Goal: Task Accomplishment & Management: Manage account settings

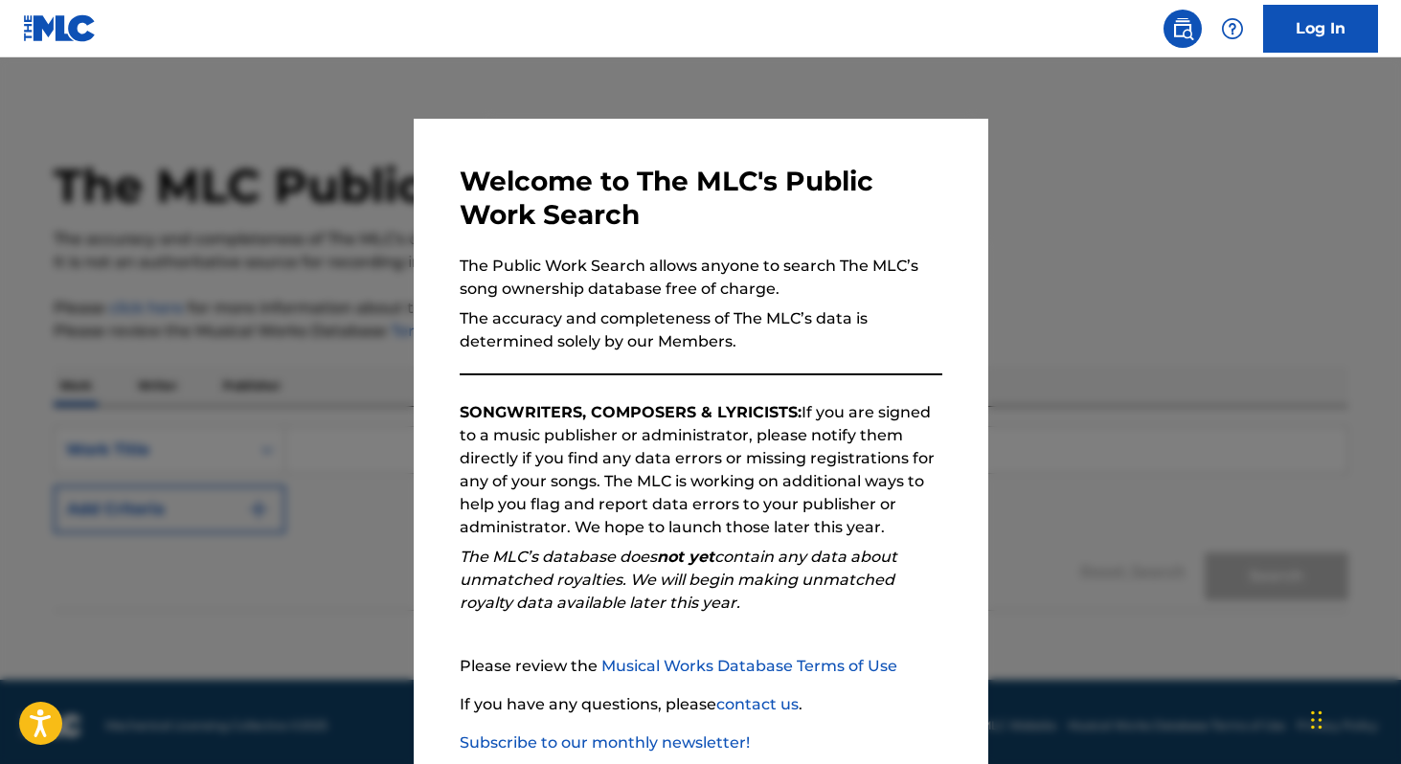
click at [279, 293] on div at bounding box center [700, 439] width 1401 height 764
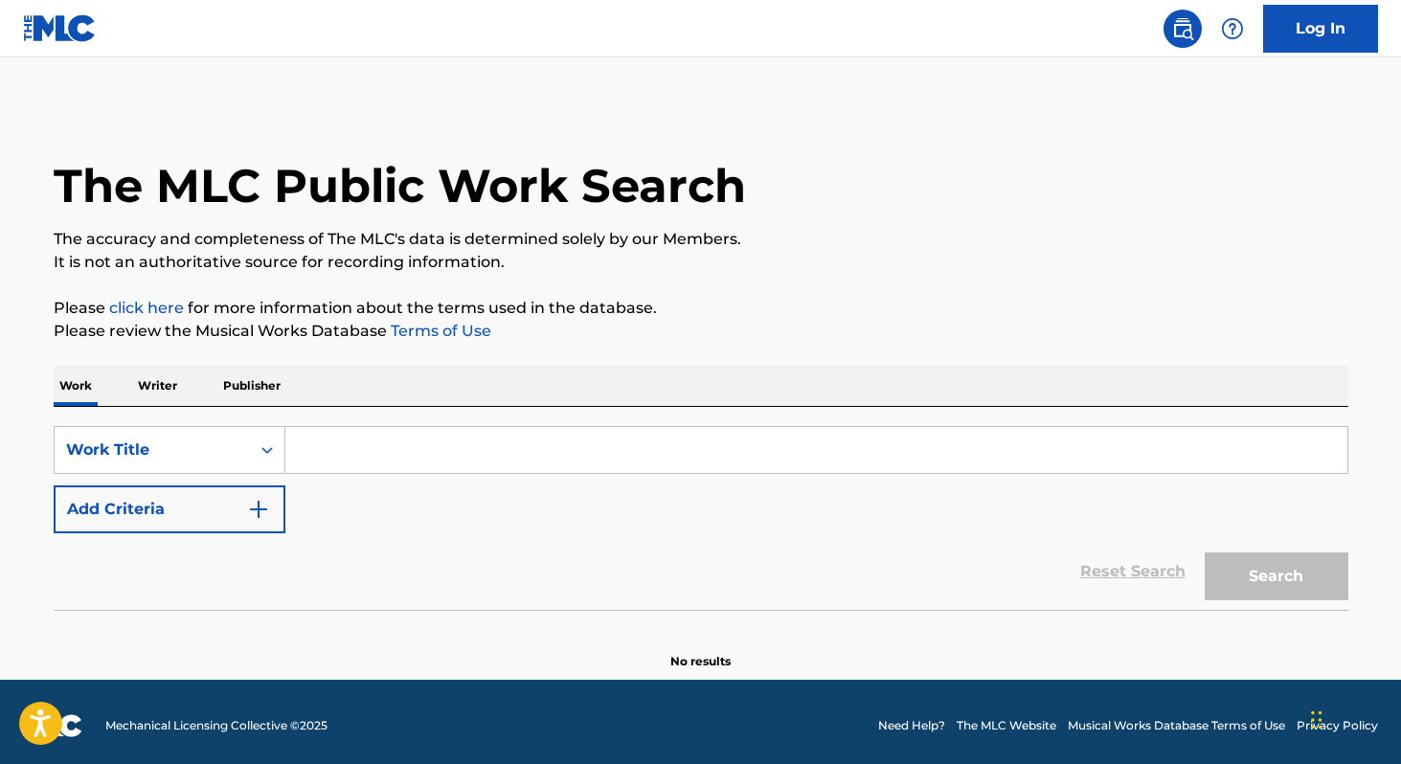
click at [386, 460] on input "Search Form" at bounding box center [816, 450] width 1062 height 46
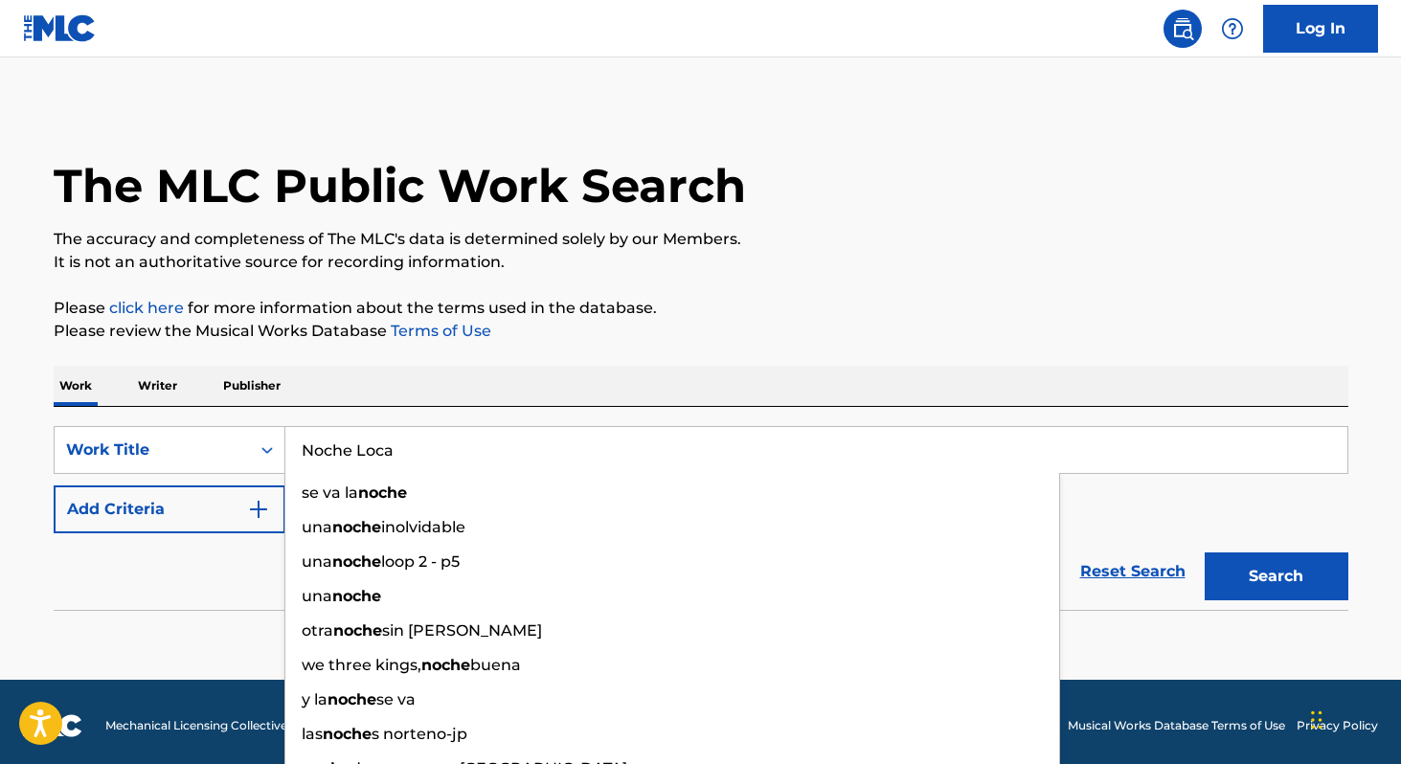
type input "Noche Loca"
click at [1205, 553] on button "Search" at bounding box center [1277, 577] width 144 height 48
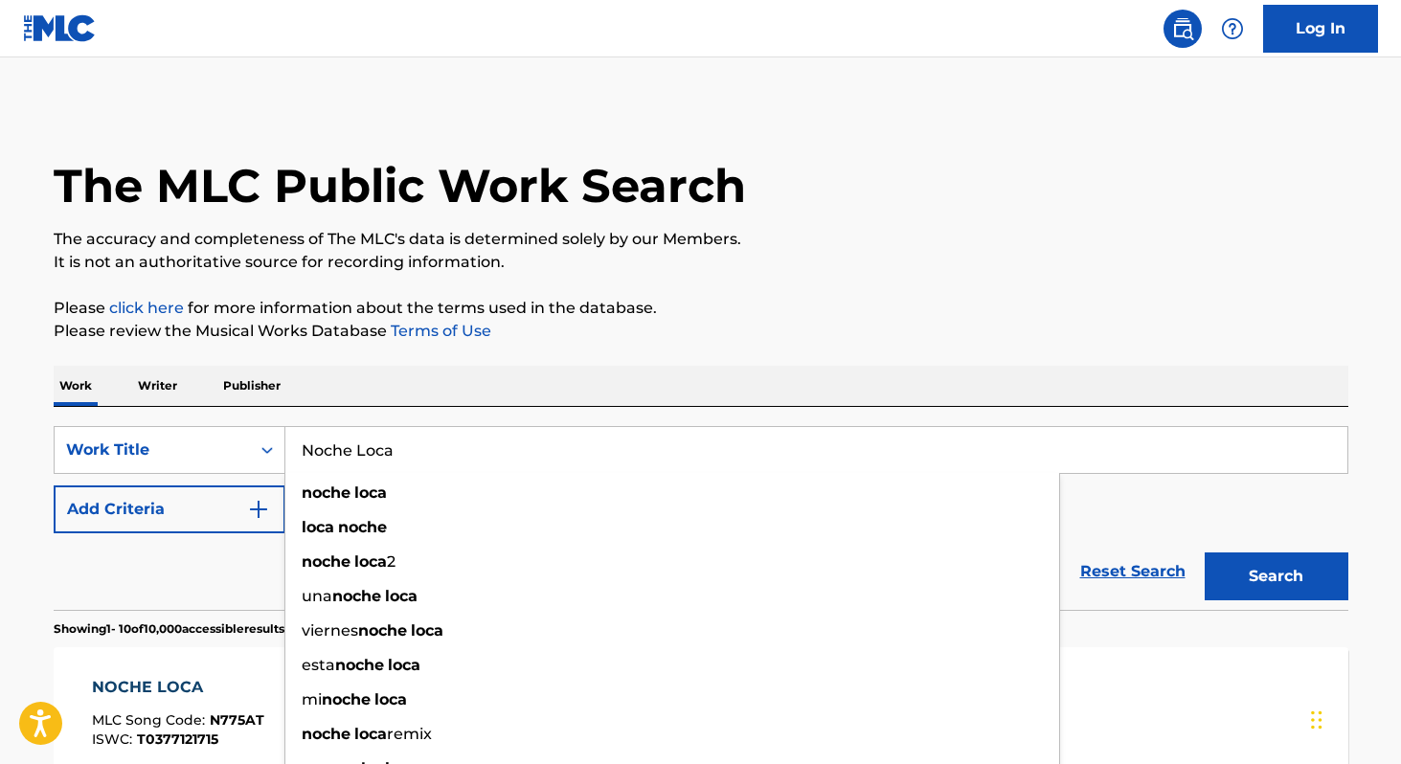
click at [164, 611] on section "Showing 1 - 10 of 10,000 accessible results (Total 34,296 ) ?" at bounding box center [701, 624] width 1295 height 28
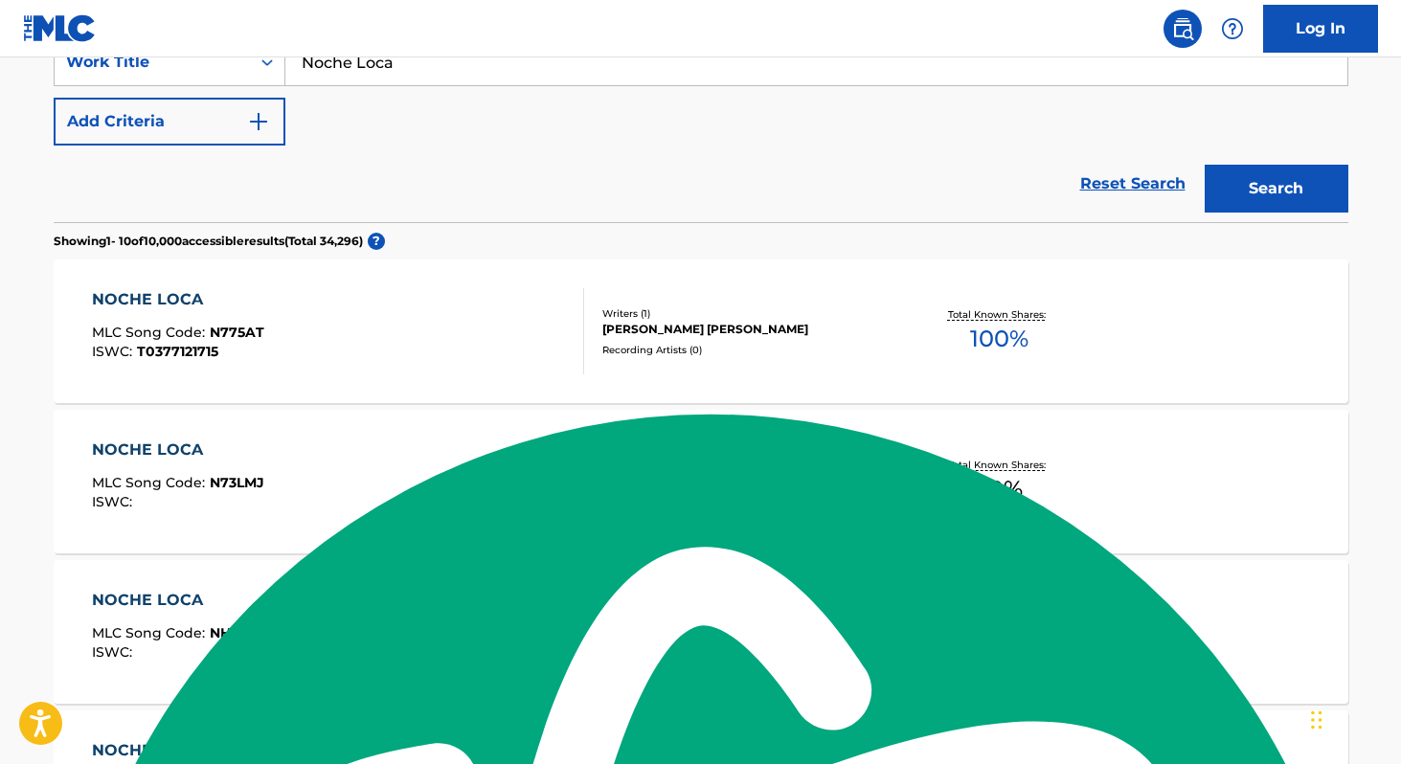
scroll to position [387, 0]
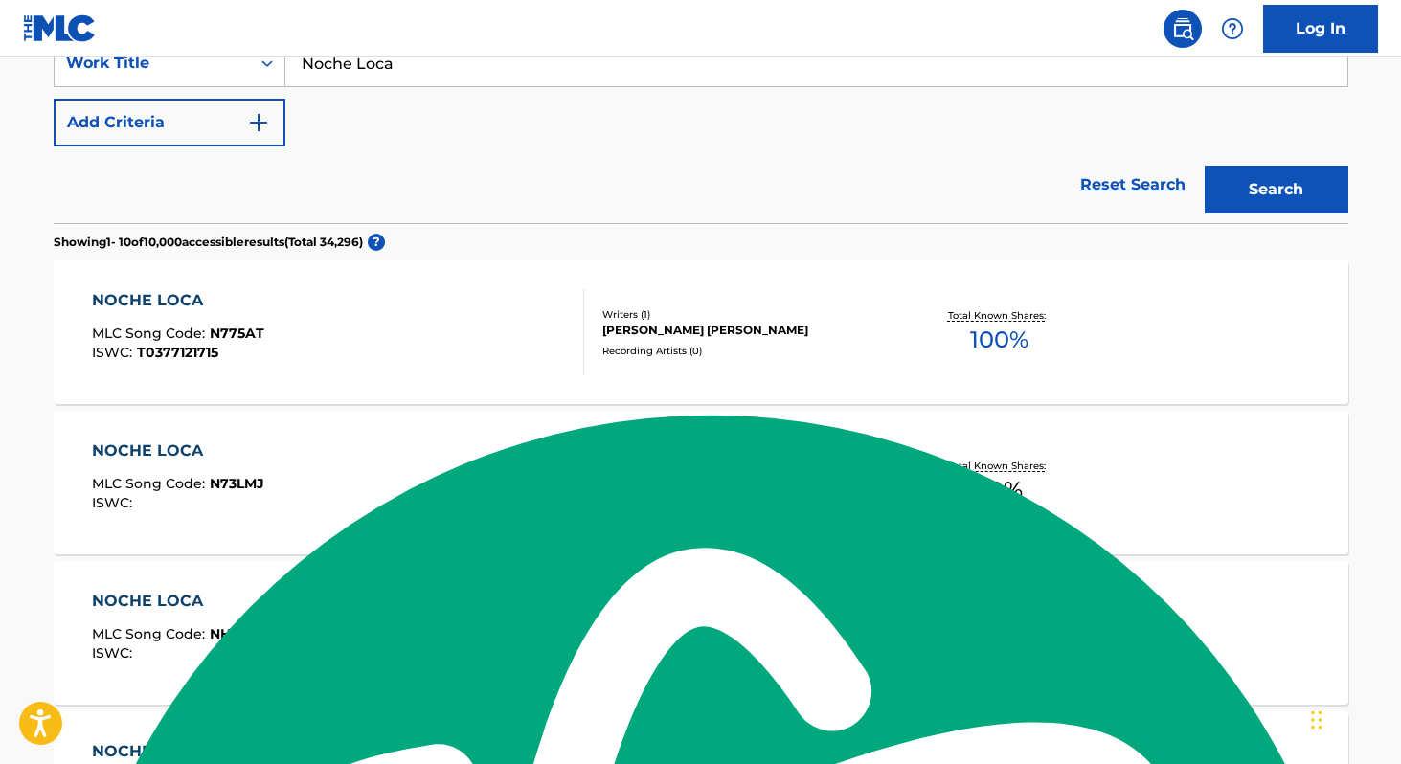
click at [224, 131] on button "Add Criteria" at bounding box center [170, 123] width 232 height 48
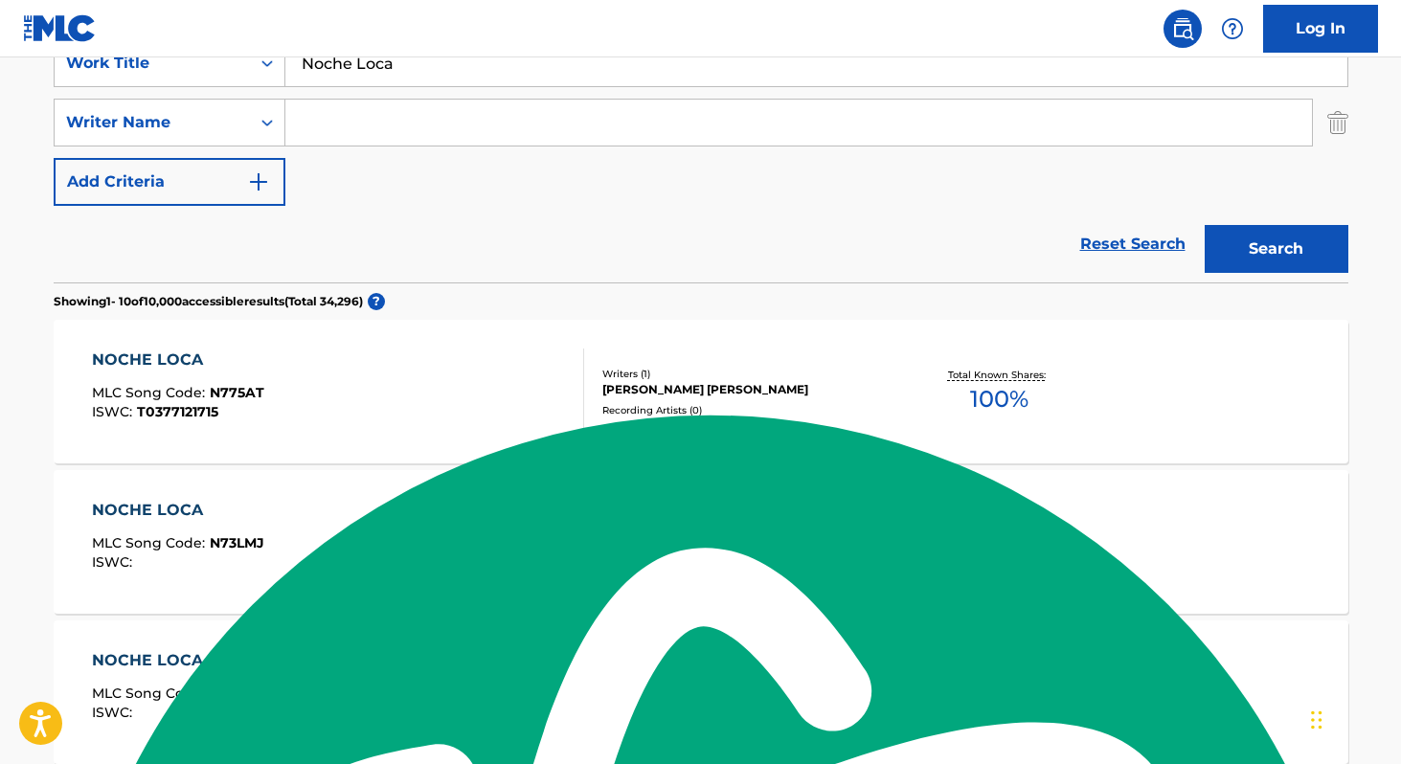
click at [341, 113] on input "Search Form" at bounding box center [798, 123] width 1026 height 46
type input "C"
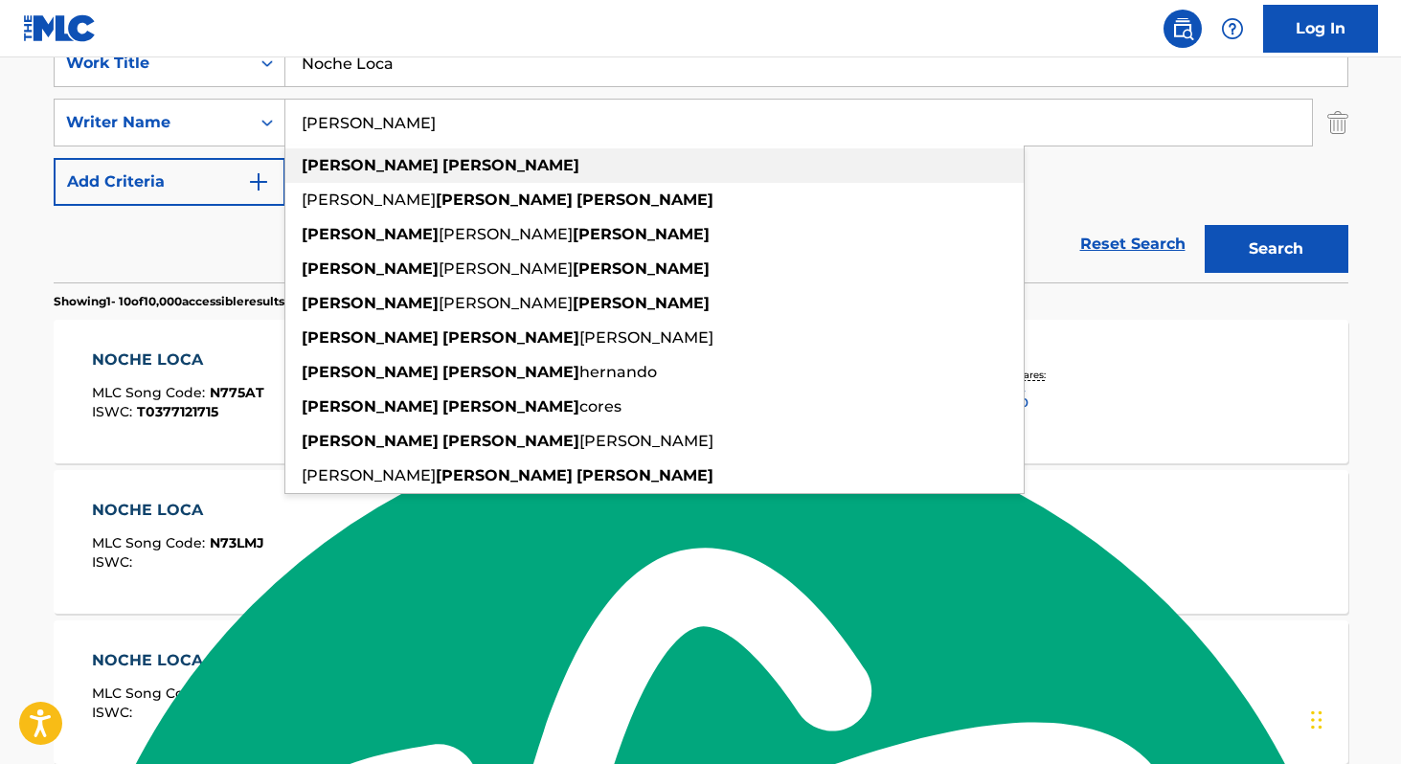
click at [442, 158] on strong "vazquez" at bounding box center [510, 165] width 137 height 18
type input "fernando vazquez"
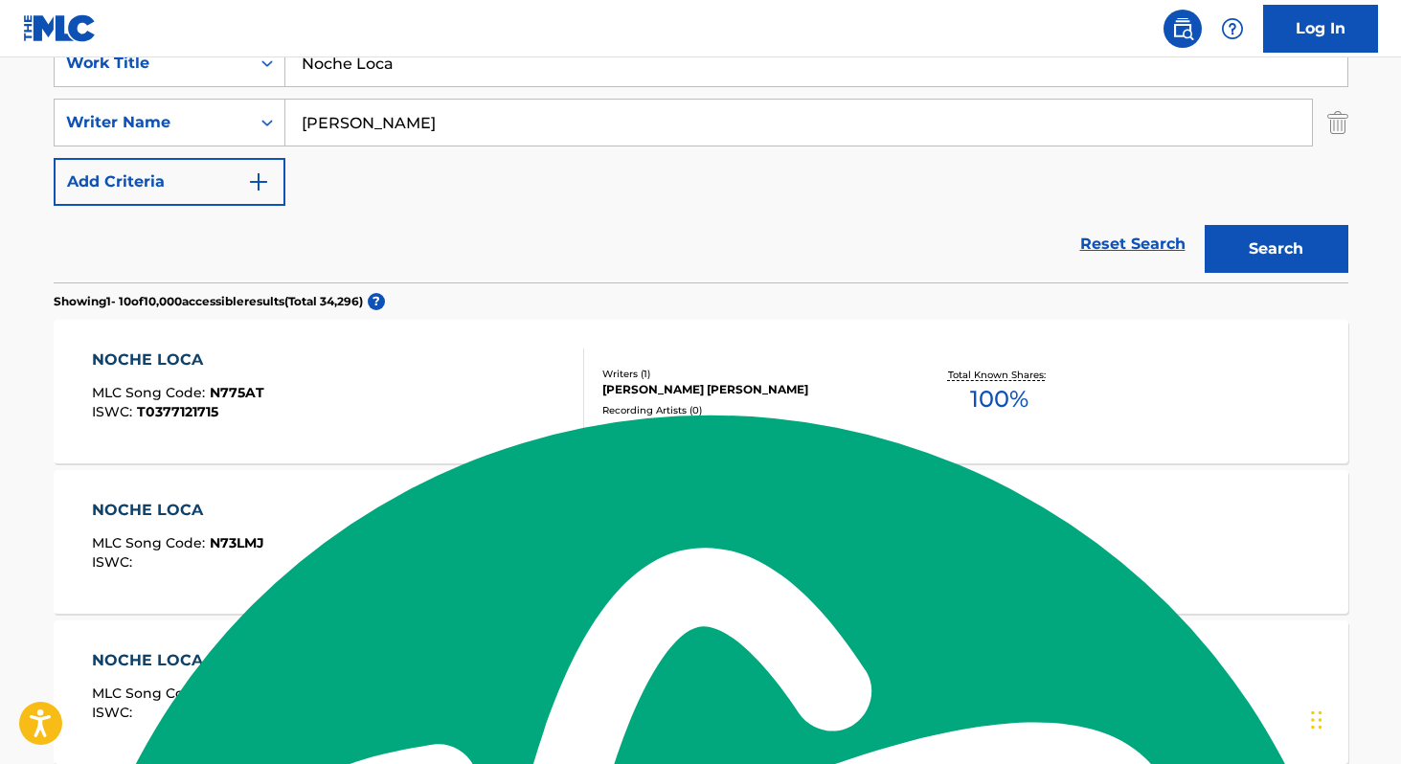
click at [1205, 225] on button "Search" at bounding box center [1277, 249] width 144 height 48
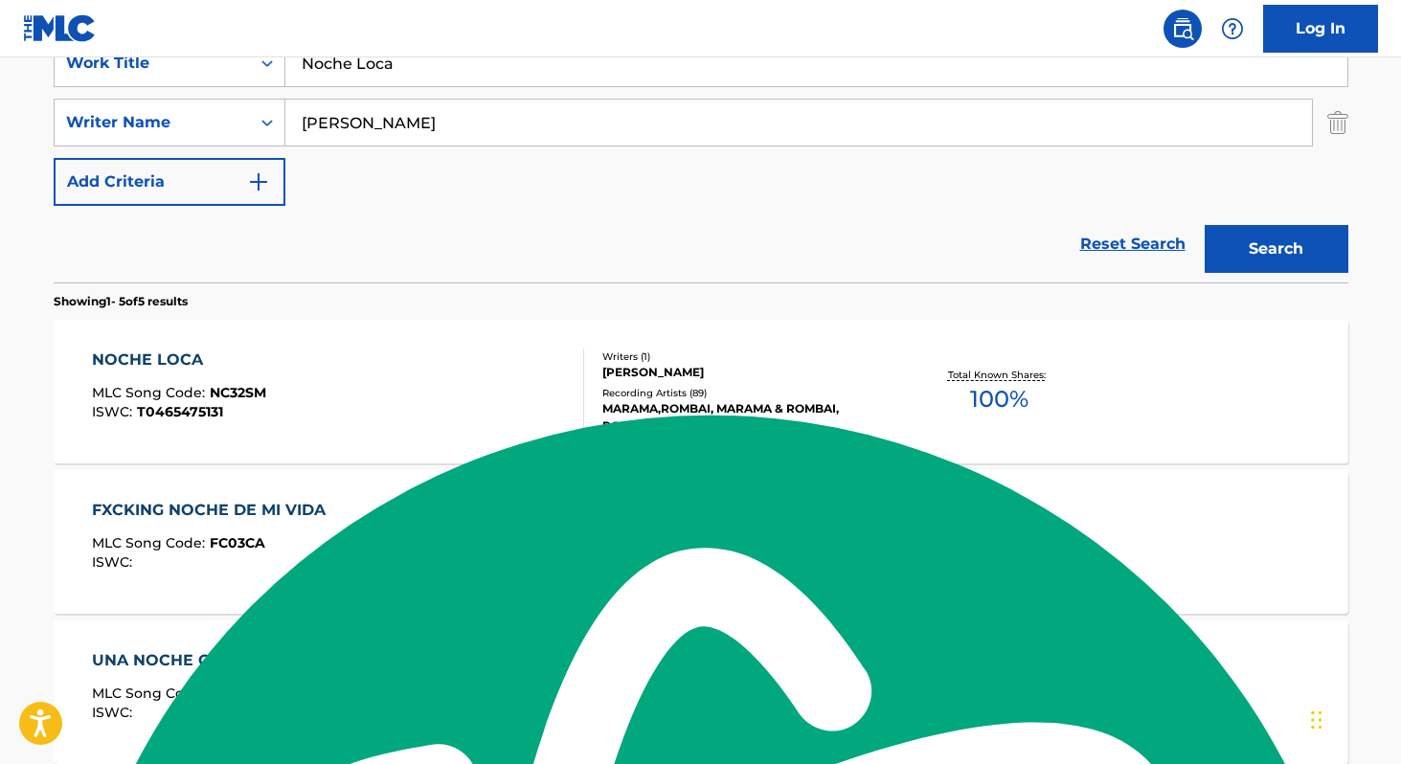
click at [410, 393] on div "NOCHE LOCA MLC Song Code : NC32SM ISWC : T0465475131" at bounding box center [338, 392] width 492 height 86
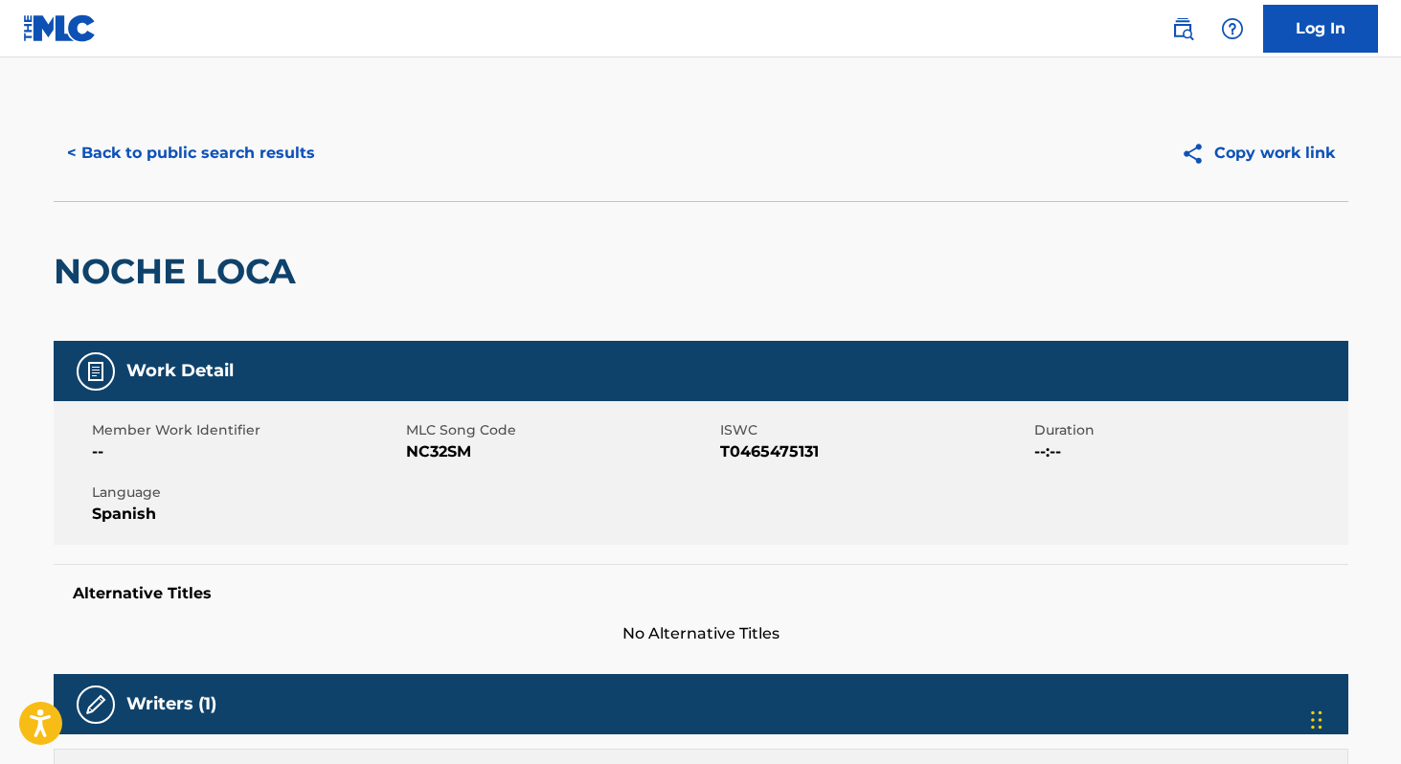
click at [118, 147] on button "< Back to public search results" at bounding box center [191, 153] width 275 height 48
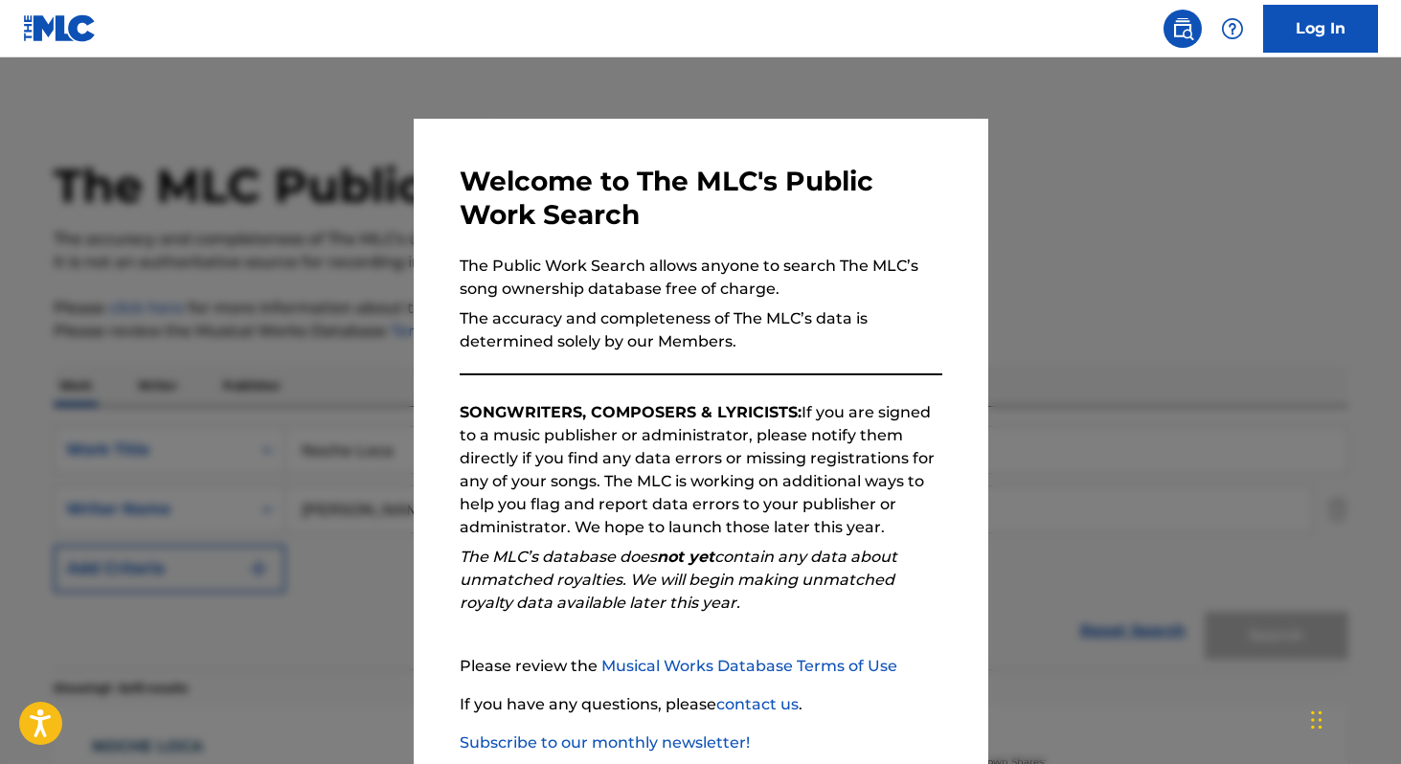
scroll to position [387, 0]
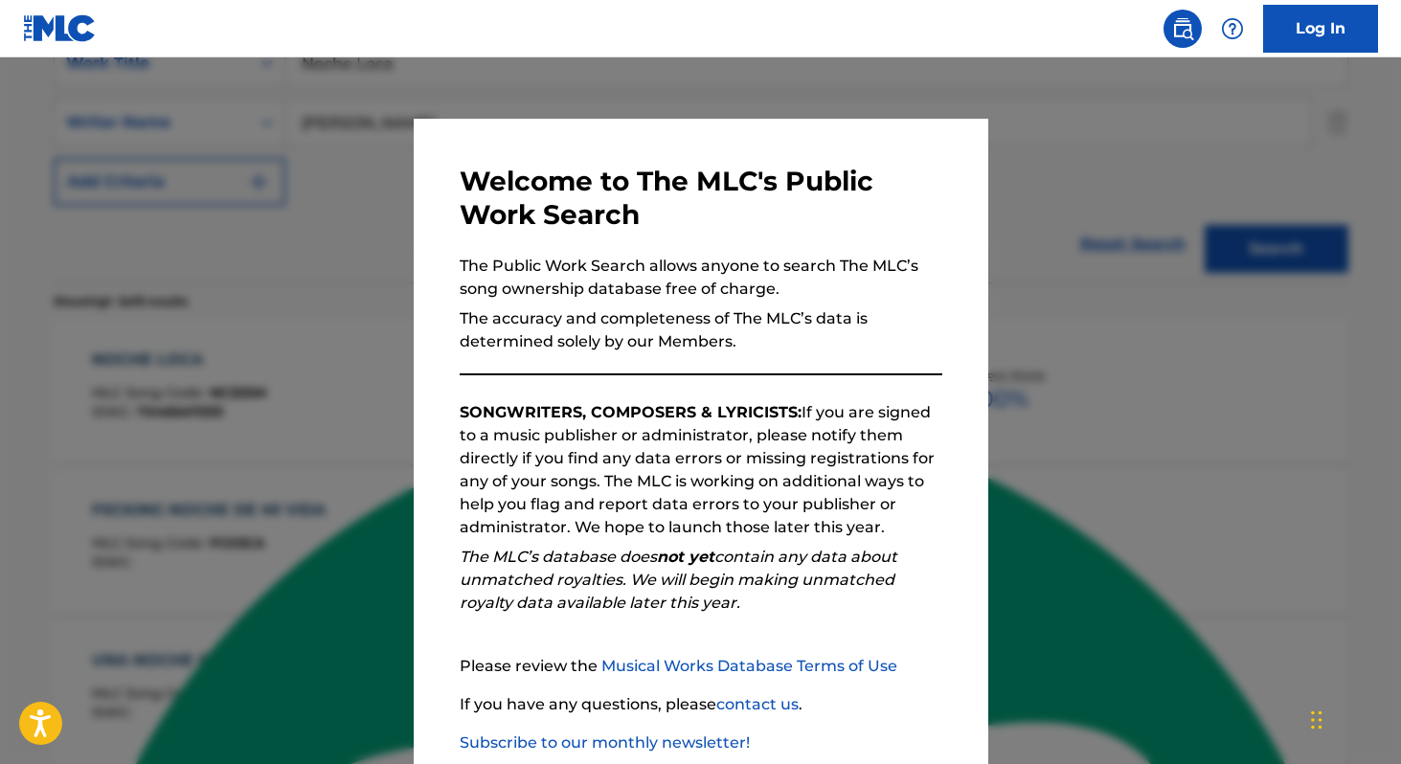
click at [228, 184] on div at bounding box center [700, 439] width 1401 height 764
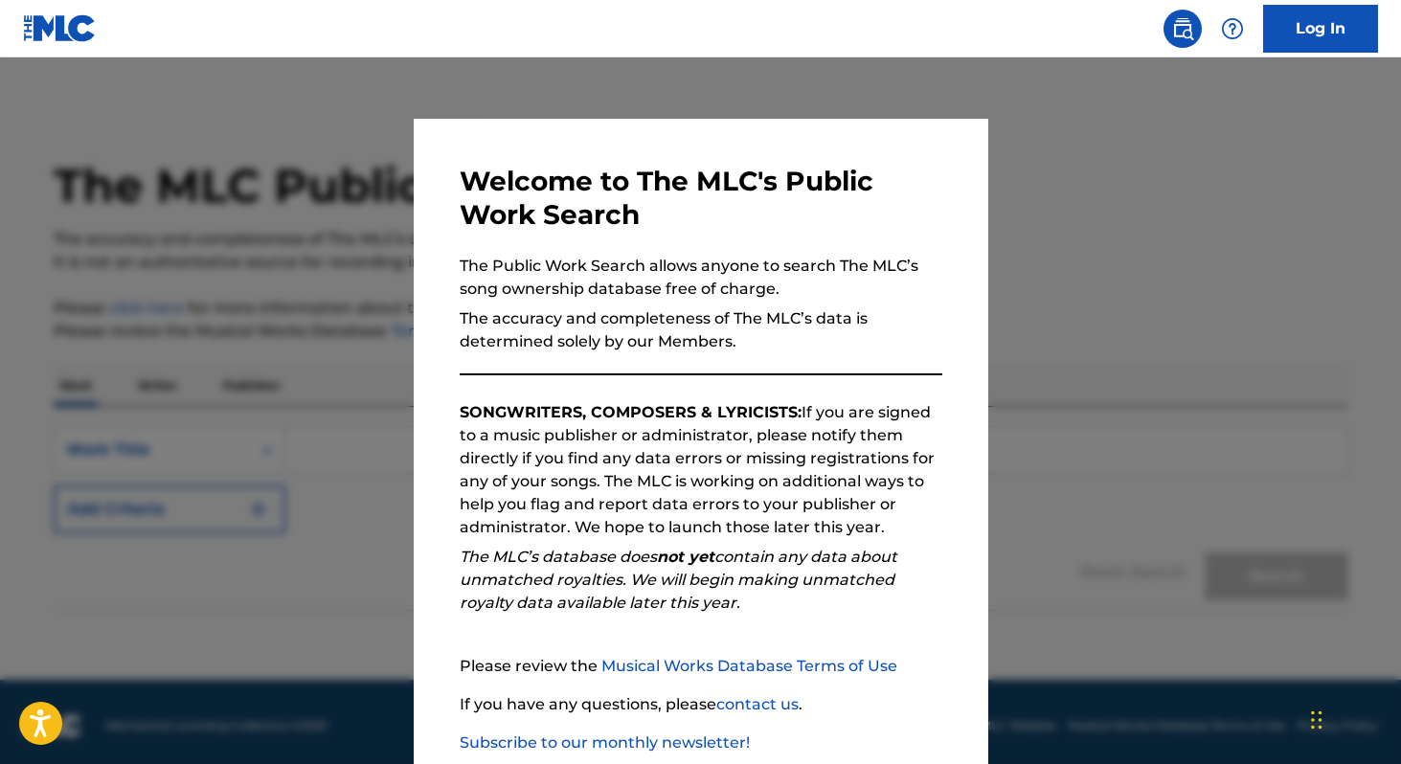
click at [1143, 343] on div at bounding box center [700, 439] width 1401 height 764
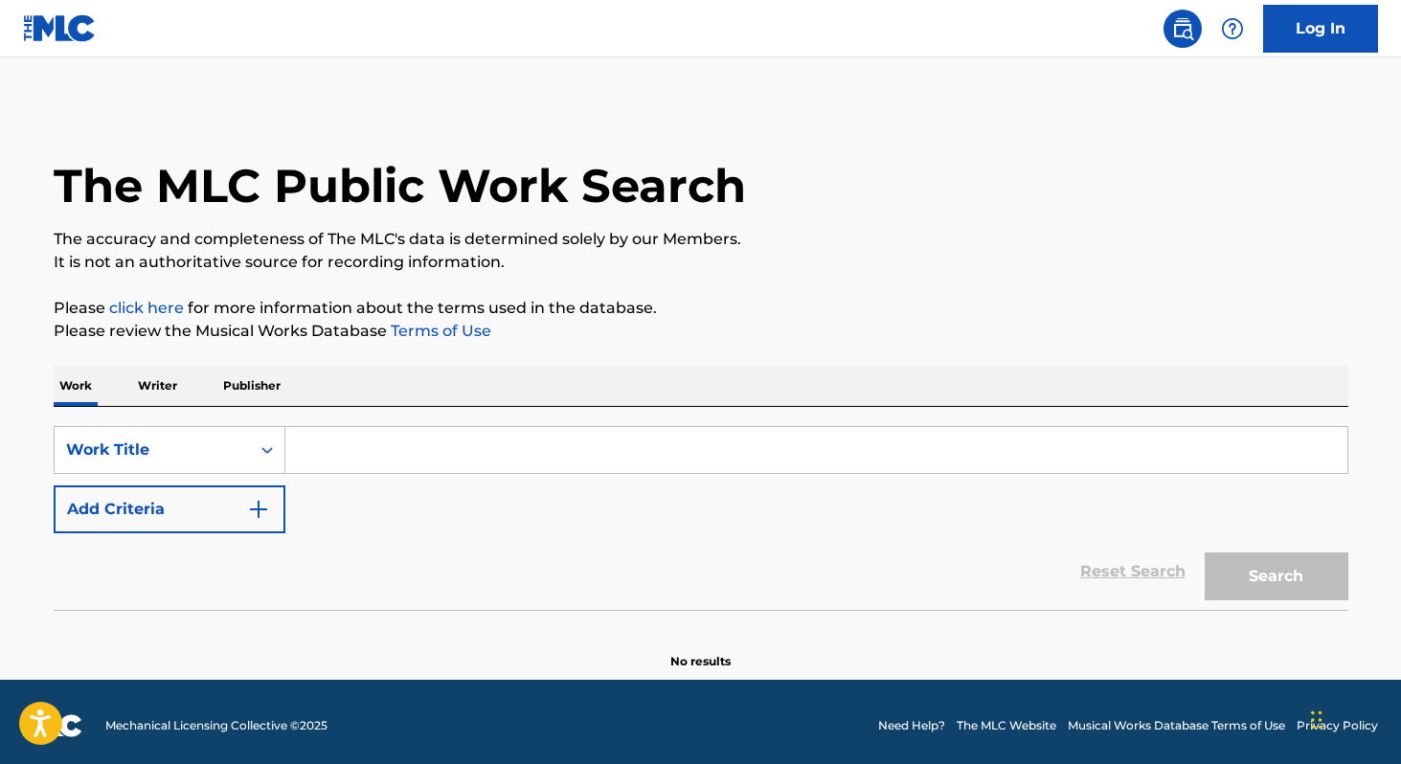
scroll to position [8, 0]
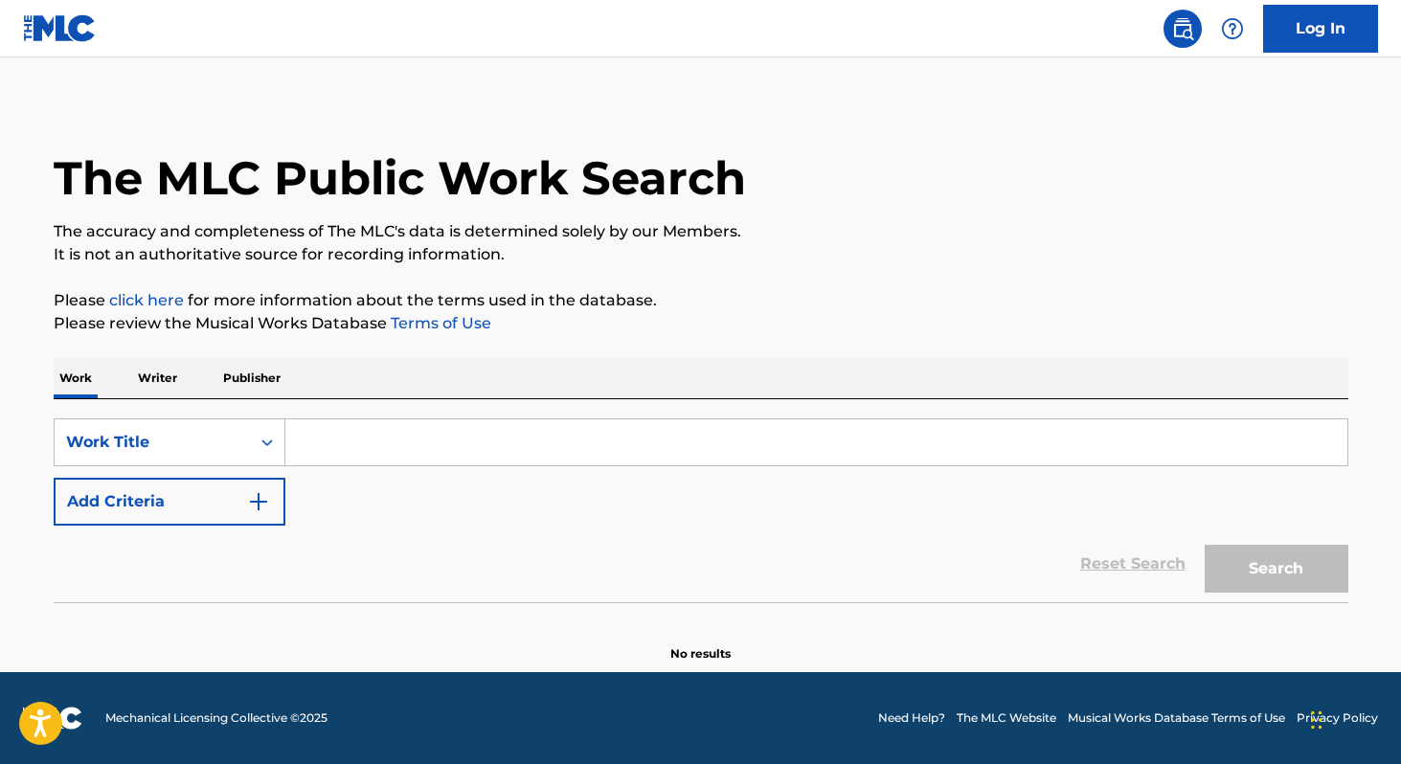
click at [154, 370] on p "Writer" at bounding box center [157, 378] width 51 height 40
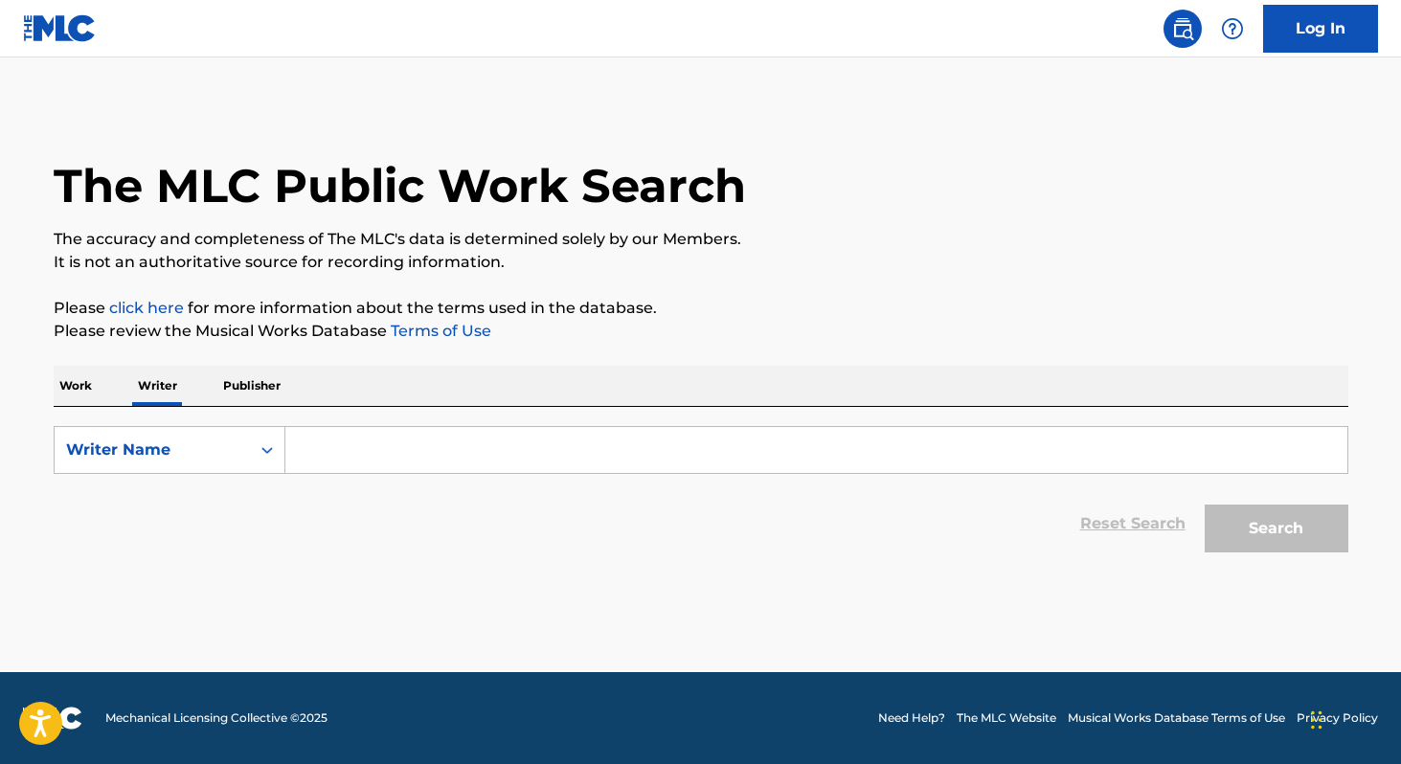
click at [96, 385] on p "Work" at bounding box center [76, 386] width 44 height 40
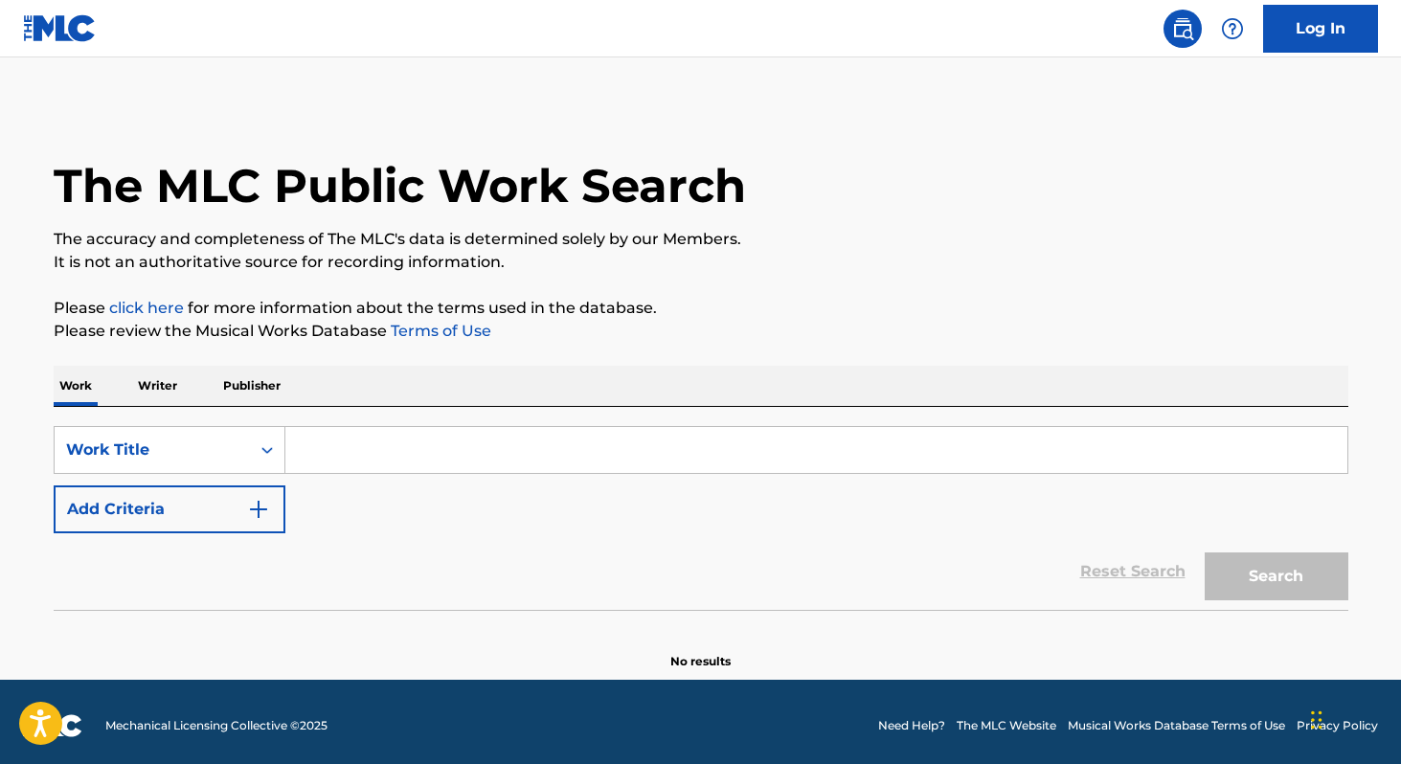
click at [44, 26] on img at bounding box center [60, 28] width 74 height 28
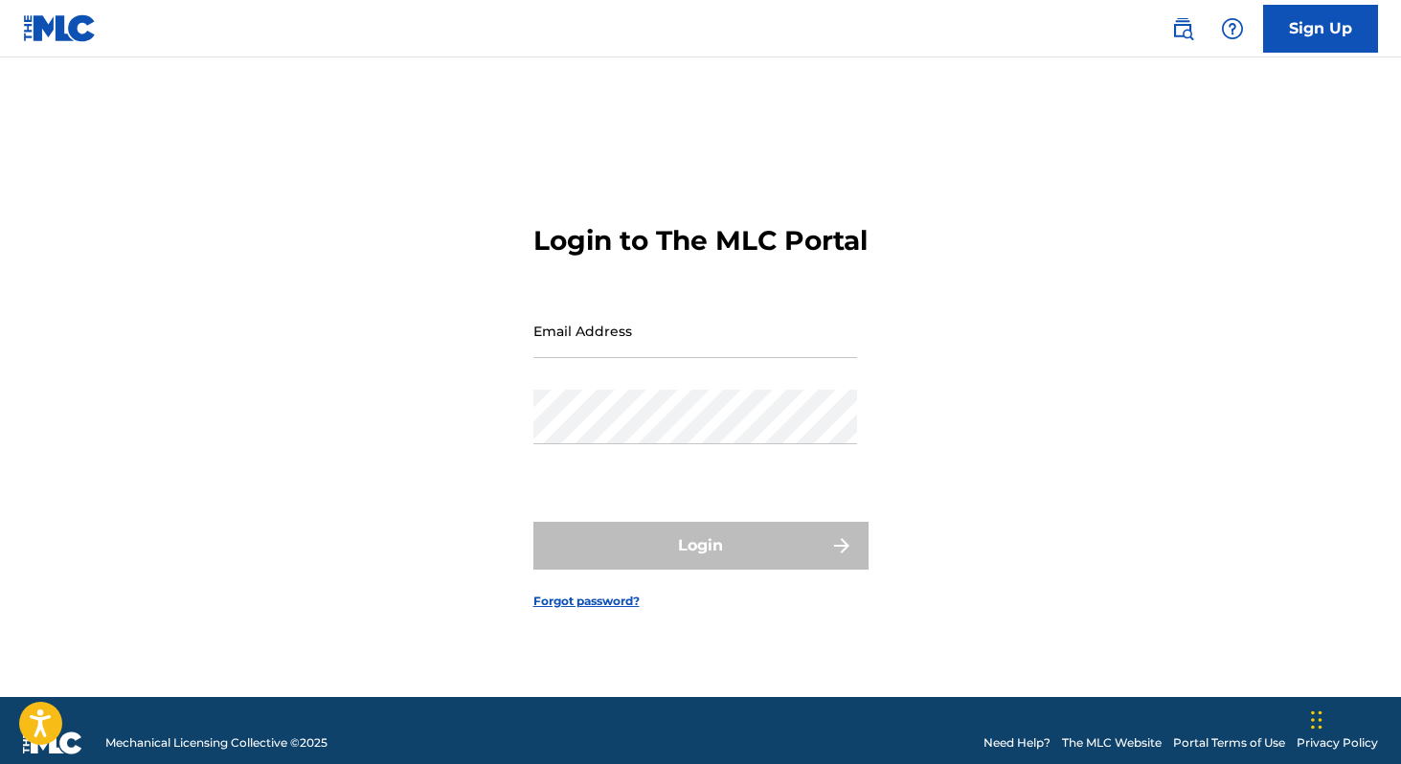
click at [79, 40] on img at bounding box center [60, 28] width 74 height 28
click at [1172, 27] on img at bounding box center [1182, 28] width 23 height 23
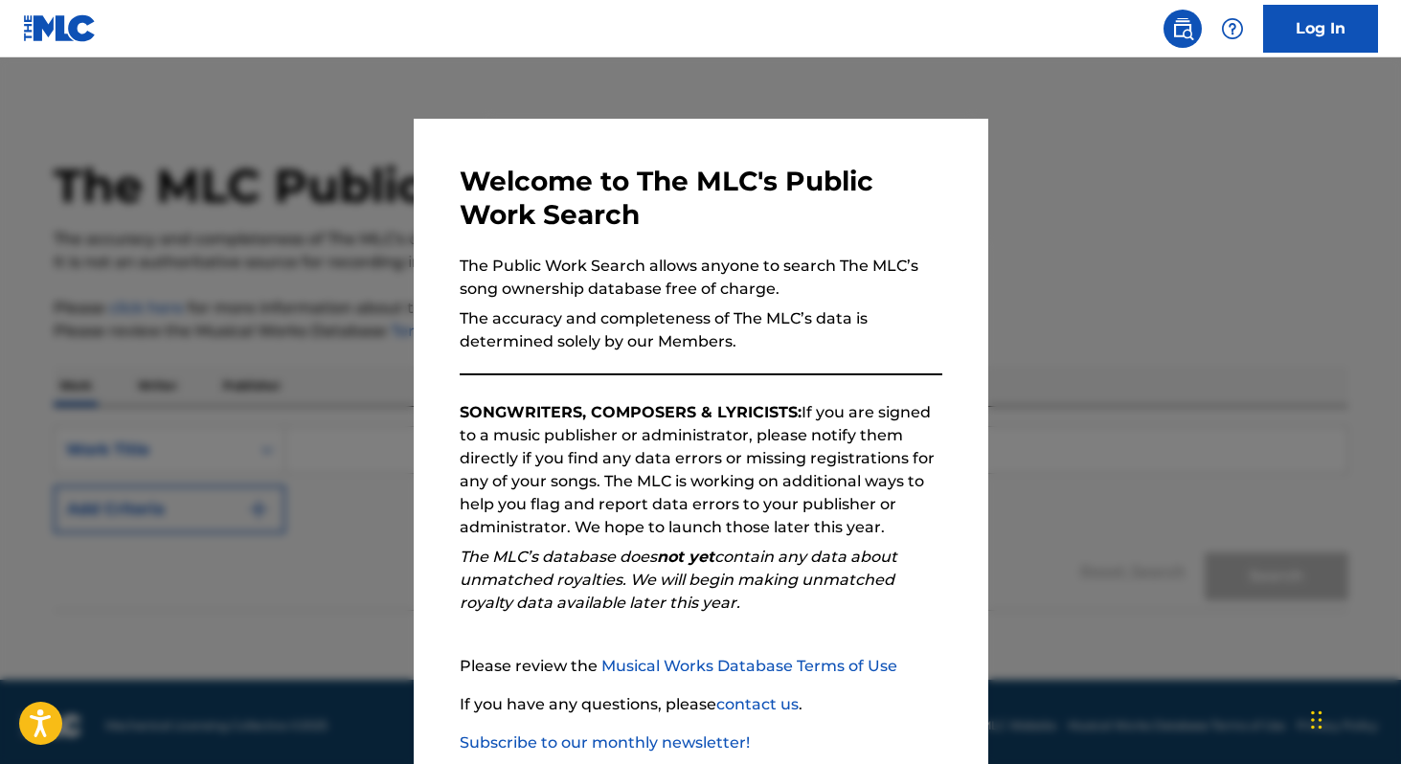
click at [359, 99] on div at bounding box center [700, 439] width 1401 height 764
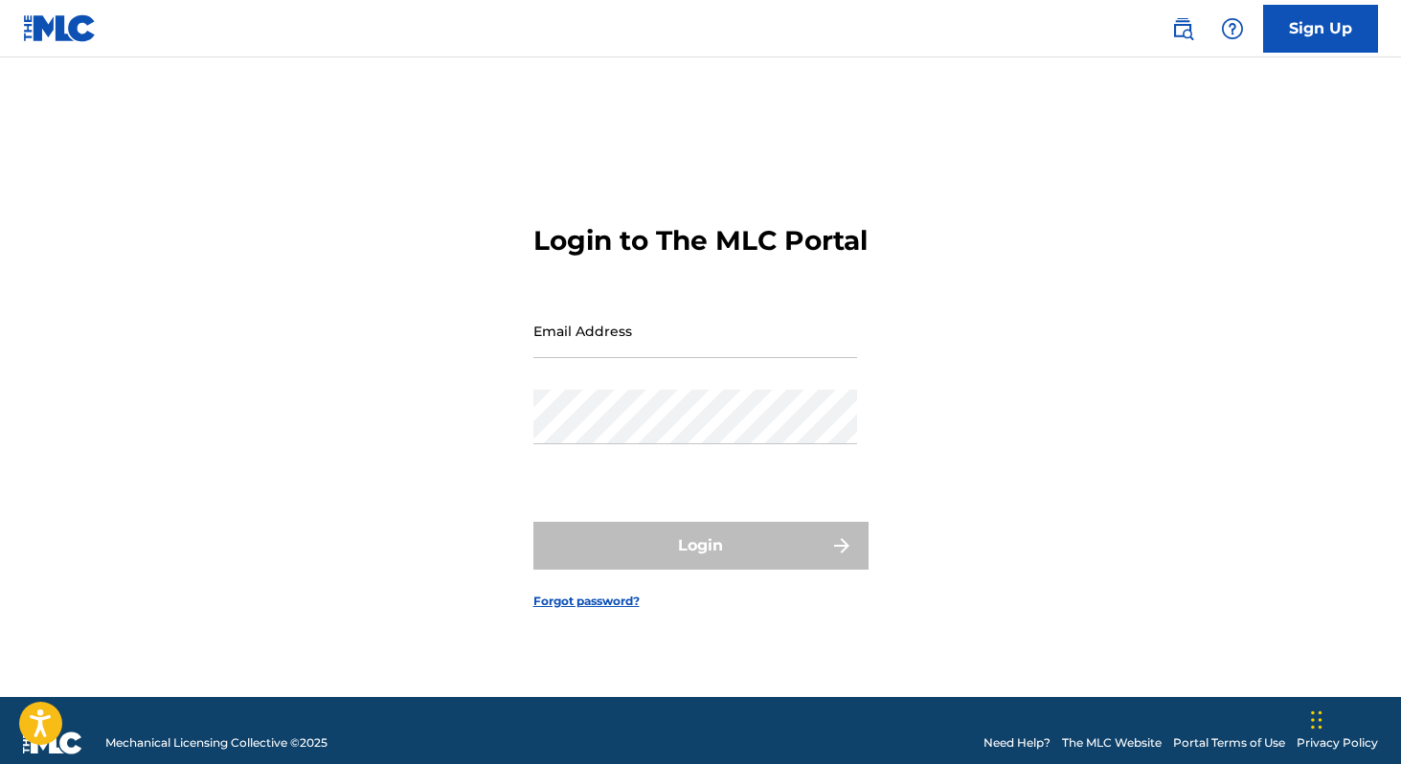
click at [678, 354] on input "Email Address" at bounding box center [695, 331] width 324 height 55
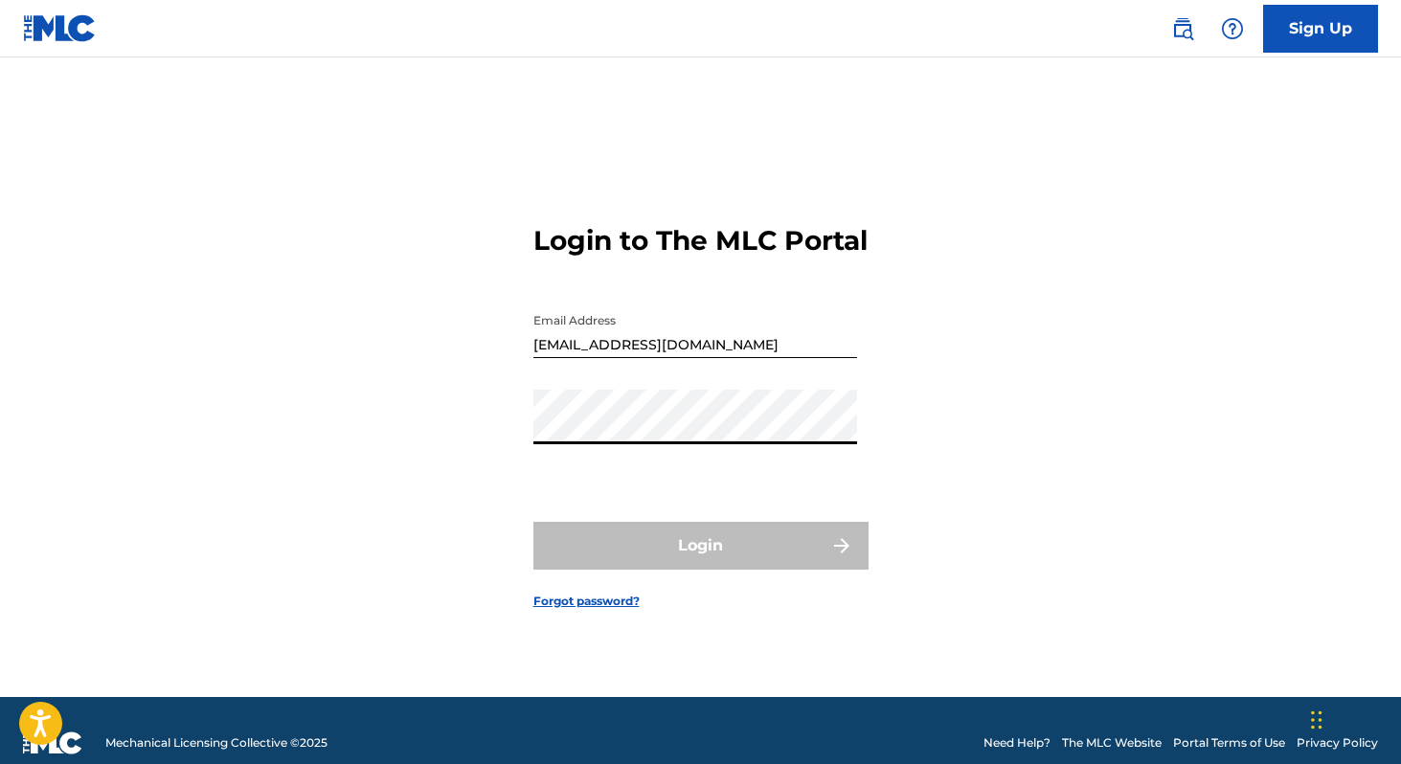
type input "[PERSON_NAME][EMAIL_ADDRESS][DOMAIN_NAME]"
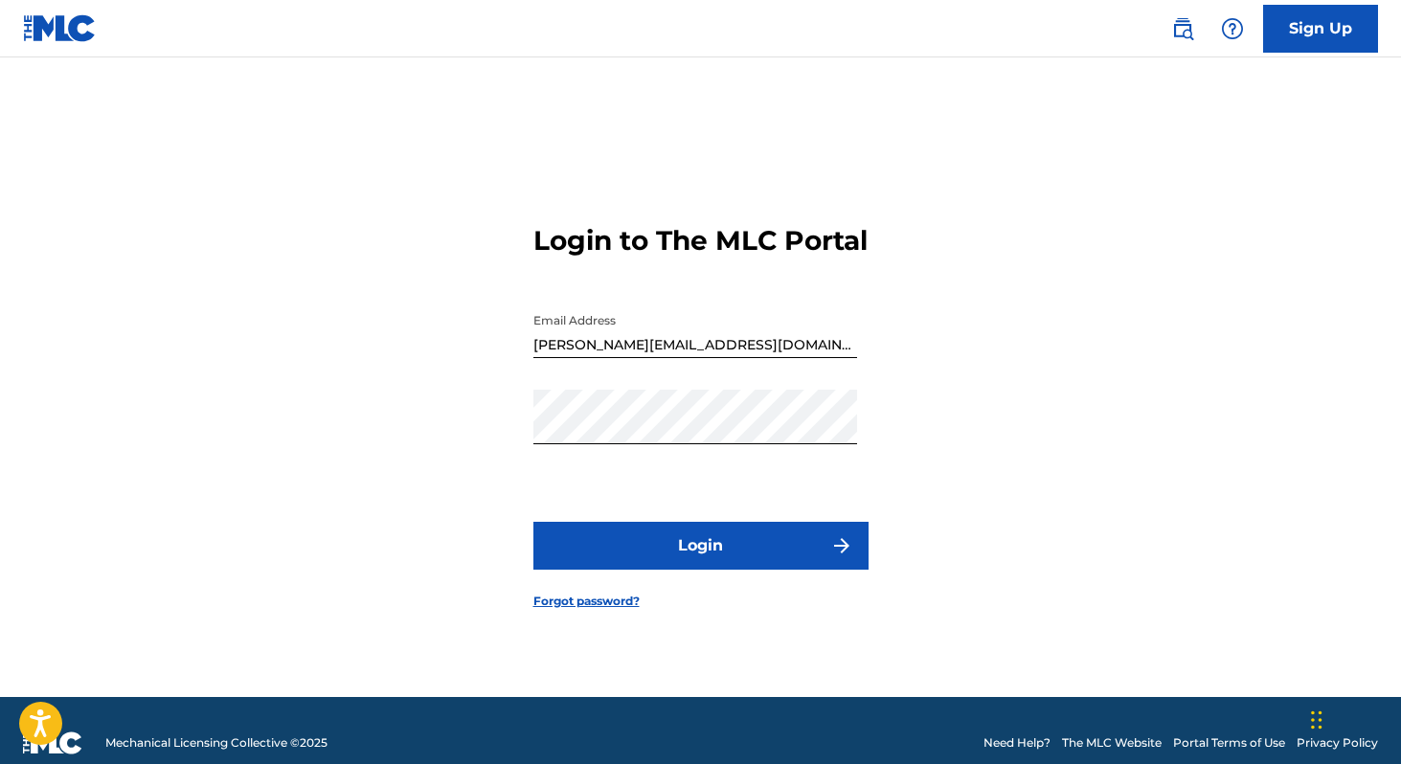
click at [724, 570] on button "Login" at bounding box center [700, 546] width 335 height 48
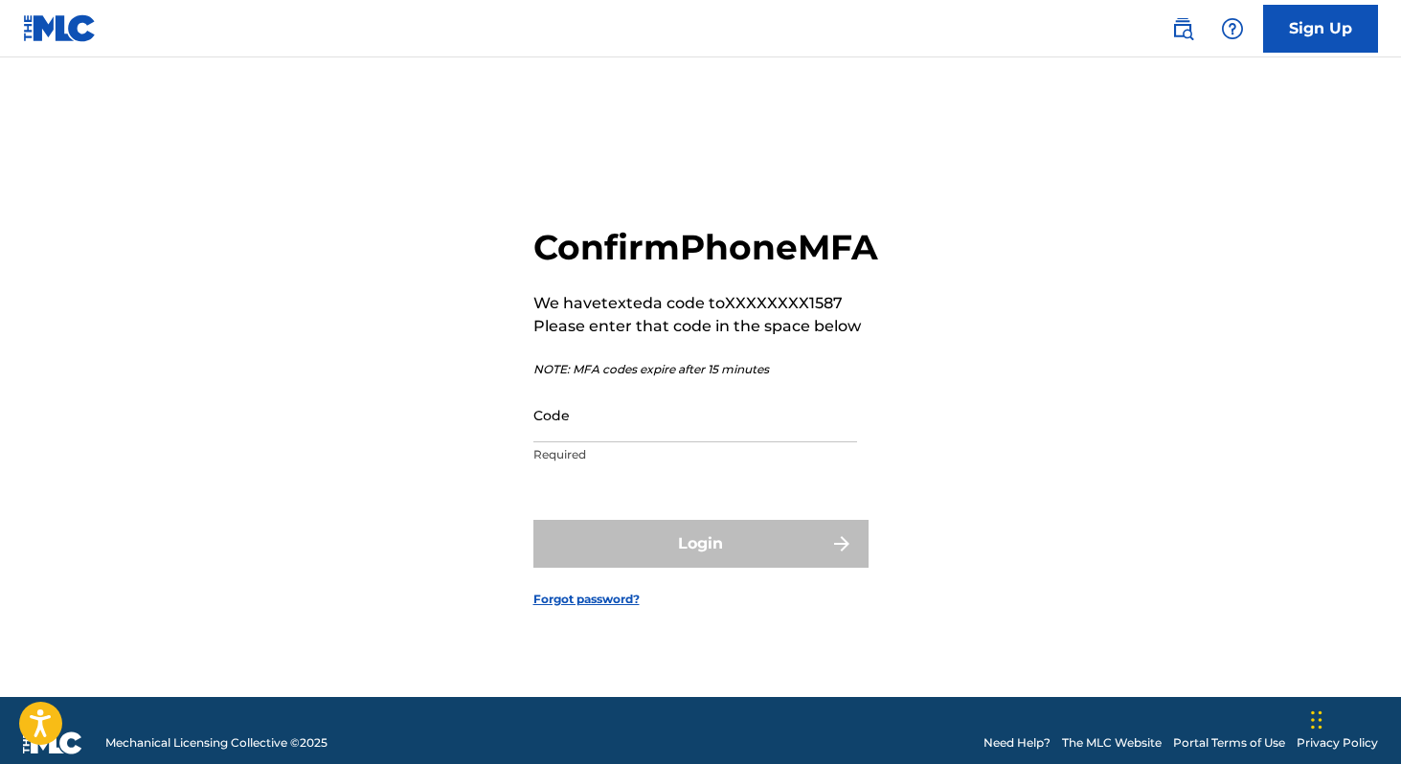
click at [671, 442] on input "Code" at bounding box center [695, 415] width 324 height 55
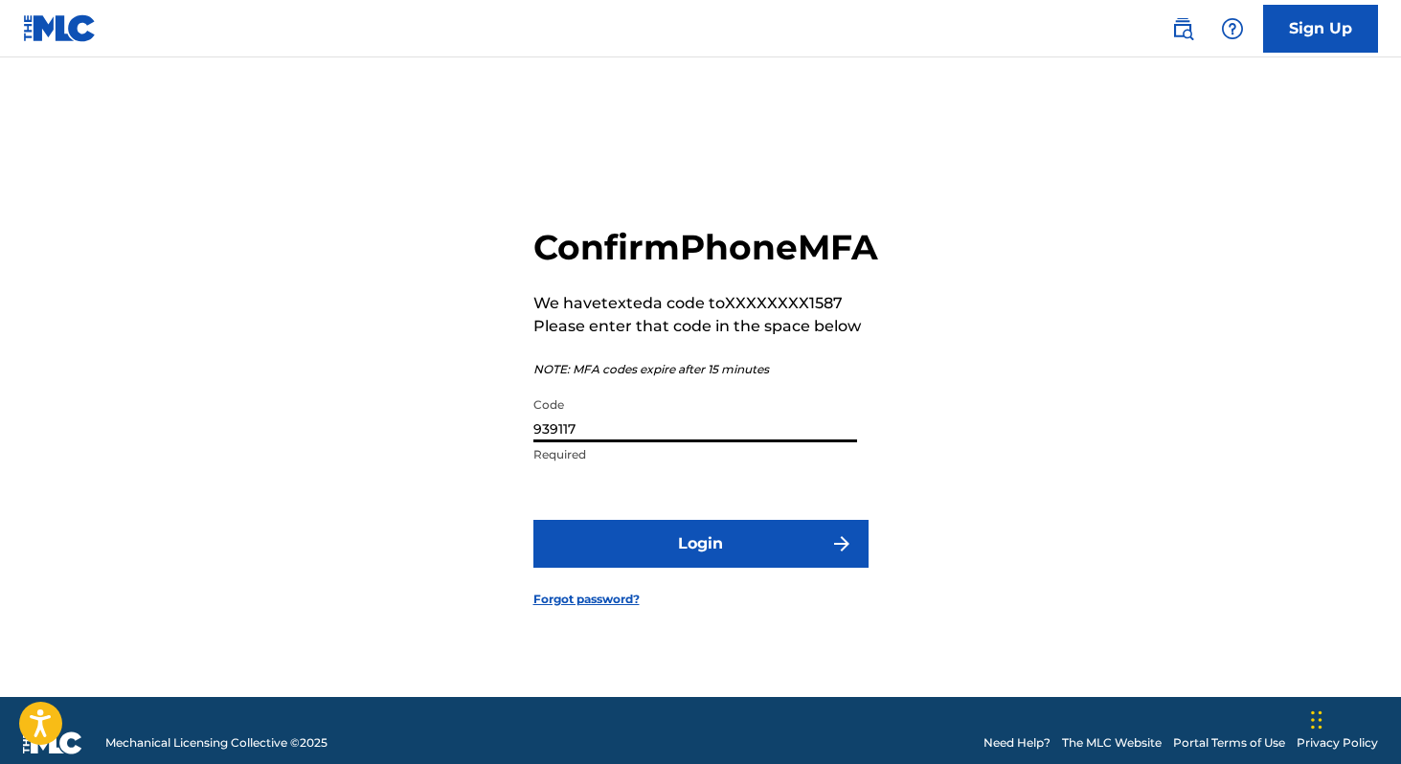
type input "939117"
click at [837, 596] on form "Confirm Phone MFA We have texted a code to XXXXXXXX1587 Please enter that code …" at bounding box center [700, 401] width 335 height 592
click at [837, 555] on img "submit" at bounding box center [841, 543] width 23 height 23
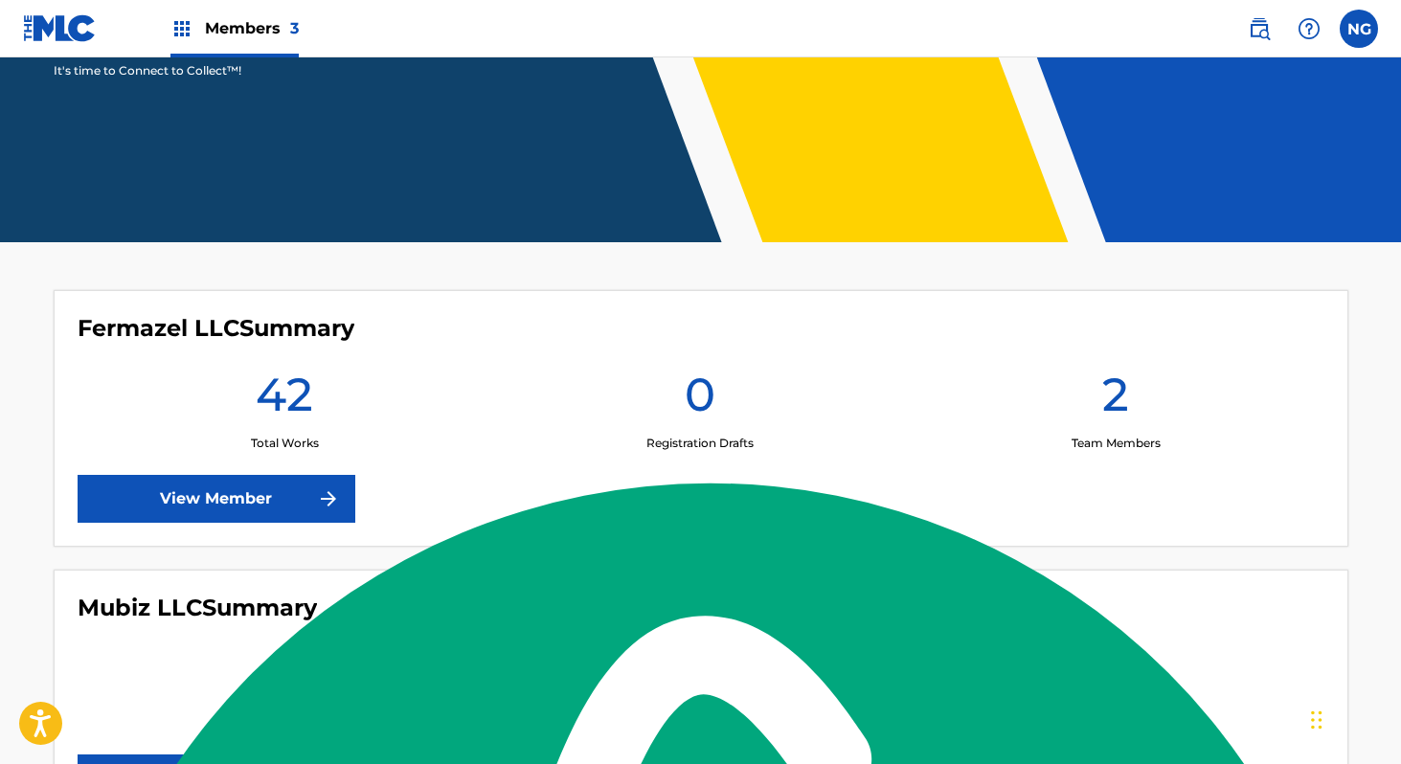
scroll to position [330, 0]
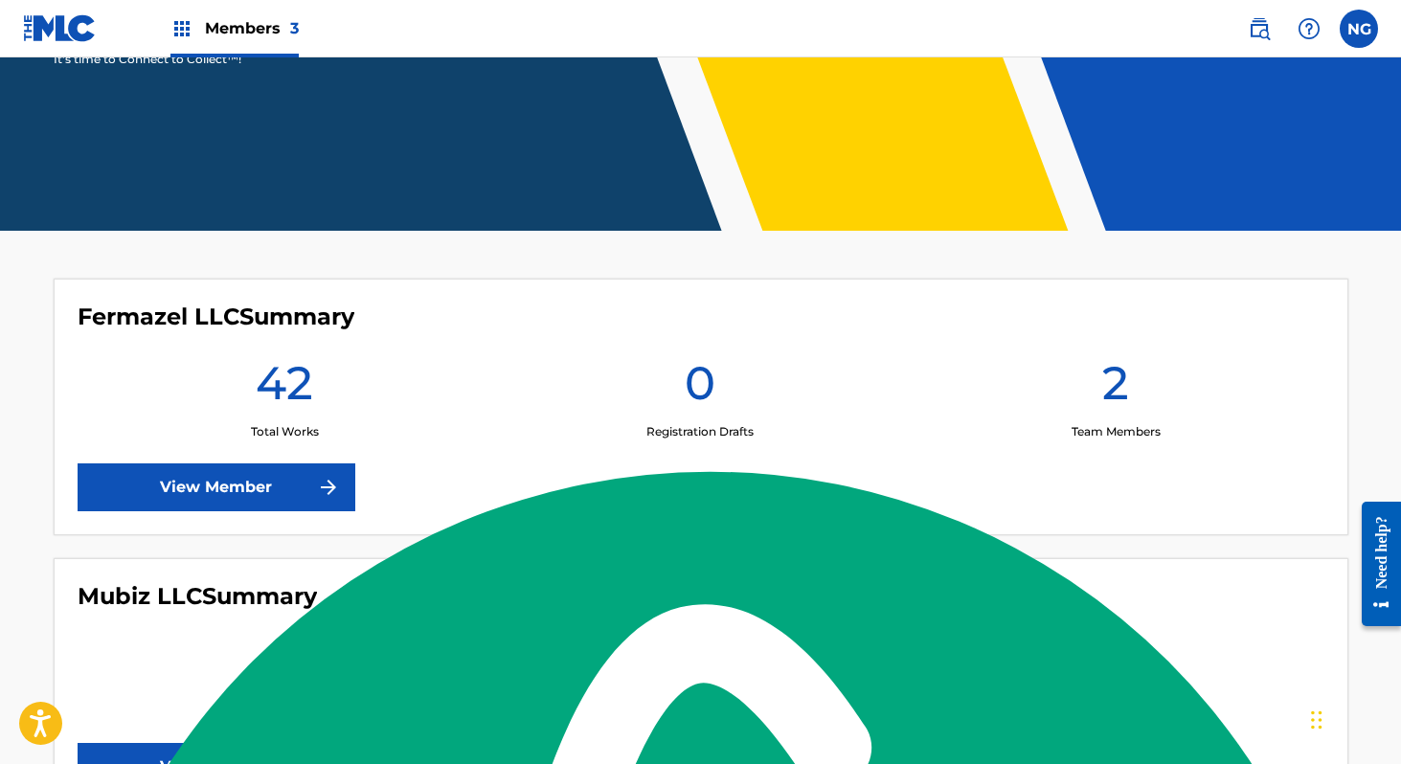
click at [305, 499] on link "View Member" at bounding box center [217, 487] width 278 height 48
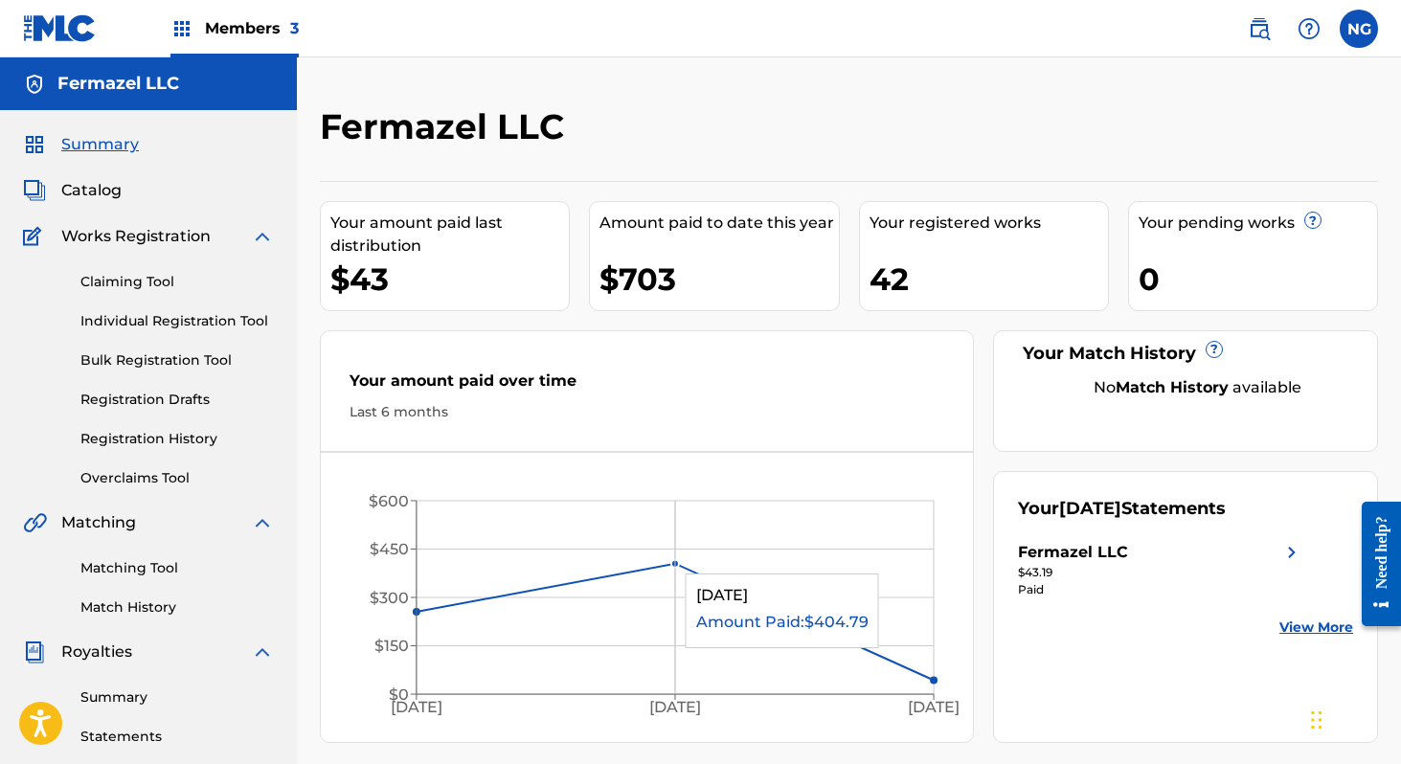
click at [671, 564] on circle at bounding box center [675, 564] width 8 height 8
click at [683, 272] on div "$703" at bounding box center [718, 279] width 238 height 43
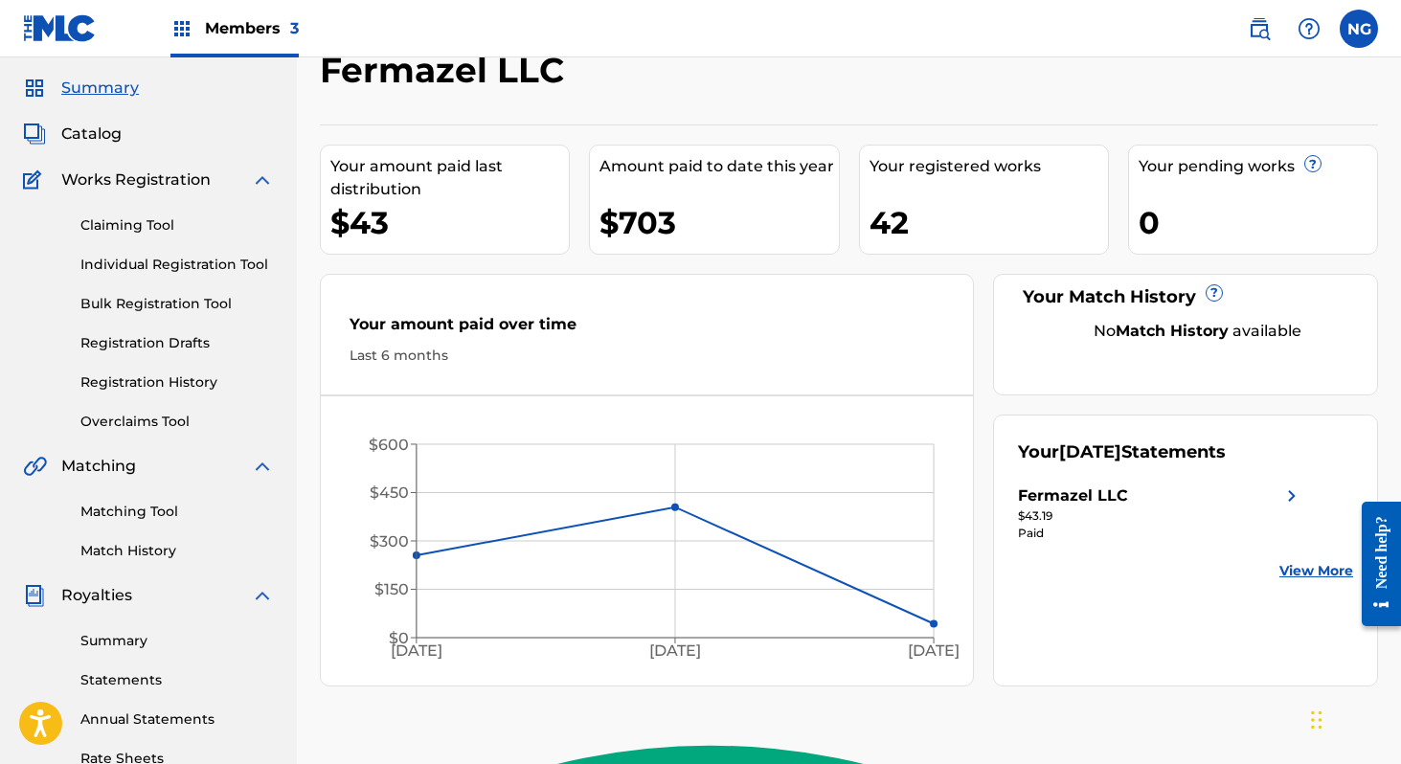
scroll to position [50, 0]
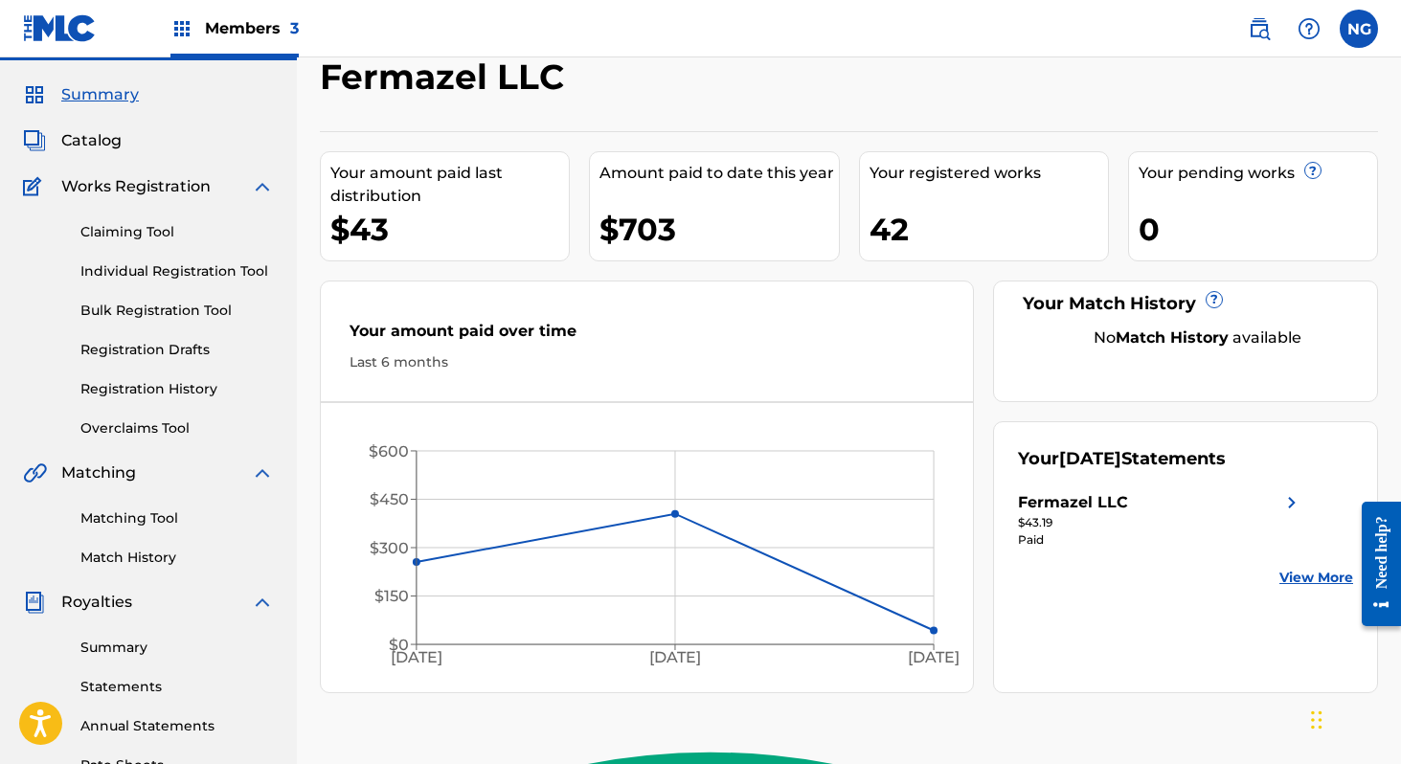
click at [127, 520] on link "Matching Tool" at bounding box center [176, 518] width 193 height 20
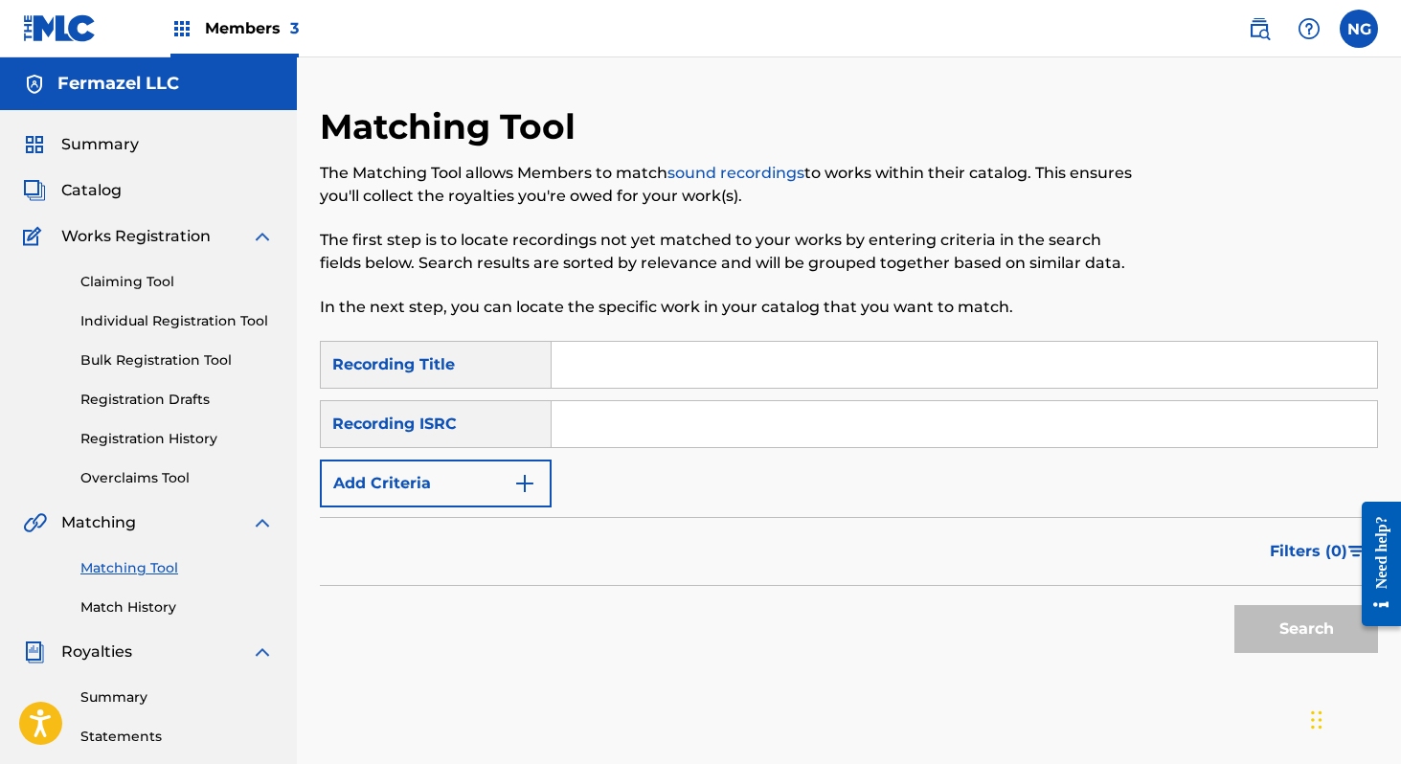
click at [608, 365] on input "Search Form" at bounding box center [964, 365] width 825 height 46
click at [1234, 605] on button "Search" at bounding box center [1306, 629] width 144 height 48
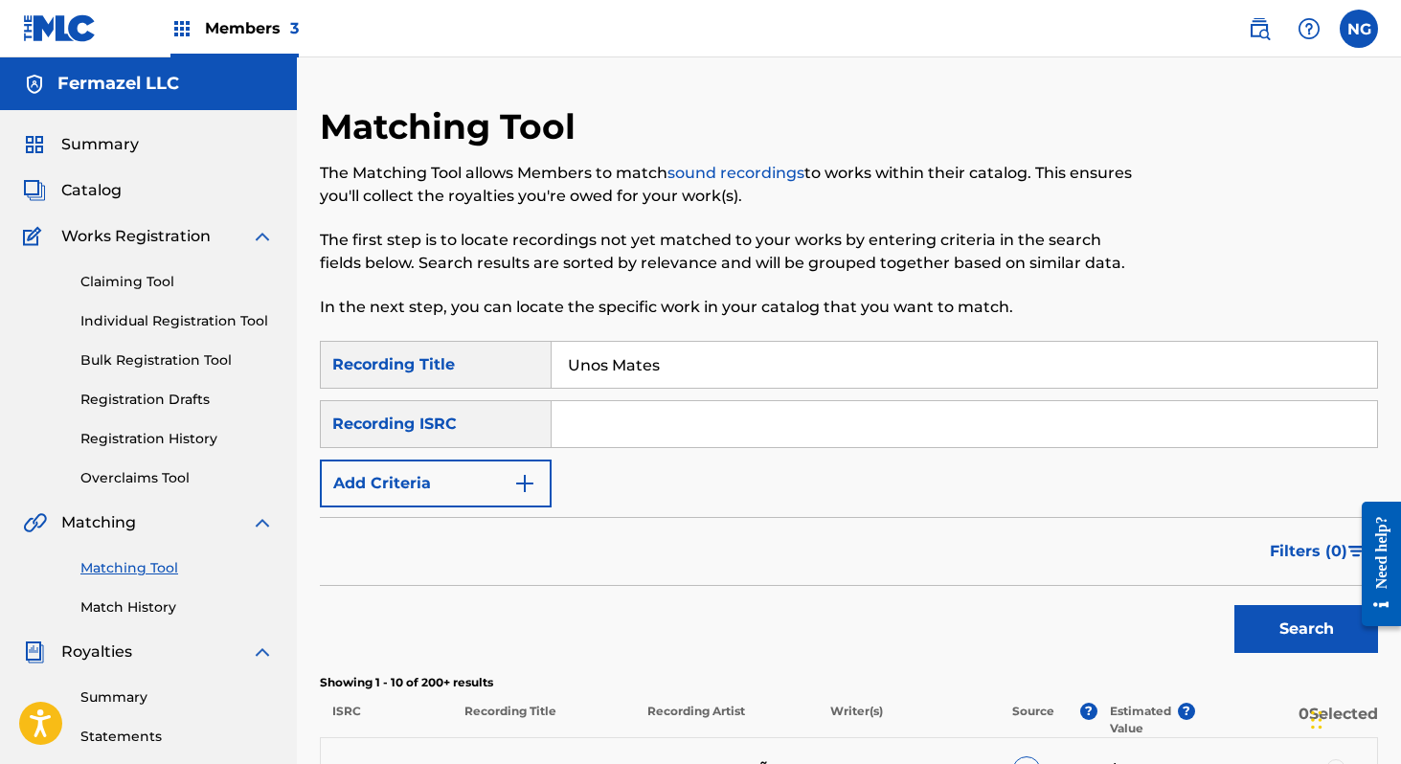
click at [641, 380] on input "Unos Mates" at bounding box center [964, 365] width 825 height 46
click at [707, 361] on input "Unos Mates" at bounding box center [964, 365] width 825 height 46
type input "Unos Mates y"
click at [1234, 605] on button "Search" at bounding box center [1306, 629] width 144 height 48
click at [1279, 630] on button "Search" at bounding box center [1306, 629] width 144 height 48
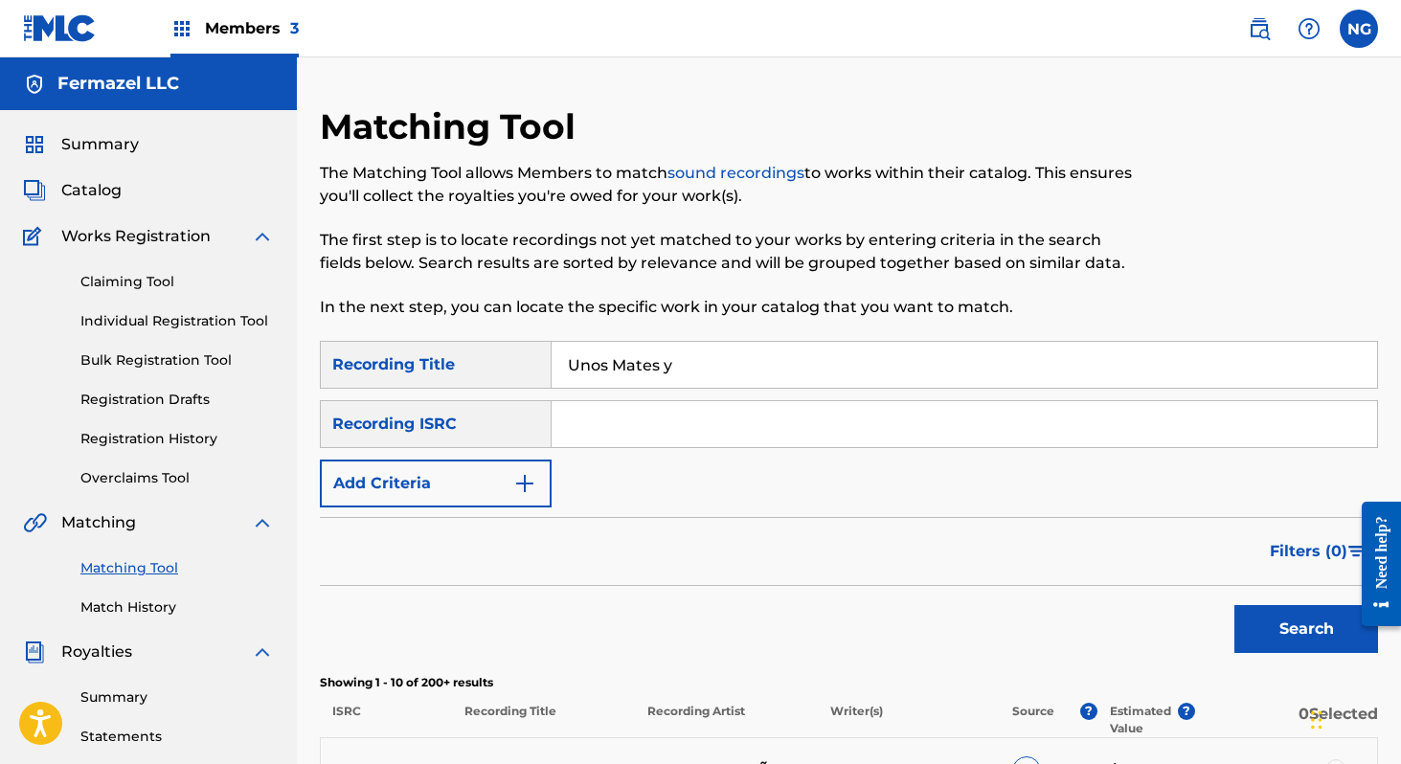
click at [553, 425] on input "Search Form" at bounding box center [964, 424] width 825 height 46
paste input "ARC082500001"
type input "ARC082500001"
drag, startPoint x: 703, startPoint y: 378, endPoint x: 440, endPoint y: 374, distance: 263.4
click at [440, 374] on div "SearchWithCriteriab4fa8df4-7066-42ed-925c-fa693678f6ee Recording Title Unos Mat…" at bounding box center [849, 365] width 1058 height 48
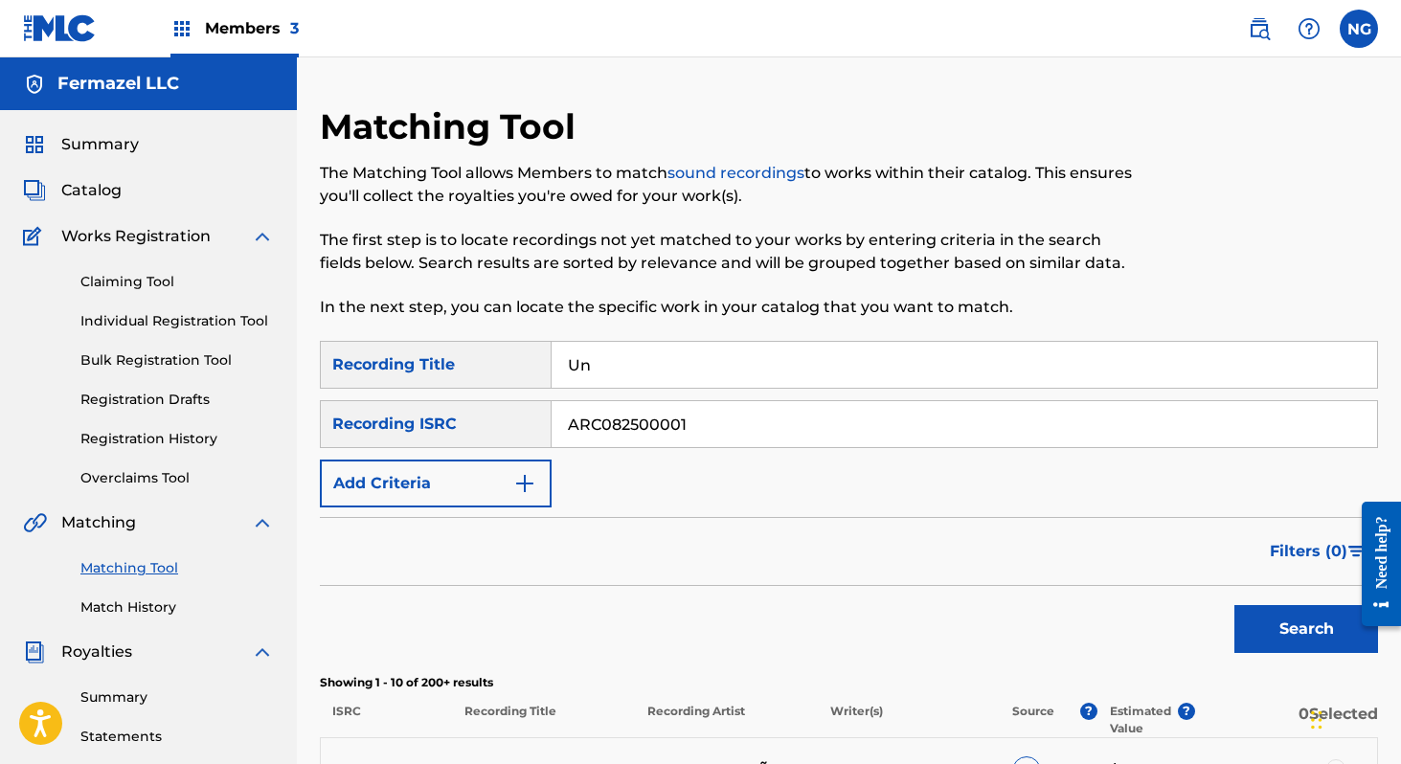
type input "U"
click at [1310, 633] on button "Search" at bounding box center [1306, 629] width 144 height 48
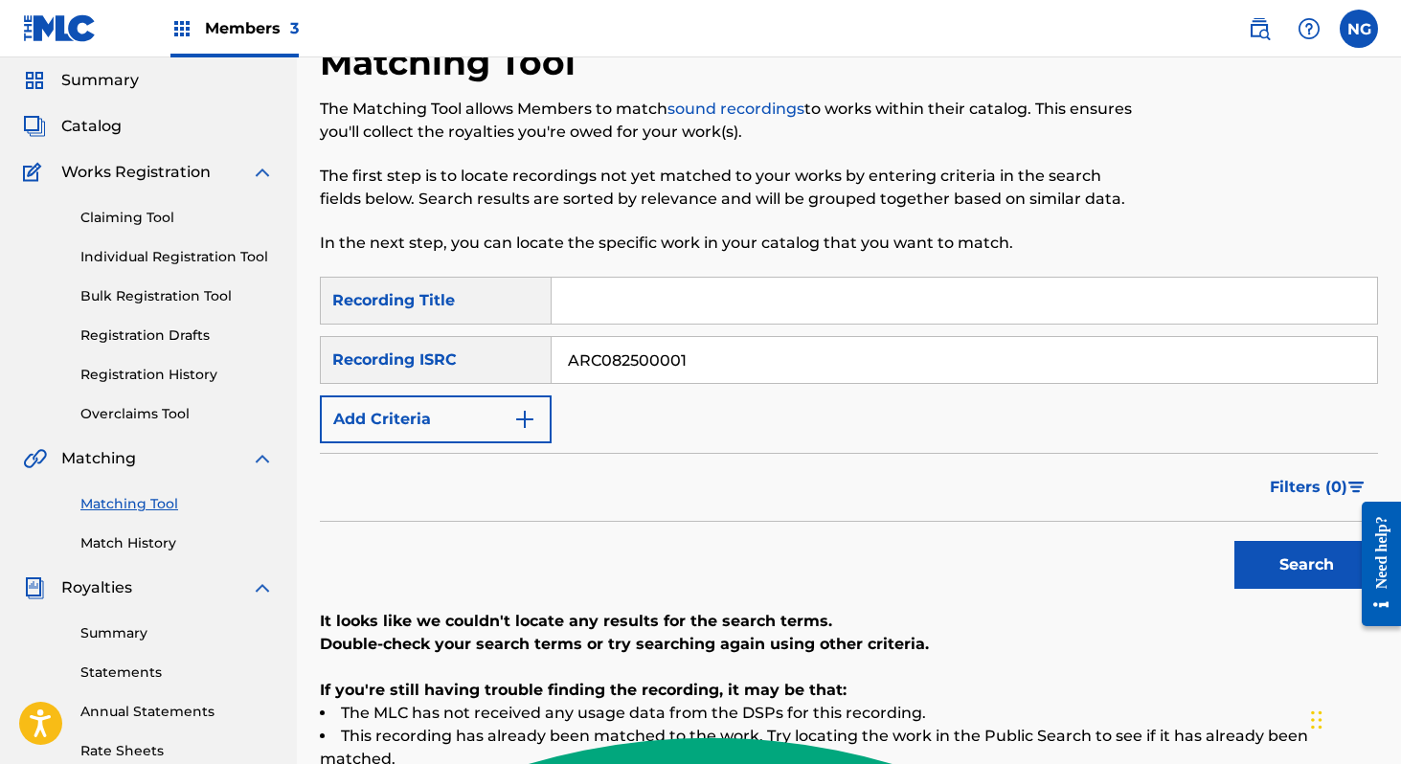
scroll to position [60, 0]
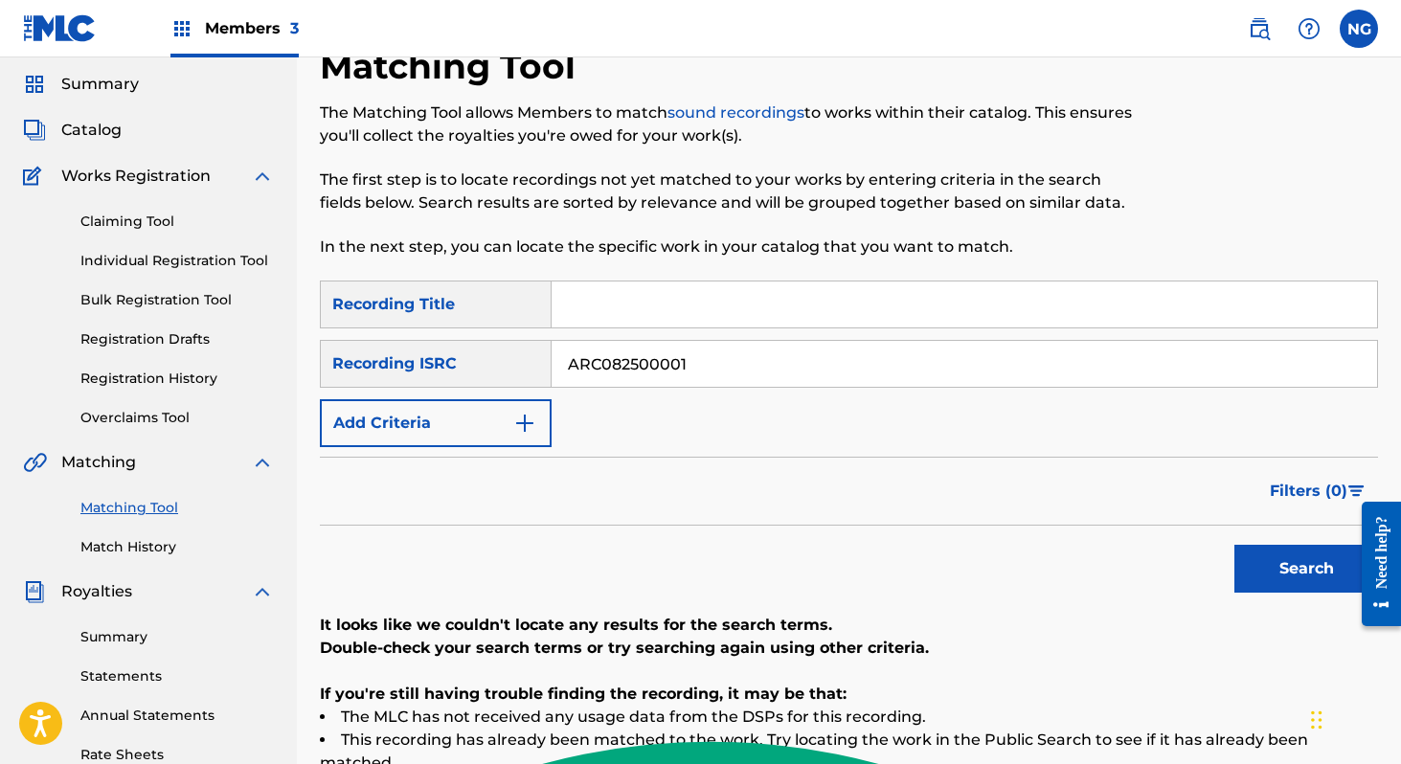
click at [160, 219] on link "Claiming Tool" at bounding box center [176, 222] width 193 height 20
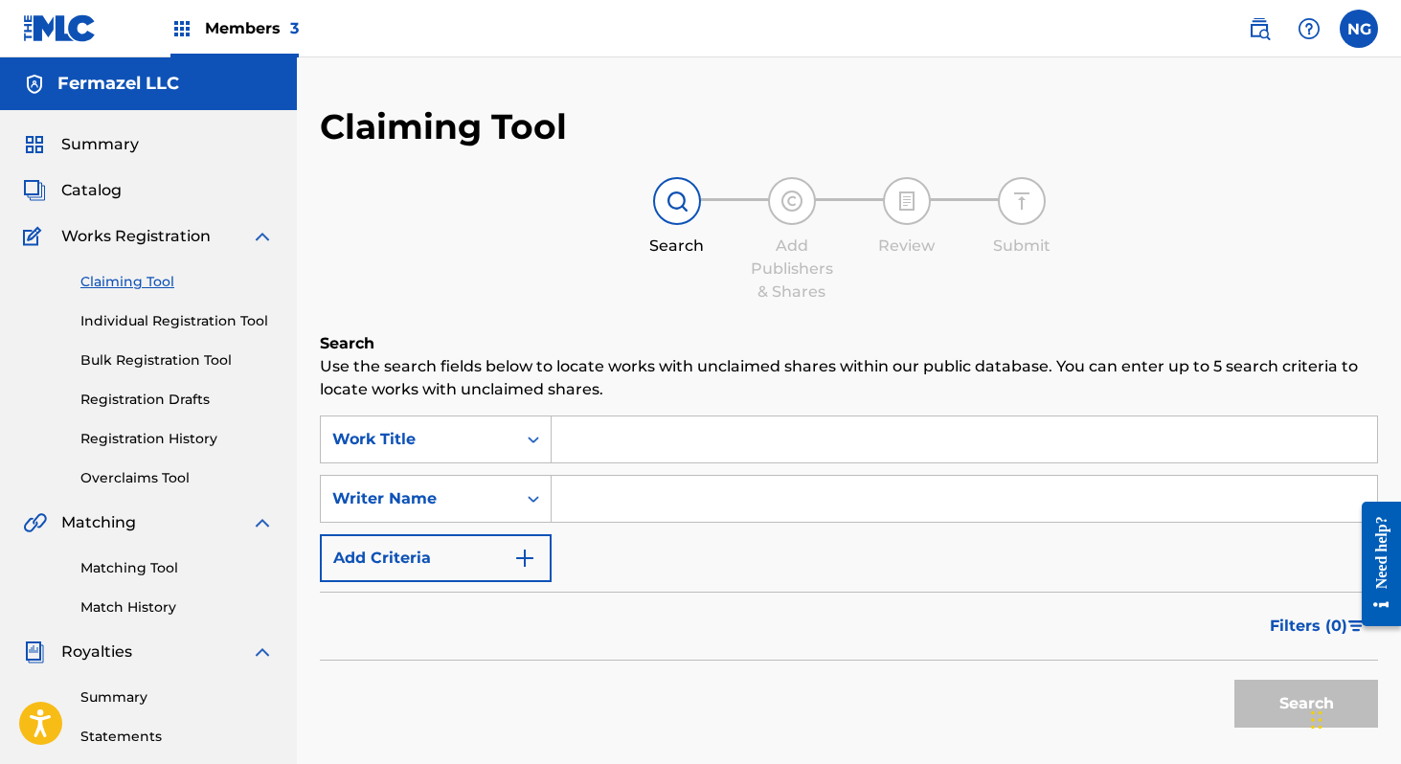
click at [590, 443] on input "Search Form" at bounding box center [964, 440] width 825 height 46
click at [516, 447] on div "Search Form" at bounding box center [533, 439] width 34 height 34
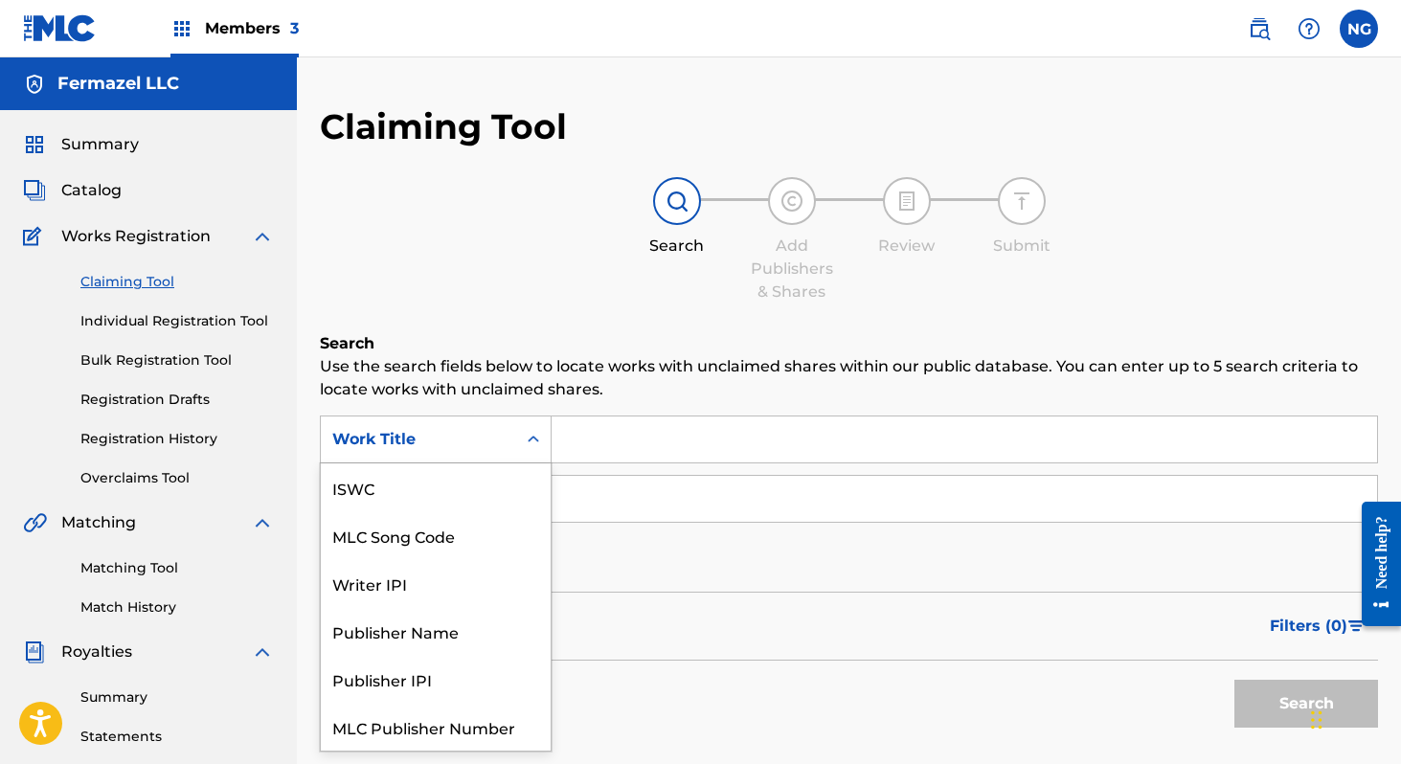
scroll to position [48, 0]
click at [592, 439] on input "Search Form" at bounding box center [964, 440] width 825 height 46
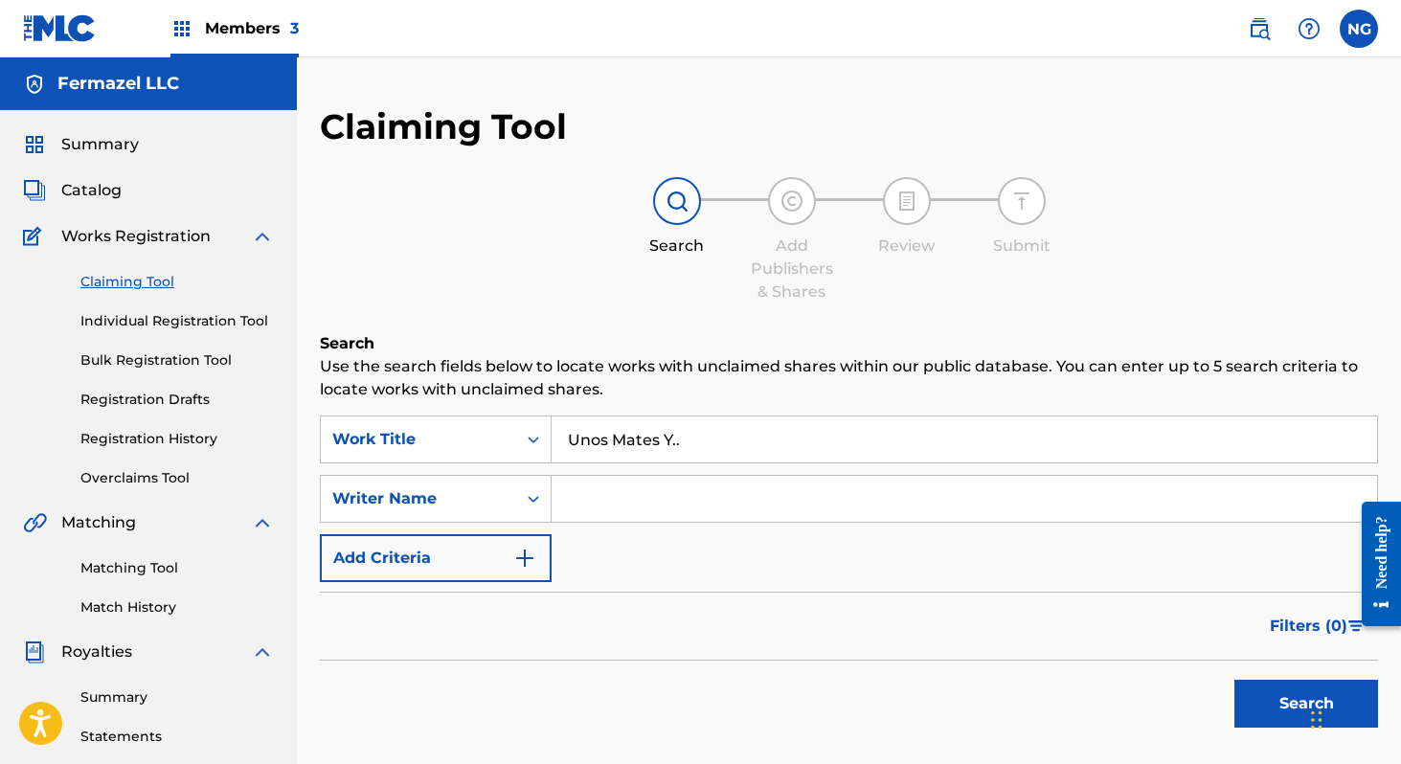
type input "Unos Mates Y.."
click at [1234, 680] on button "Search" at bounding box center [1306, 704] width 144 height 48
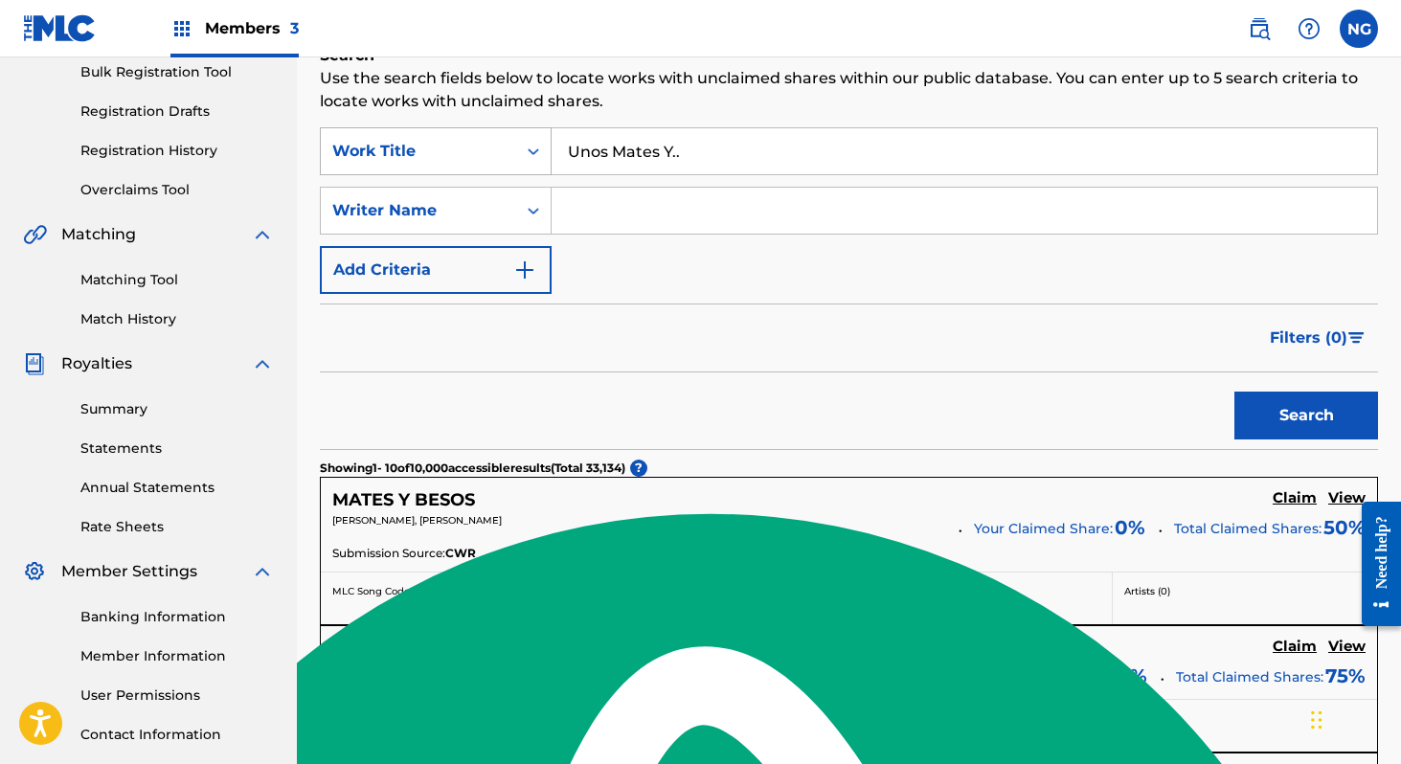
drag, startPoint x: 712, startPoint y: 153, endPoint x: 439, endPoint y: 135, distance: 274.5
click at [439, 135] on div "SearchWithCriteriafca4b0ca-ec6a-4f4c-ad8f-a27e0a6540af Work Title Unos Mates Y.." at bounding box center [849, 151] width 1058 height 48
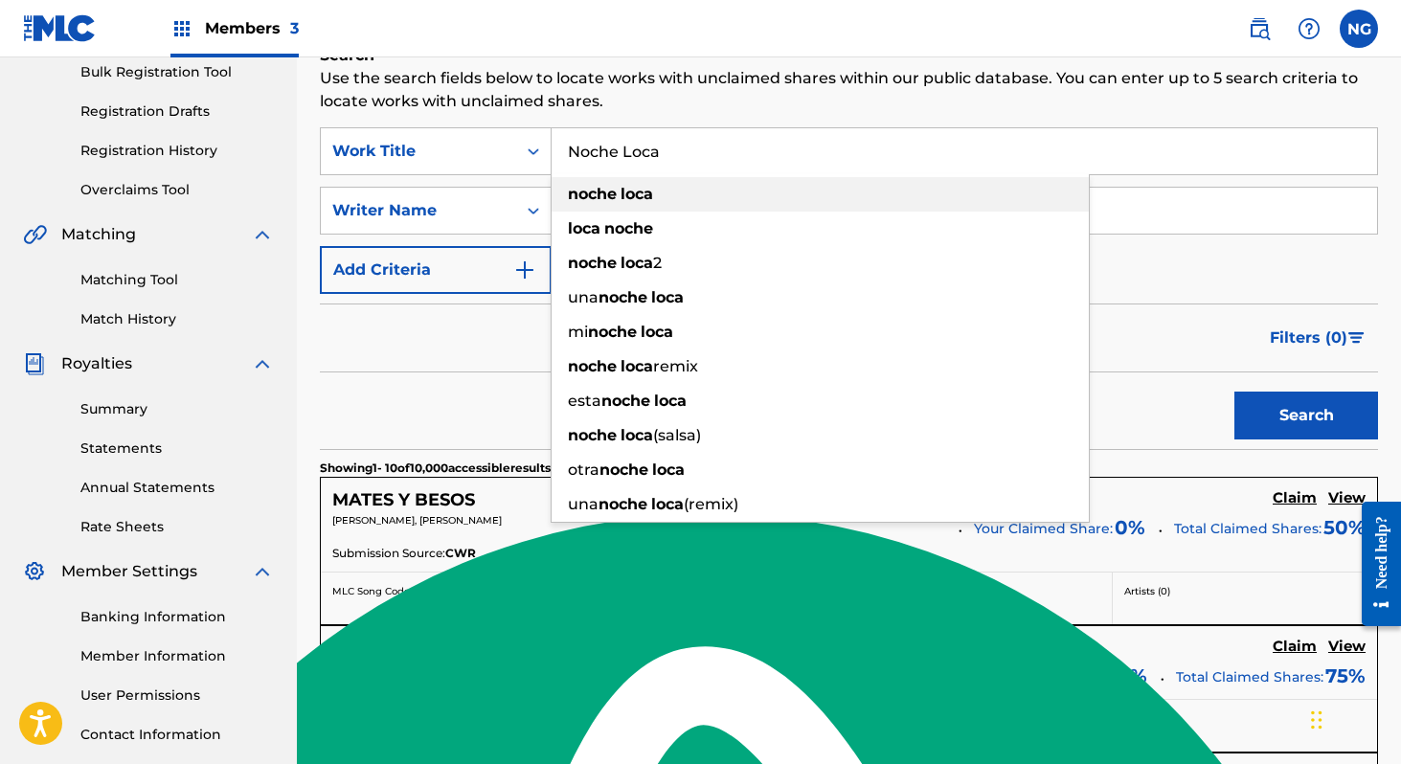
click at [745, 184] on div "noche loca" at bounding box center [820, 194] width 537 height 34
type input "noche loca"
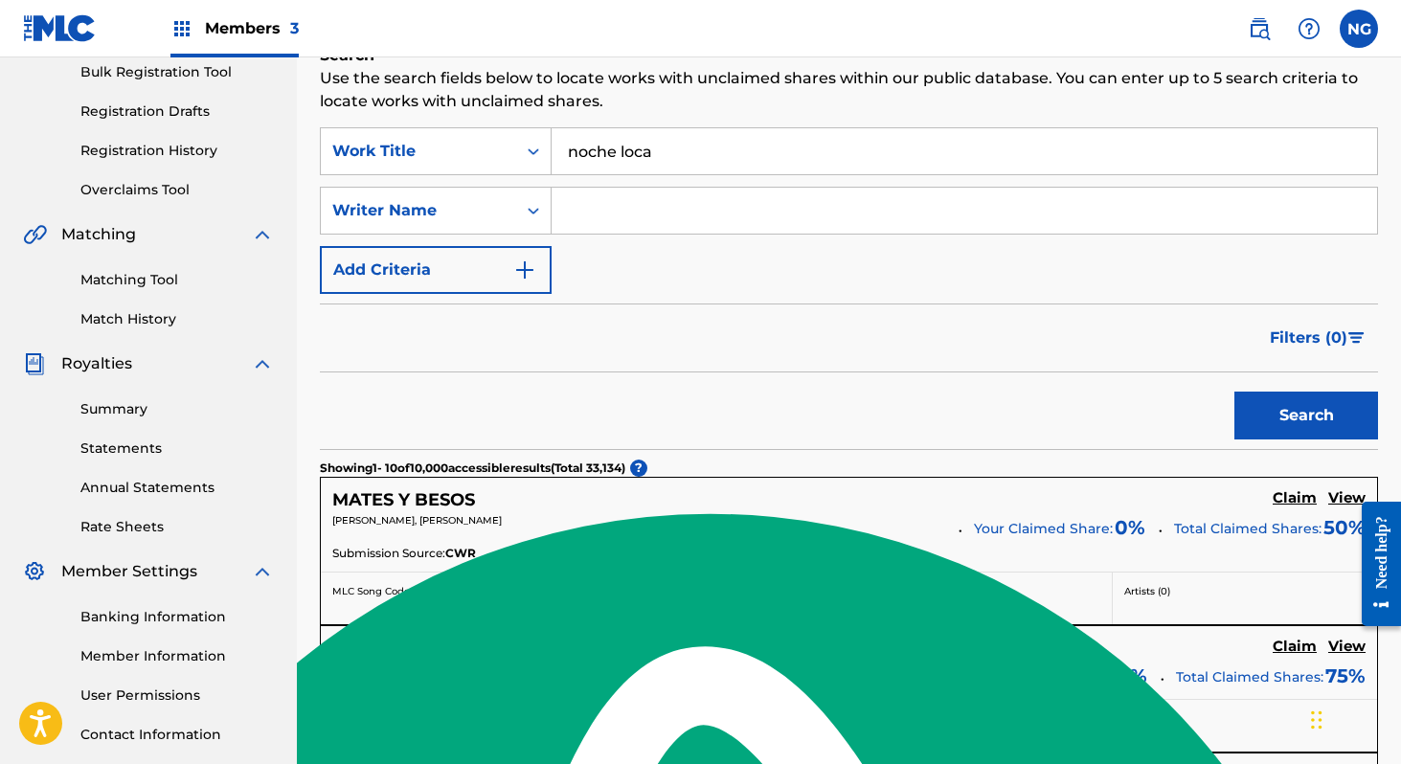
click at [704, 216] on input "Search Form" at bounding box center [964, 211] width 825 height 46
click at [1276, 422] on button "Search" at bounding box center [1306, 416] width 144 height 48
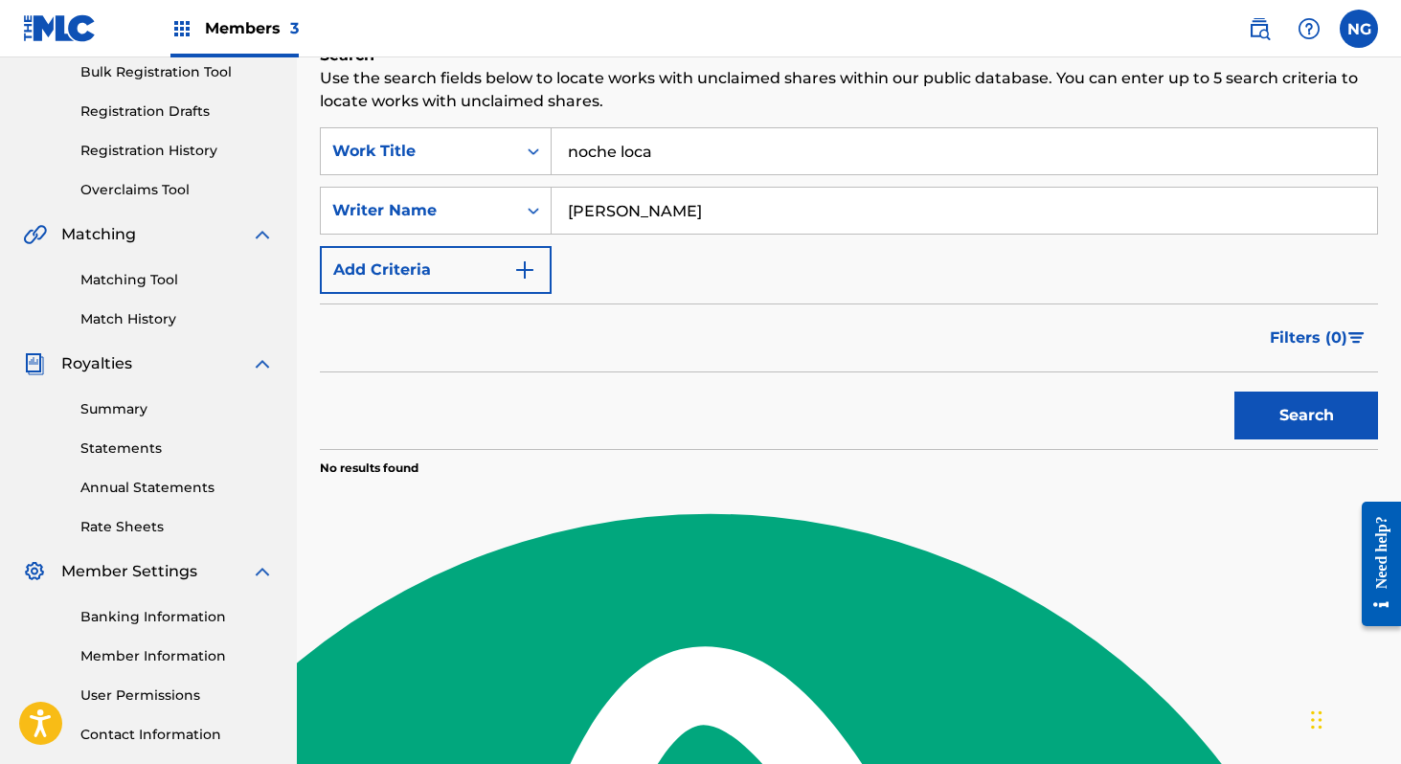
drag, startPoint x: 718, startPoint y: 216, endPoint x: 939, endPoint y: 214, distance: 221.2
click at [939, 214] on input "Fernando Vazquez Rodriguez" at bounding box center [964, 211] width 825 height 46
type input "[PERSON_NAME]"
click at [1234, 392] on button "Search" at bounding box center [1306, 416] width 144 height 48
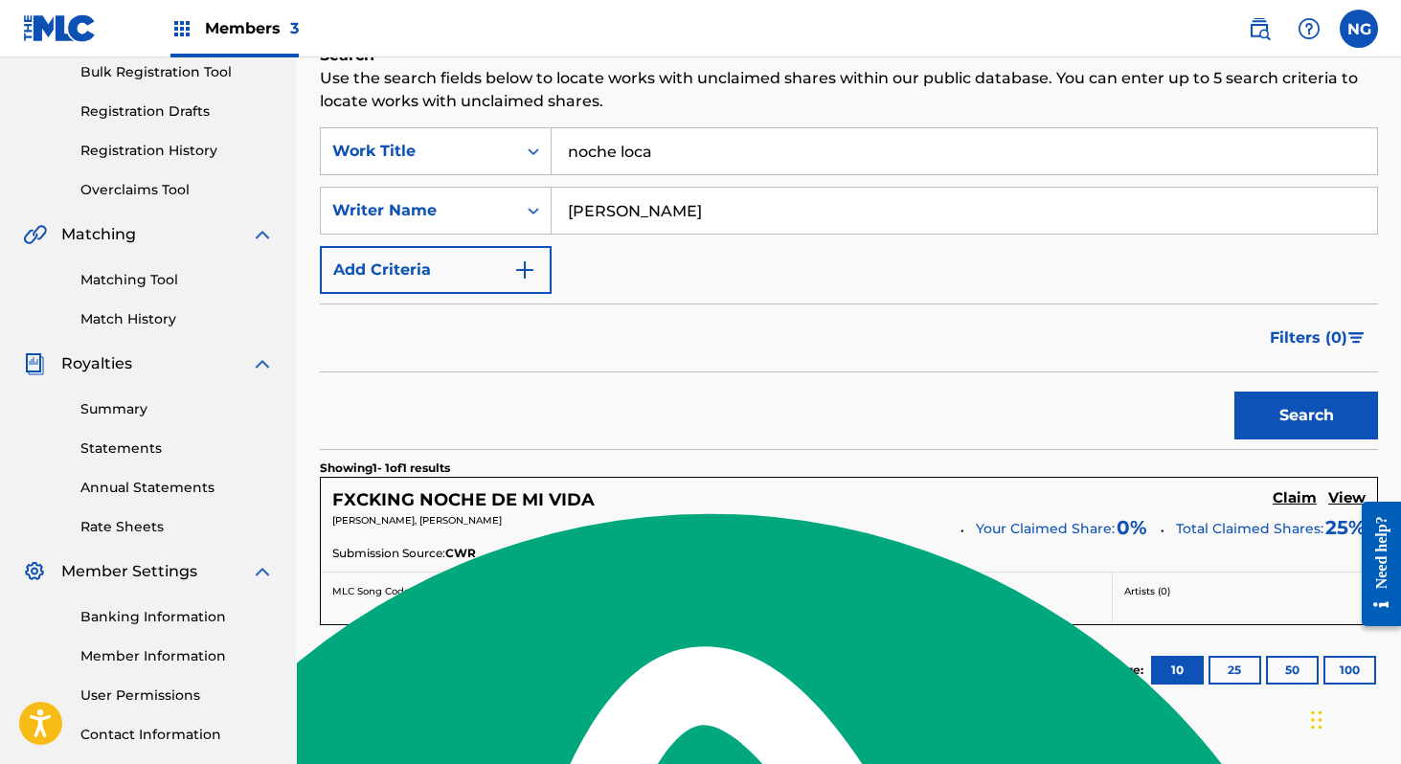
click at [678, 524] on p "FERNANDO VAZQUEZ, MARIO SEDANO OLMEDA" at bounding box center [639, 520] width 615 height 14
click at [502, 498] on h5 "FXCKING NOCHE DE MI VIDA" at bounding box center [463, 500] width 262 height 22
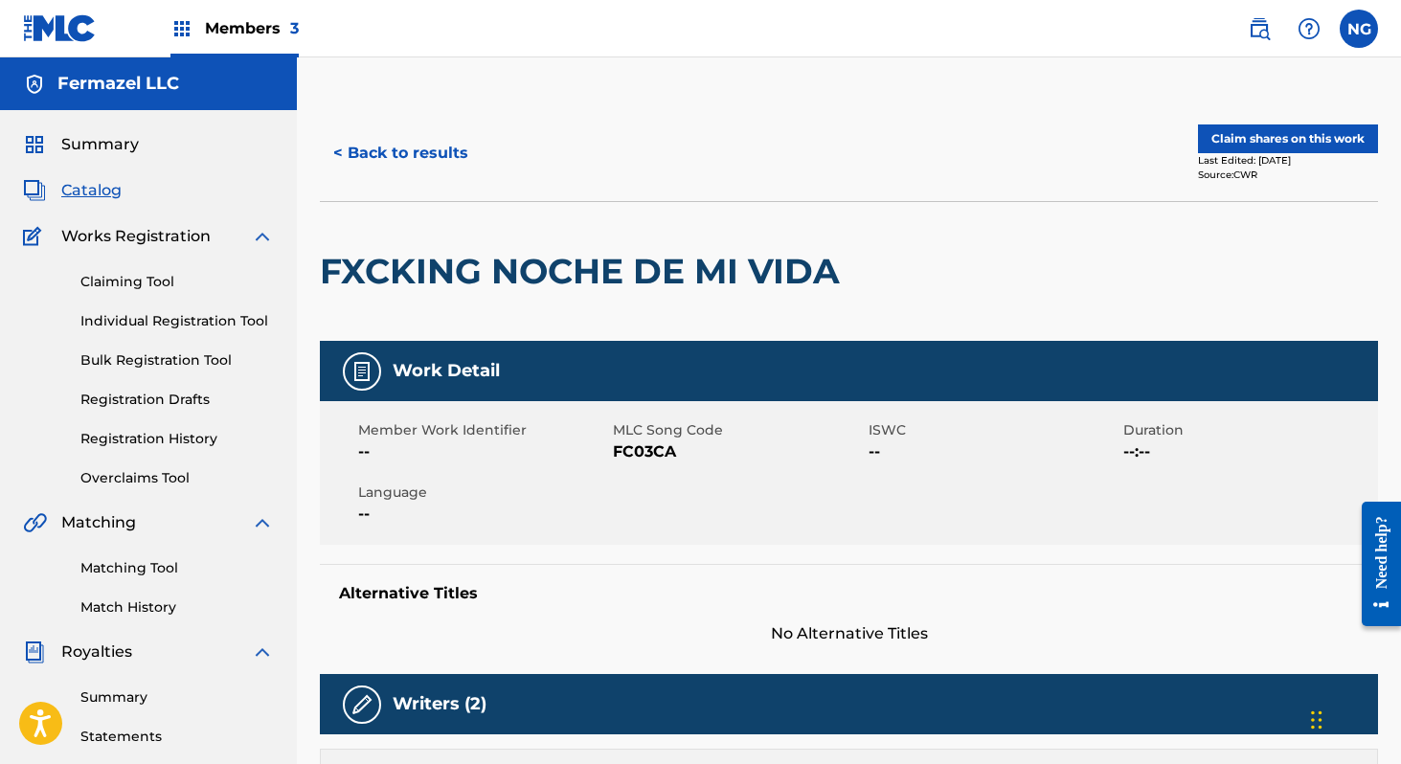
click at [1244, 149] on button "Claim shares on this work" at bounding box center [1288, 138] width 180 height 29
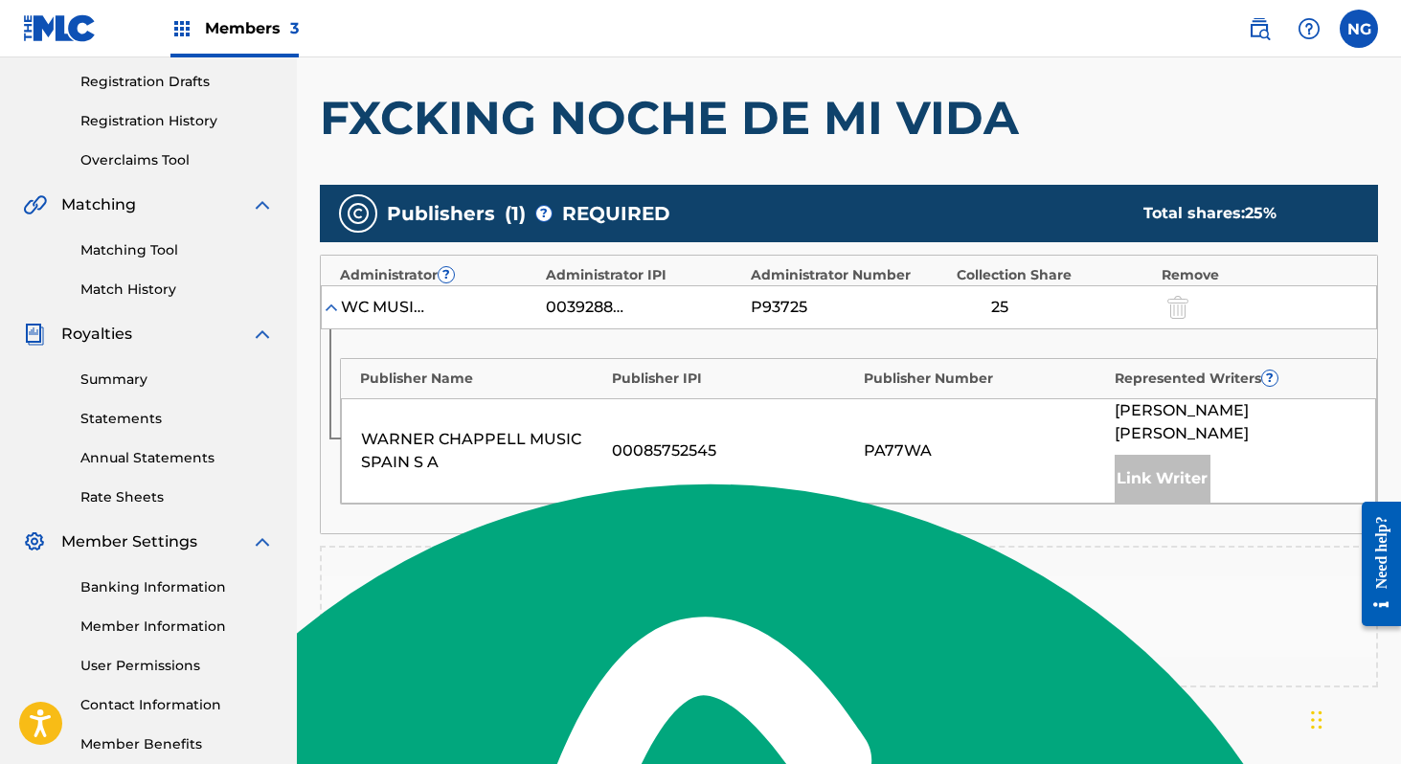
scroll to position [325, 0]
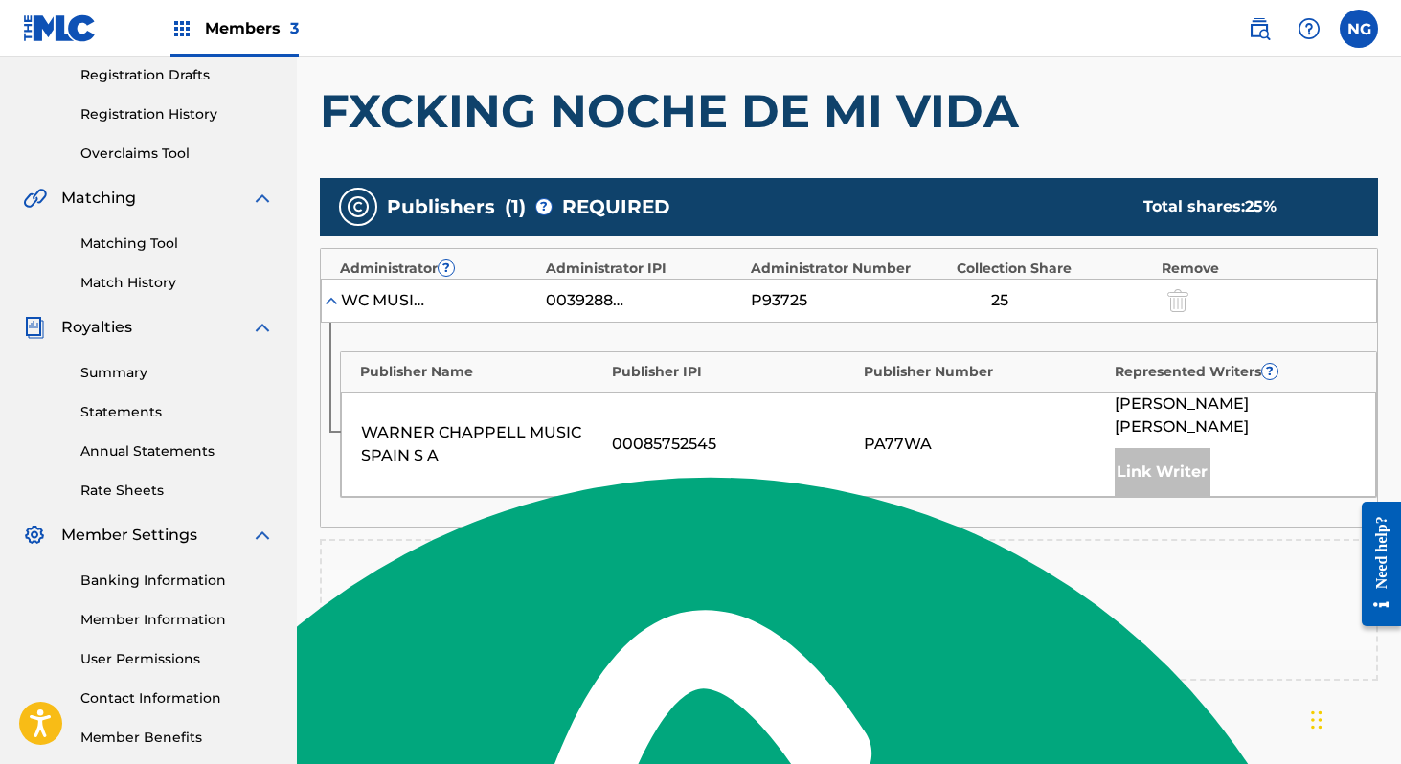
click at [856, 570] on div at bounding box center [849, 598] width 57 height 57
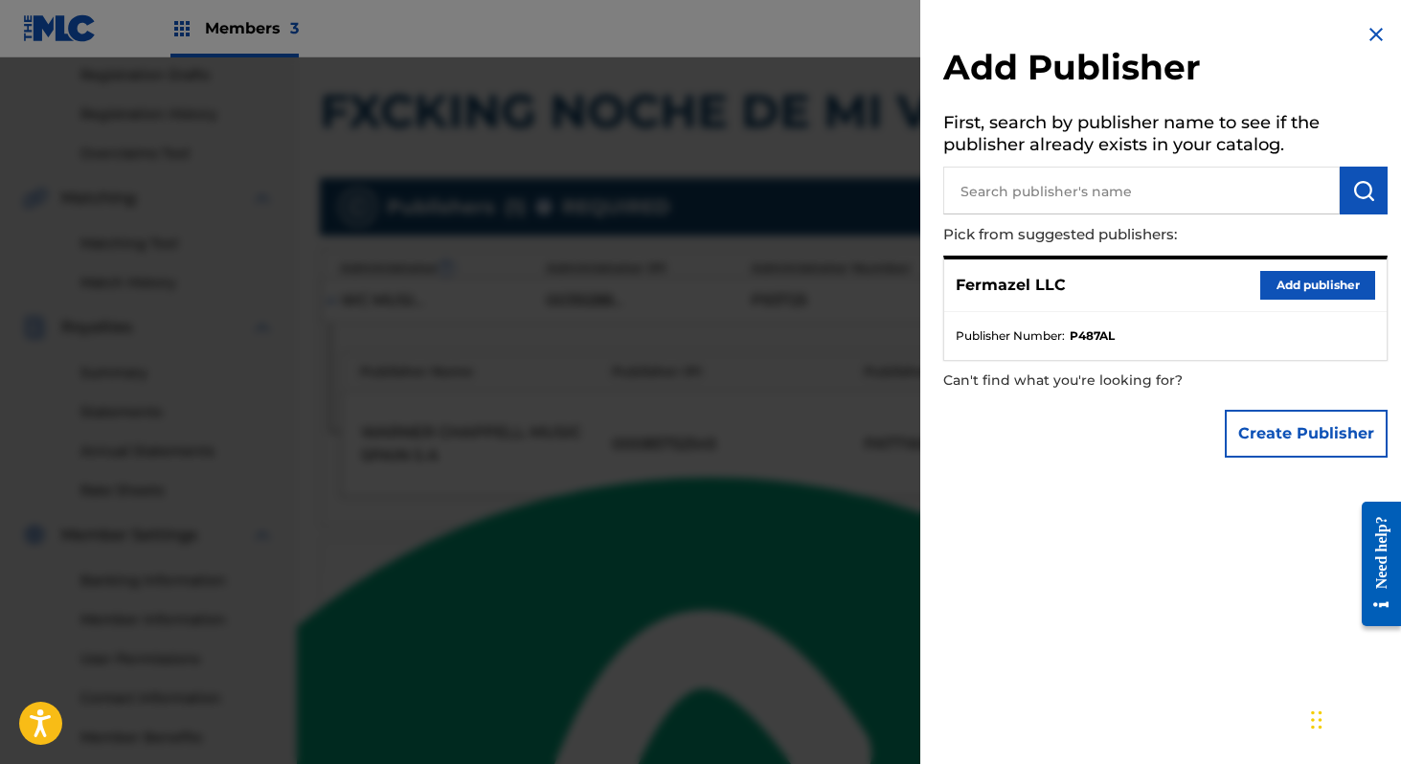
click at [1279, 302] on div "Fermazel LLC Add publisher" at bounding box center [1165, 285] width 442 height 53
click at [1292, 286] on button "Add publisher" at bounding box center [1317, 285] width 115 height 29
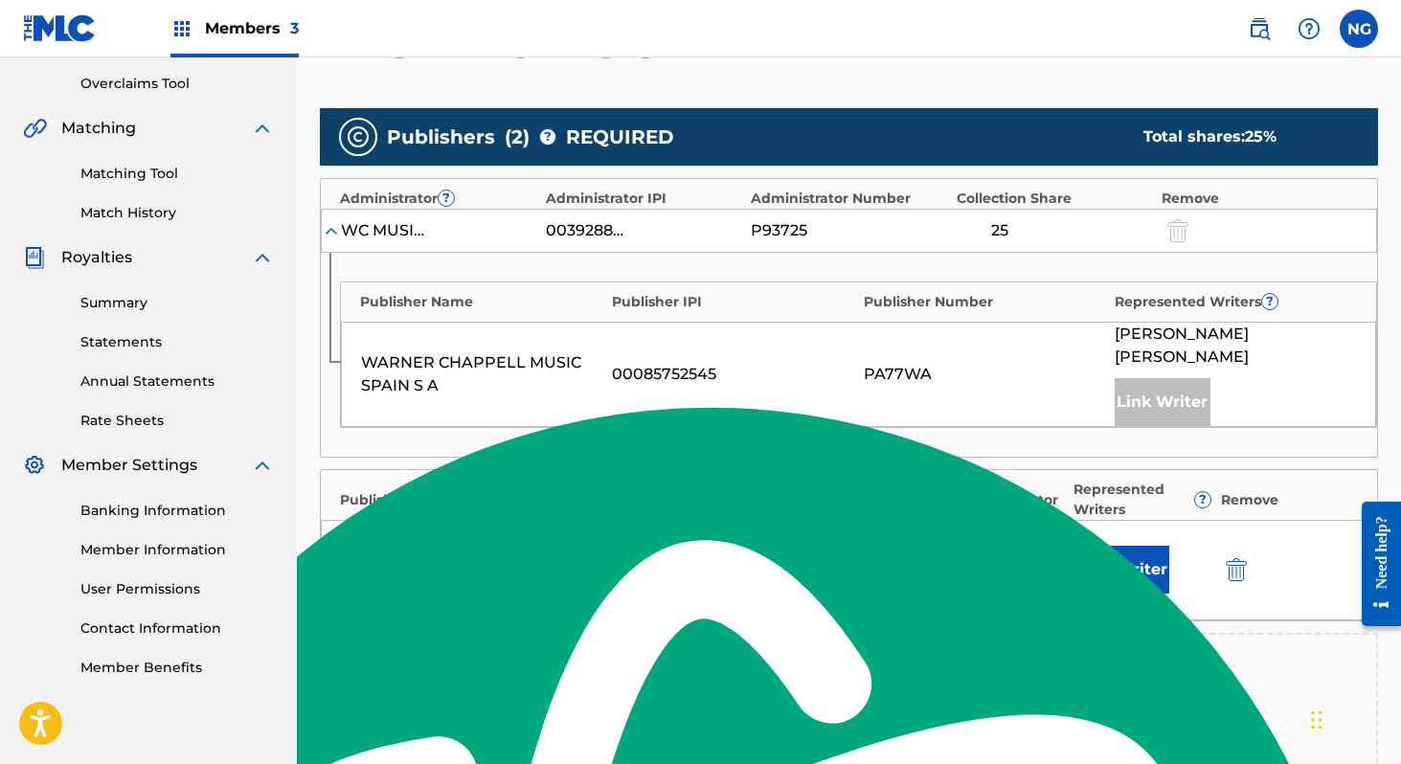
scroll to position [397, 0]
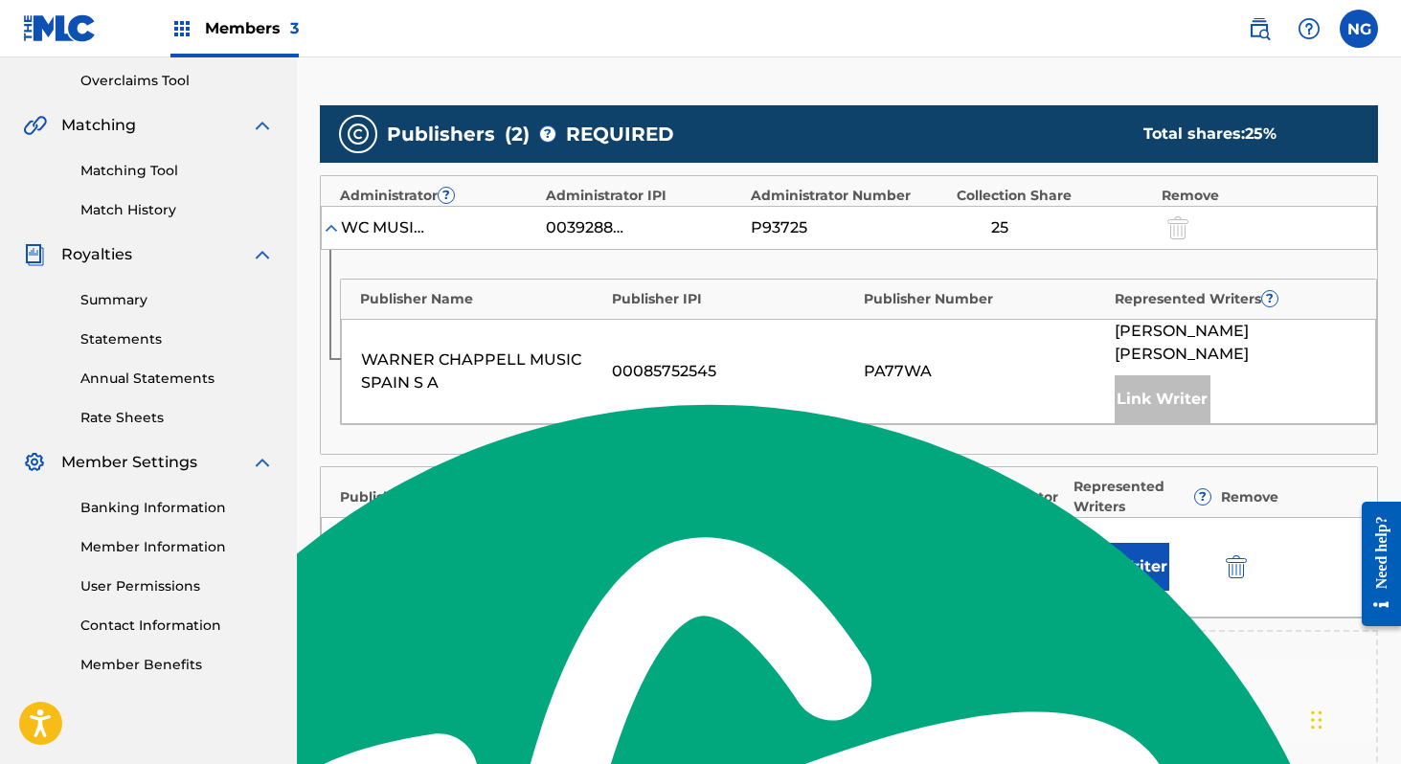
click at [850, 528] on input "text" at bounding box center [823, 540] width 86 height 25
type input "25"
click at [1104, 541] on button "Link Writer" at bounding box center [1121, 552] width 96 height 48
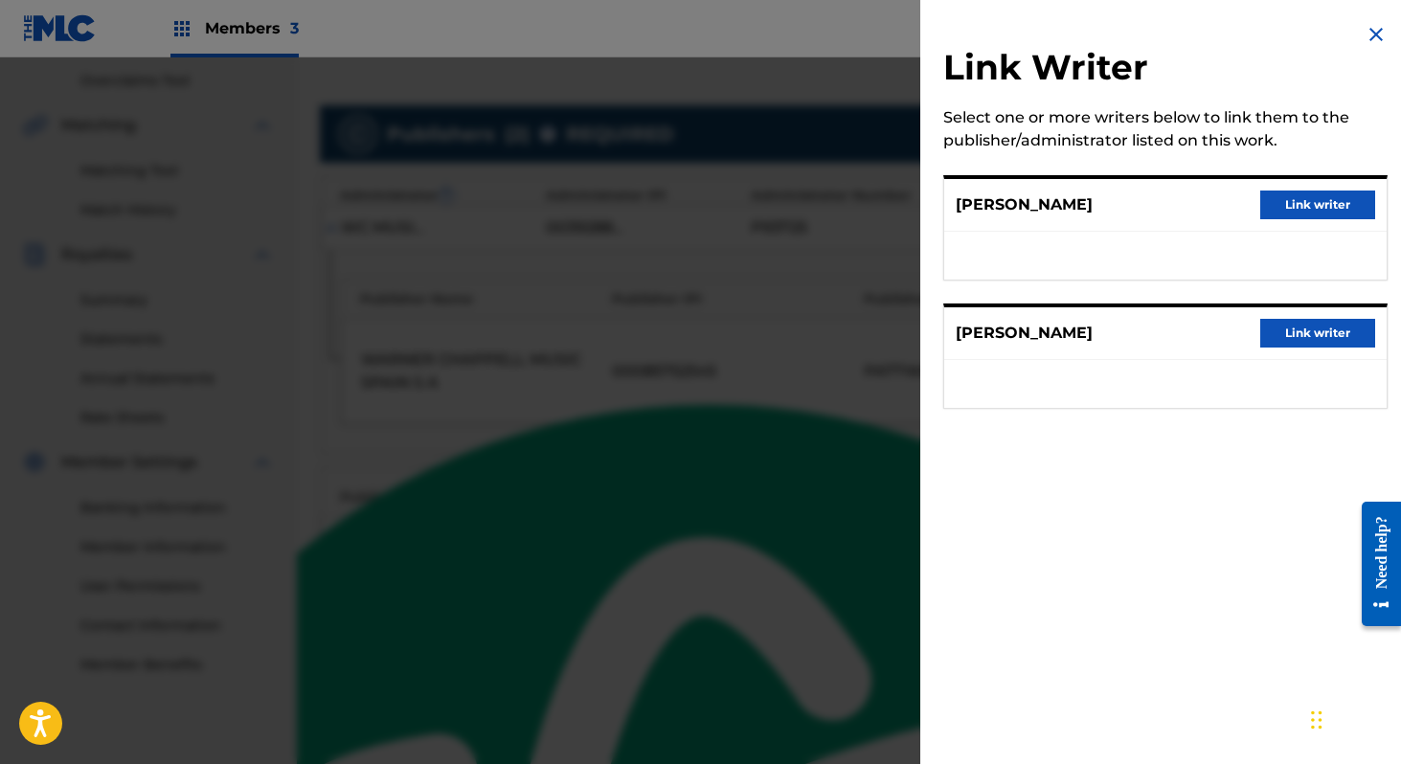
click at [1305, 190] on div "FERNANDO VAZQUEZ Link writer" at bounding box center [1165, 205] width 442 height 53
click at [1304, 197] on button "Link writer" at bounding box center [1317, 205] width 115 height 29
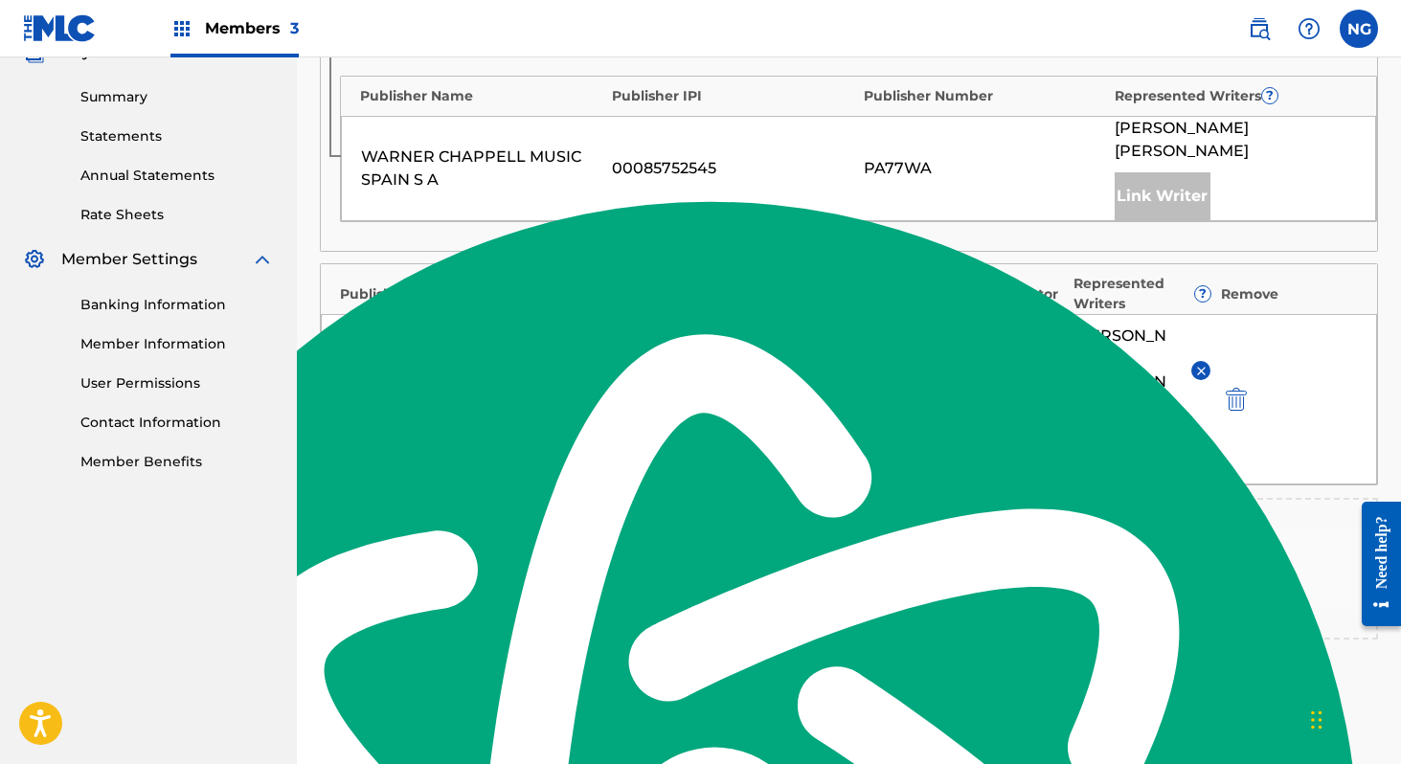
scroll to position [601, 0]
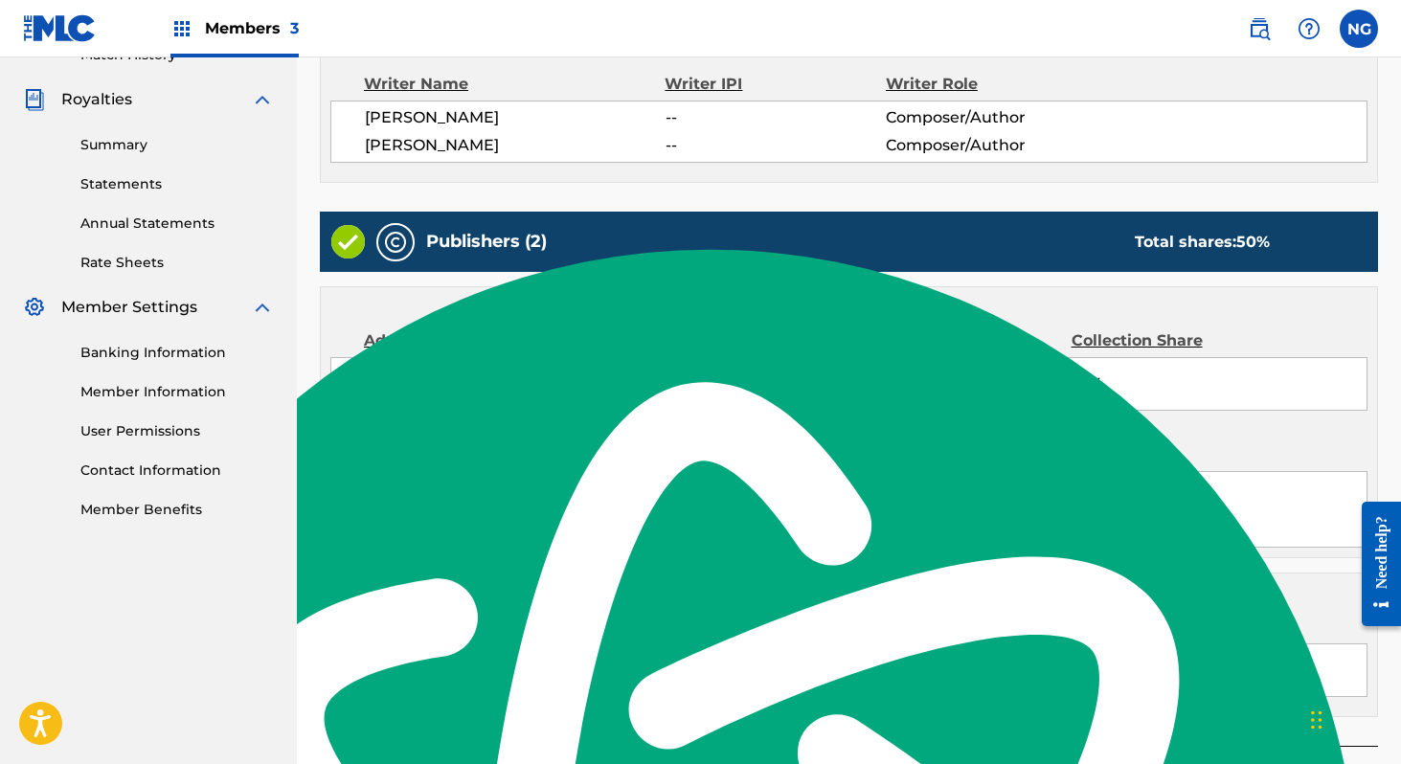
scroll to position [713, 0]
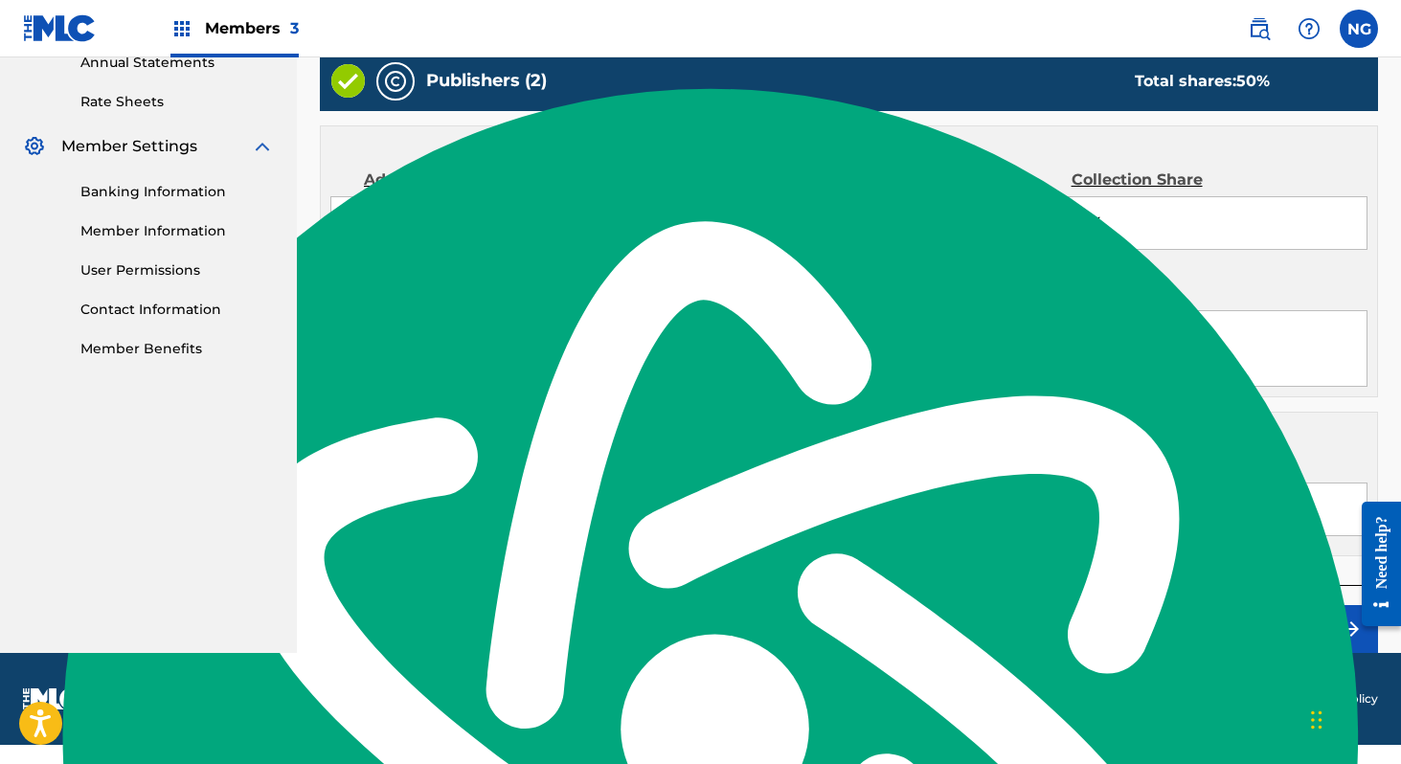
click at [1278, 653] on button "Claim" at bounding box center [1301, 629] width 153 height 48
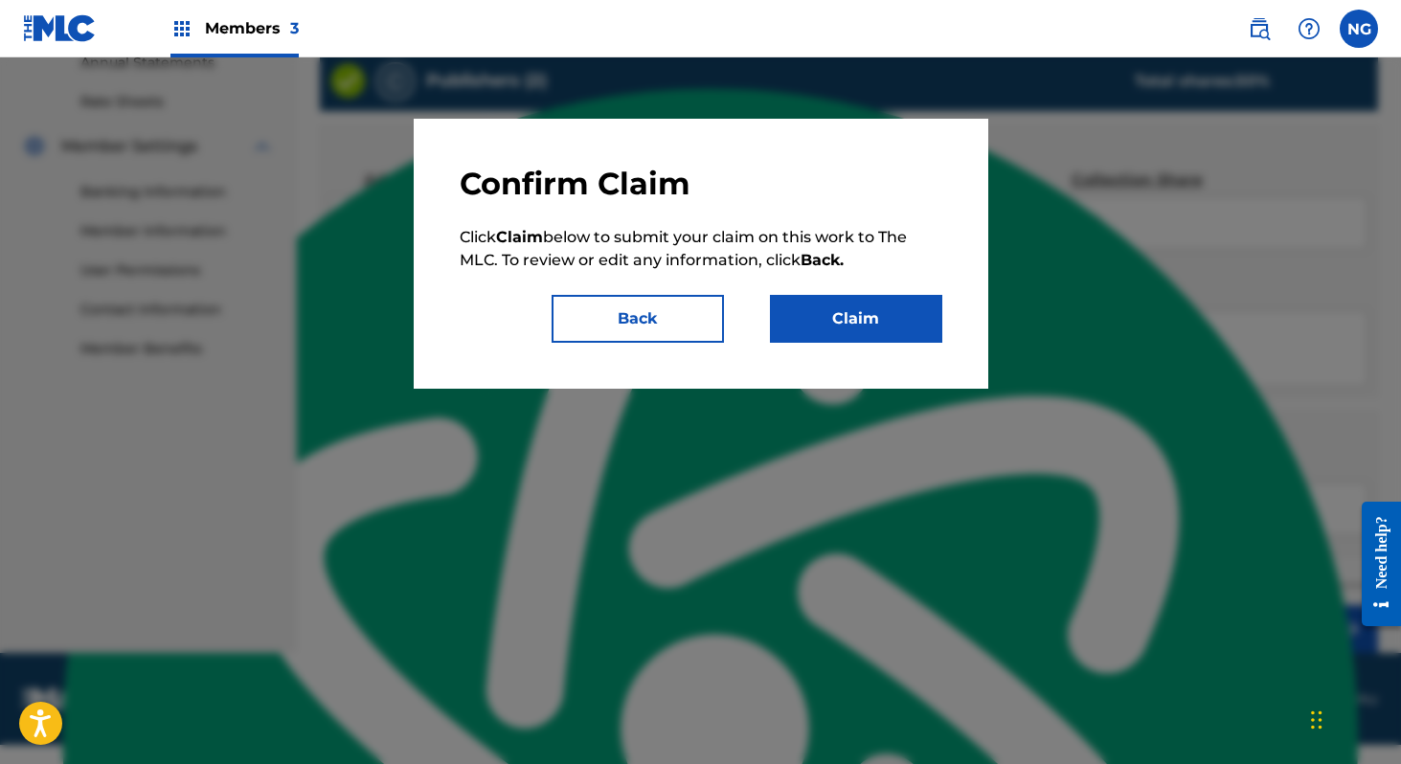
click at [880, 313] on button "Claim" at bounding box center [856, 319] width 172 height 48
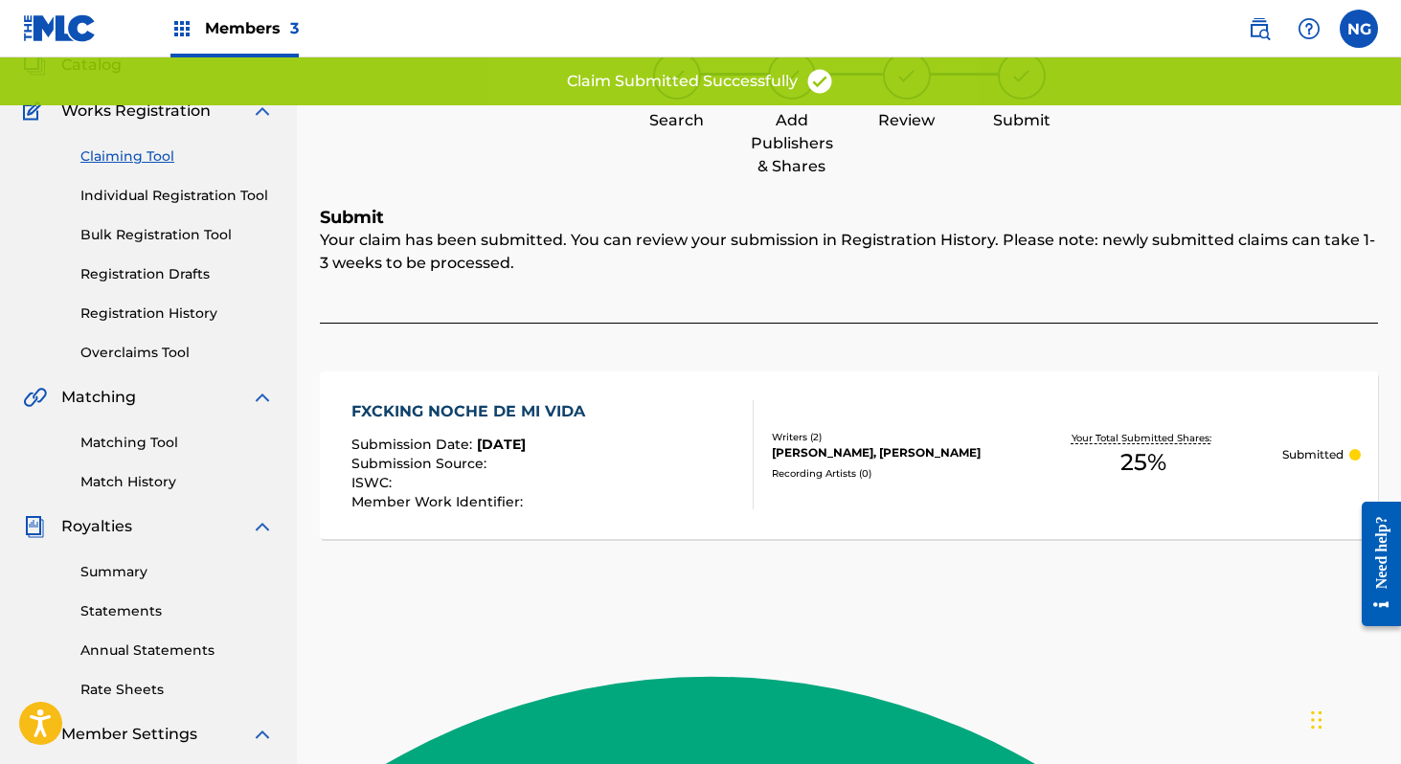
scroll to position [0, 0]
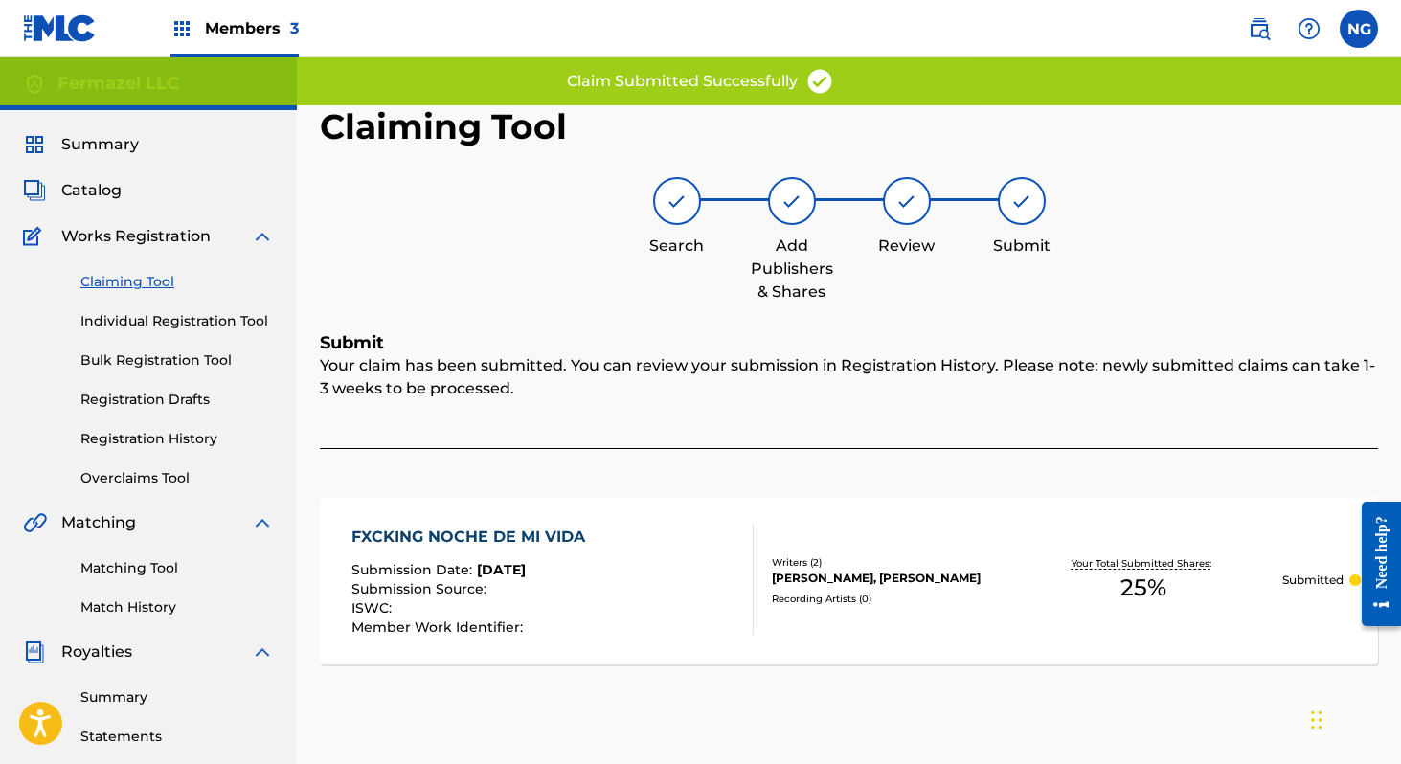
click at [149, 282] on link "Claiming Tool" at bounding box center [176, 282] width 193 height 20
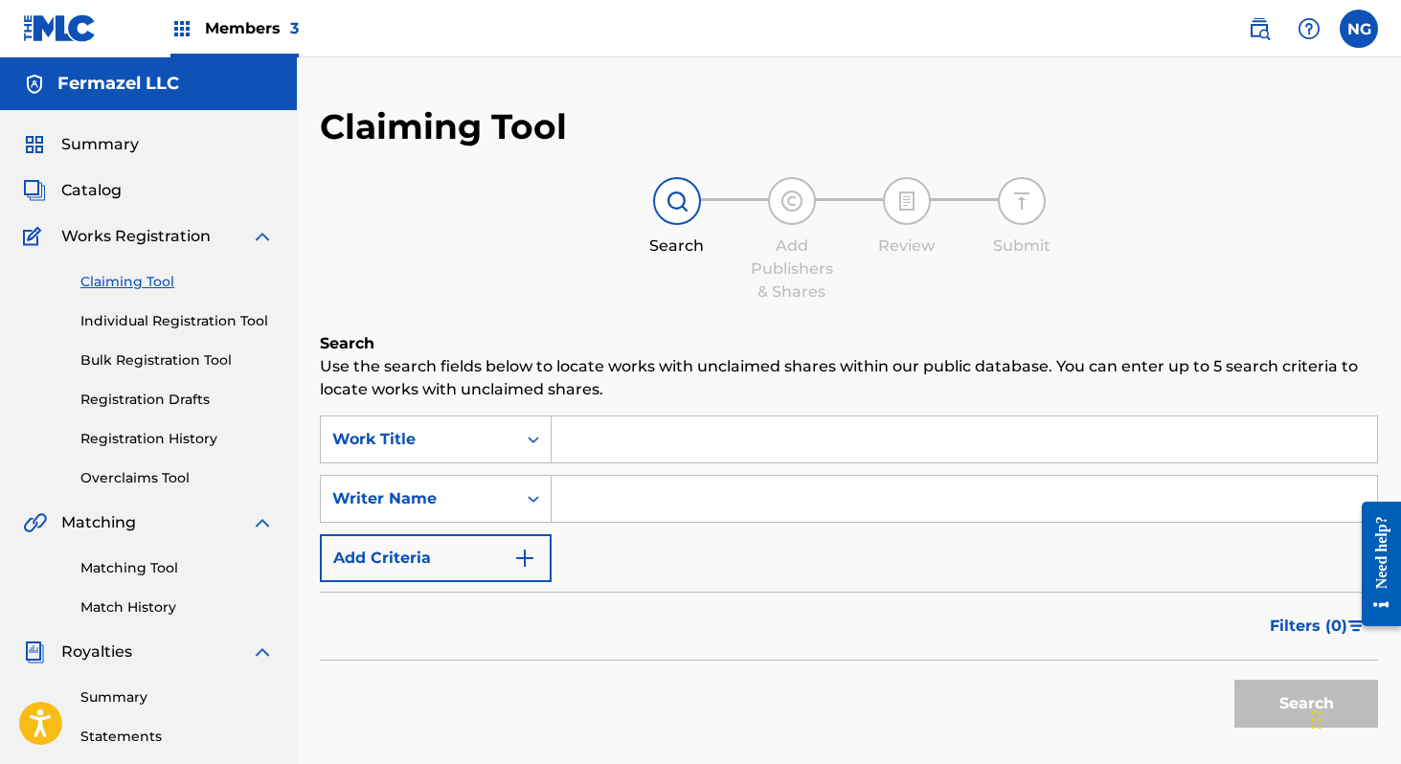
click at [591, 438] on input "Search Form" at bounding box center [964, 440] width 825 height 46
type input "Unos Mates Y..."
click at [569, 515] on input "Search Form" at bounding box center [964, 499] width 825 height 46
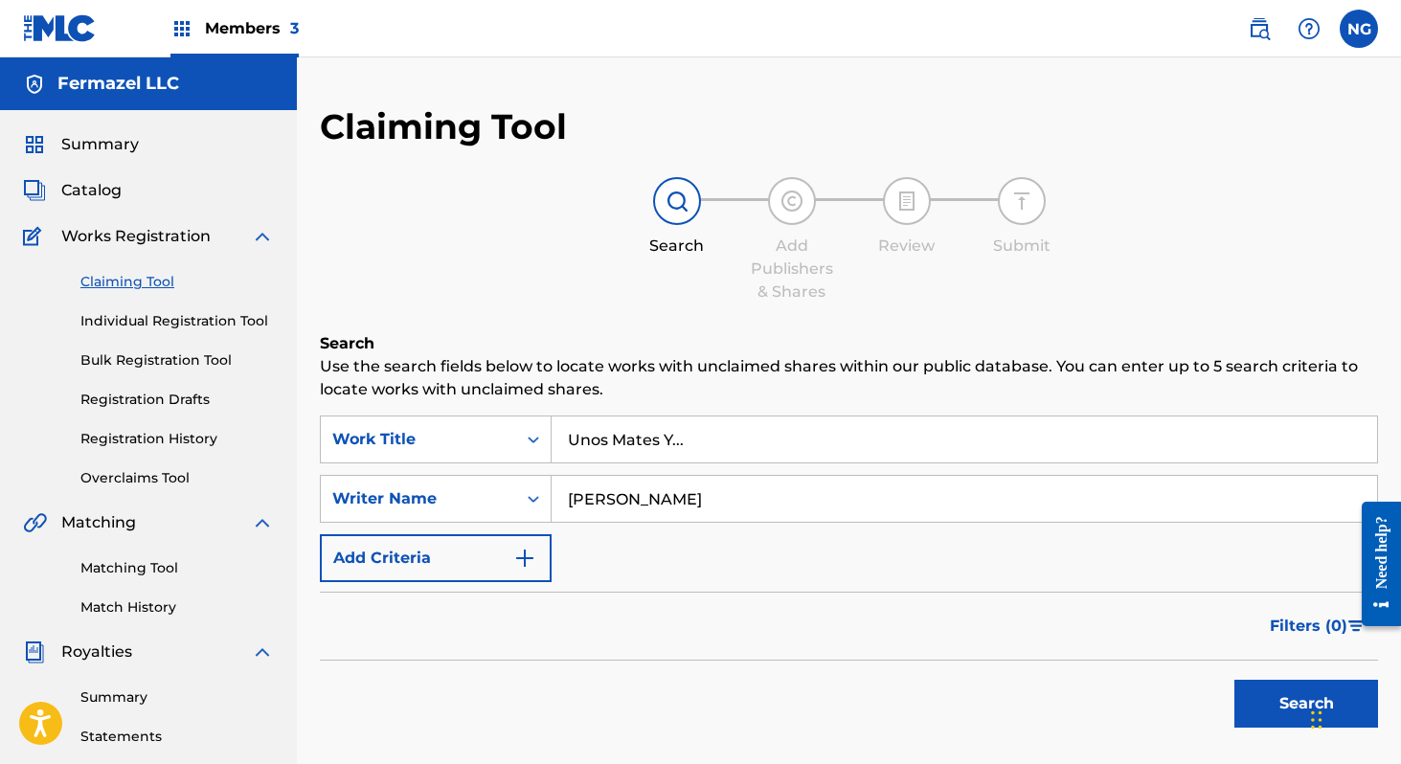
drag, startPoint x: 712, startPoint y: 500, endPoint x: 938, endPoint y: 496, distance: 226.0
click at [938, 496] on input "Fernando Vazquez Rodriguez" at bounding box center [964, 499] width 825 height 46
type input "[PERSON_NAME]"
click at [1234, 680] on button "Search" at bounding box center [1306, 704] width 144 height 48
click at [1291, 697] on button "Search" at bounding box center [1306, 704] width 144 height 48
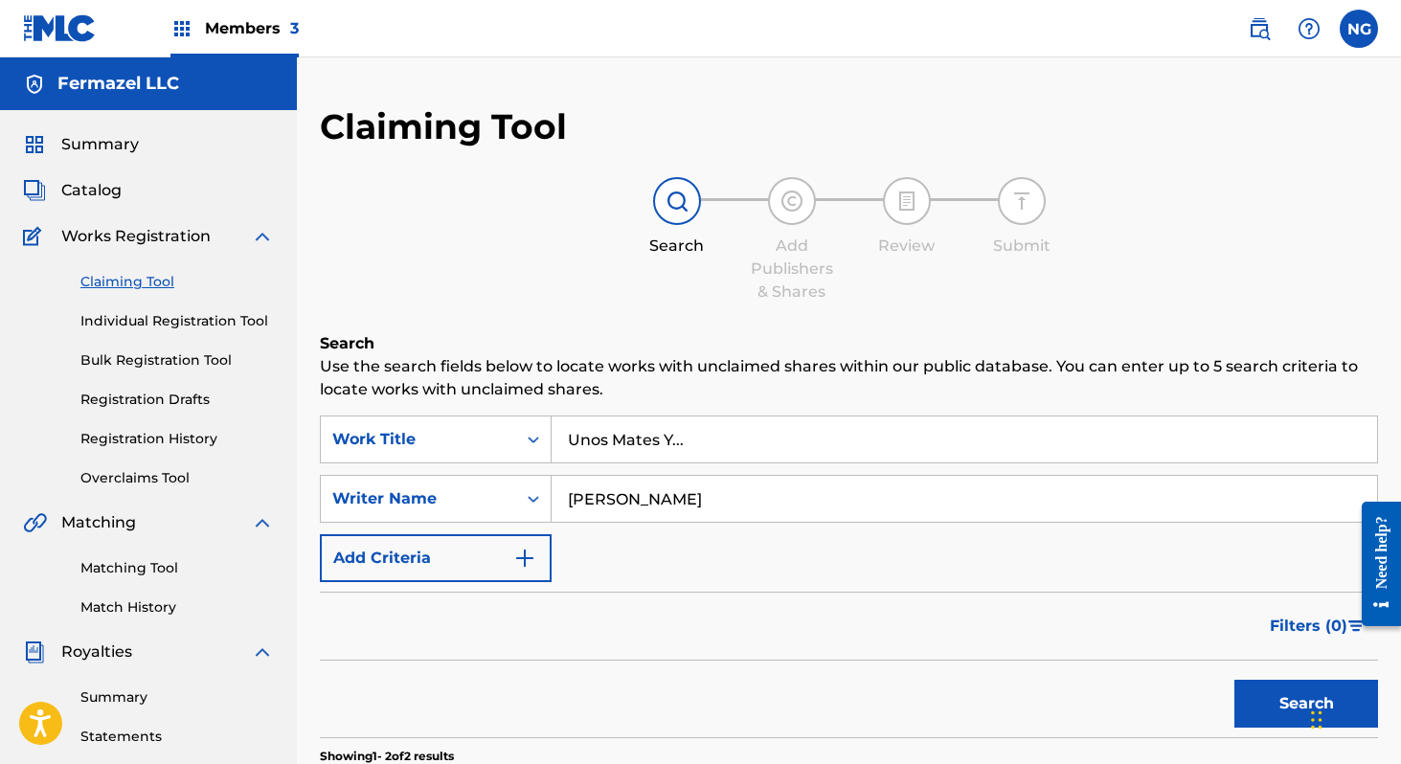
drag, startPoint x: 730, startPoint y: 449, endPoint x: 454, endPoint y: 405, distance: 279.3
click at [1241, 710] on button "Search" at bounding box center [1306, 704] width 144 height 48
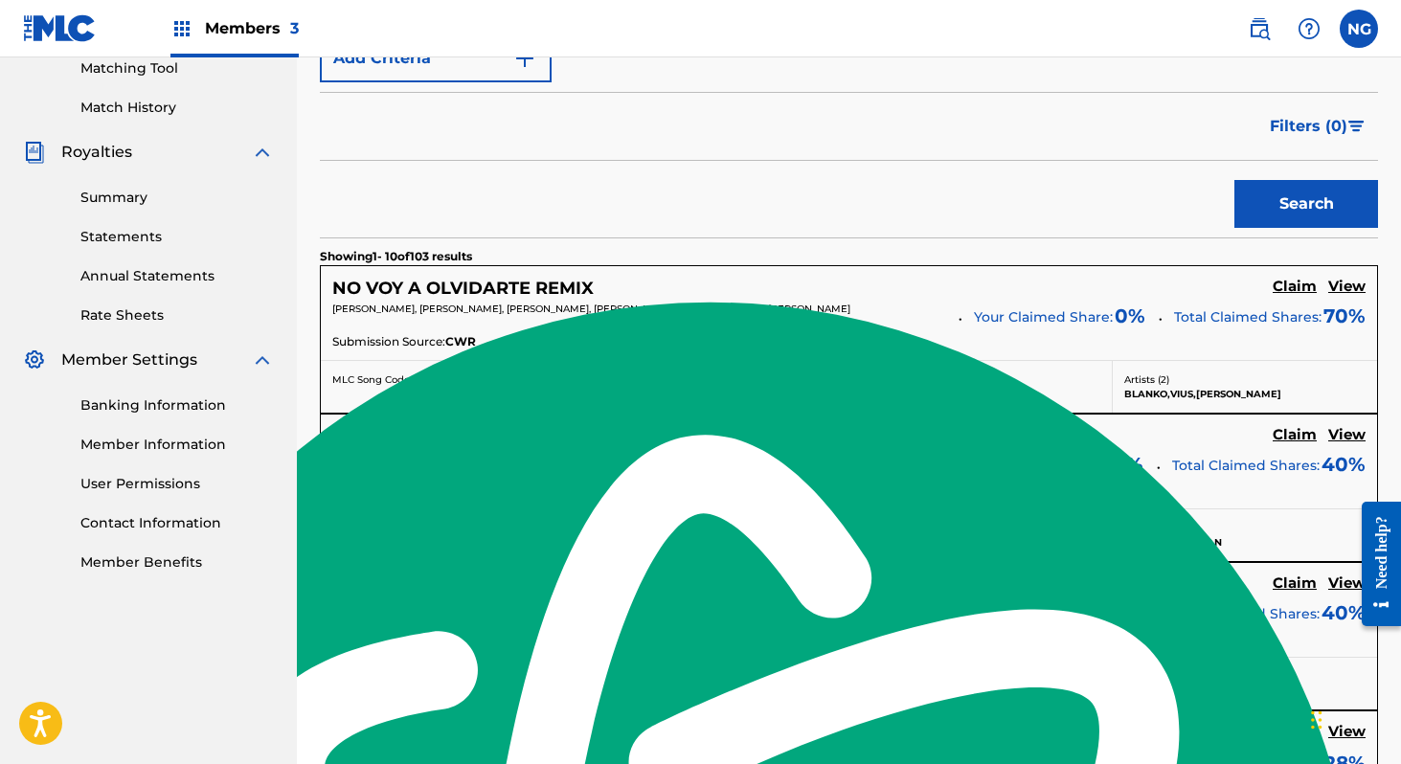
scroll to position [502, 0]
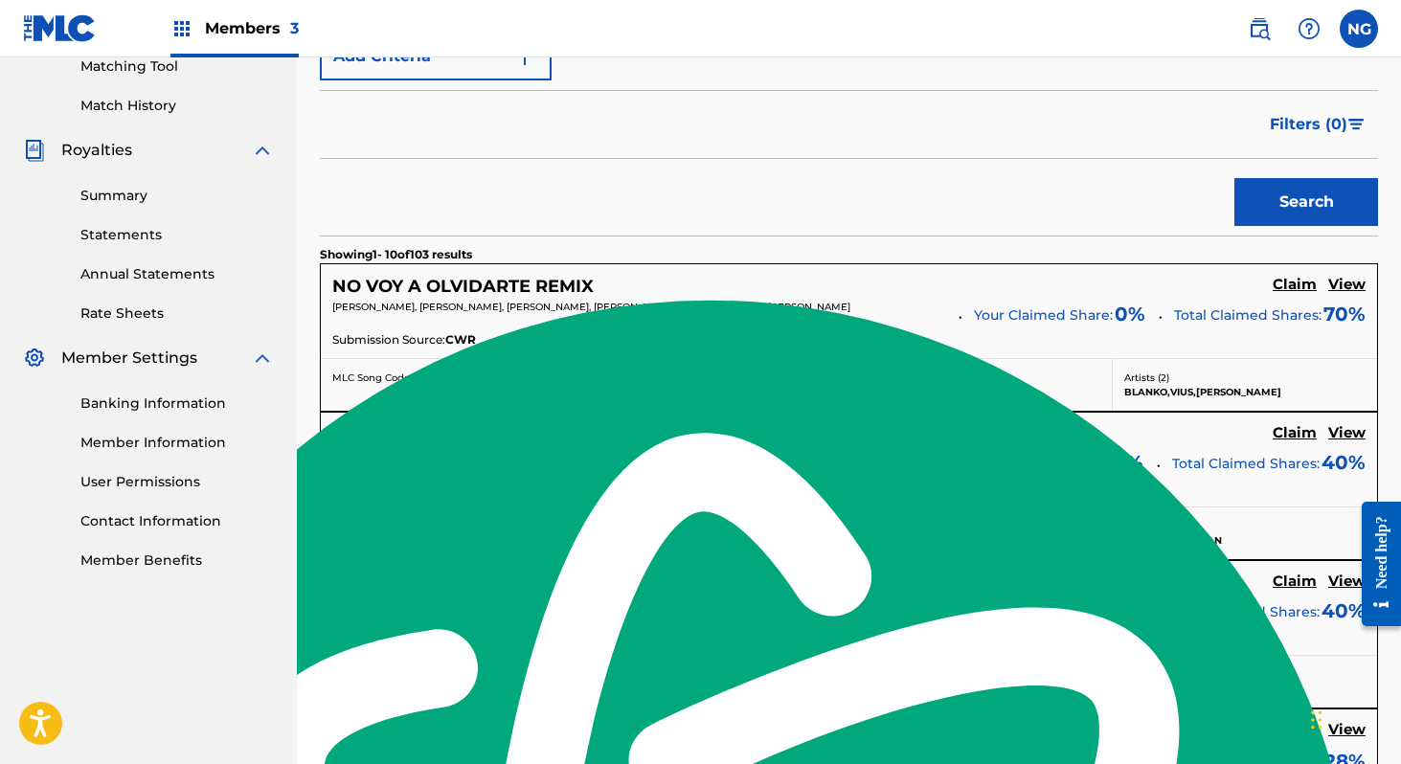
click at [571, 290] on h5 "NO VOY A OLVIDARTE REMIX" at bounding box center [462, 287] width 261 height 22
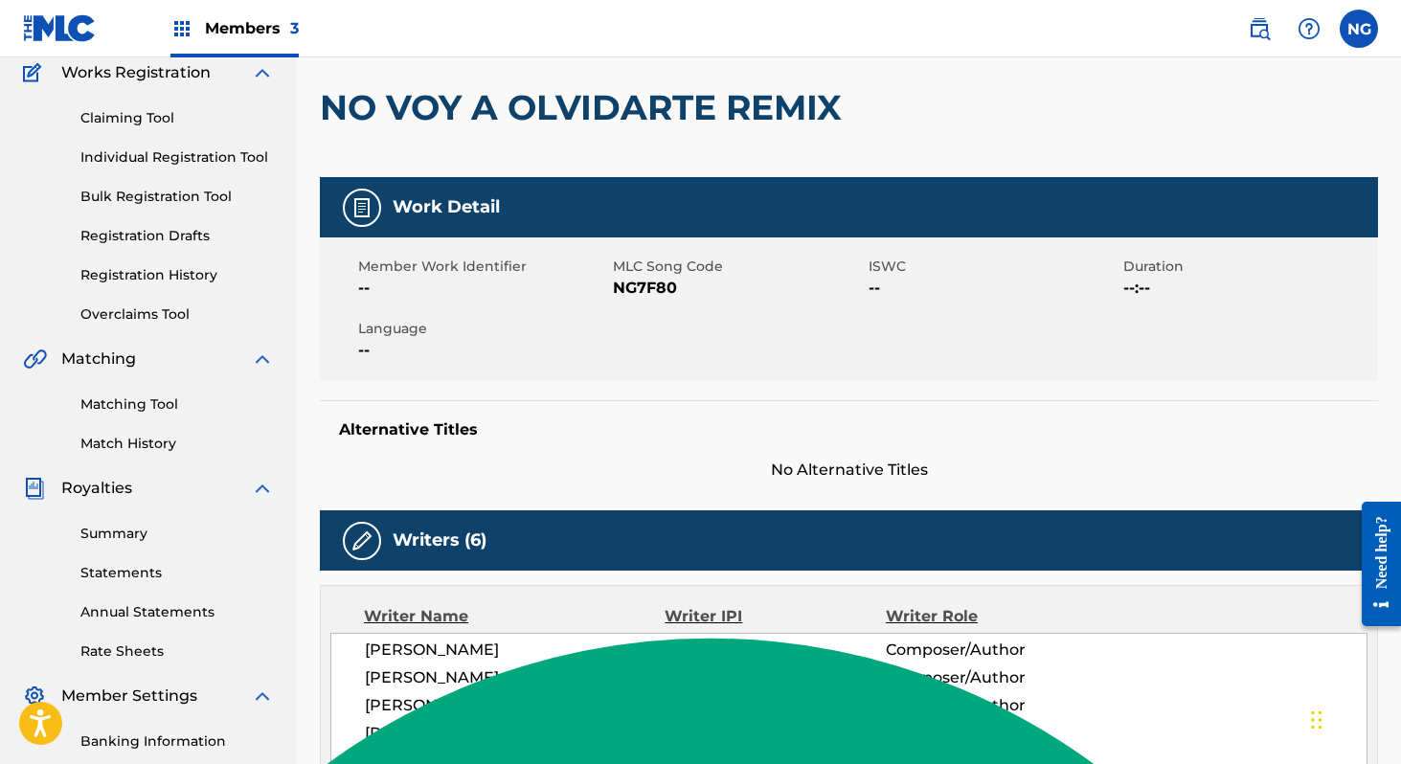
scroll to position [27, 0]
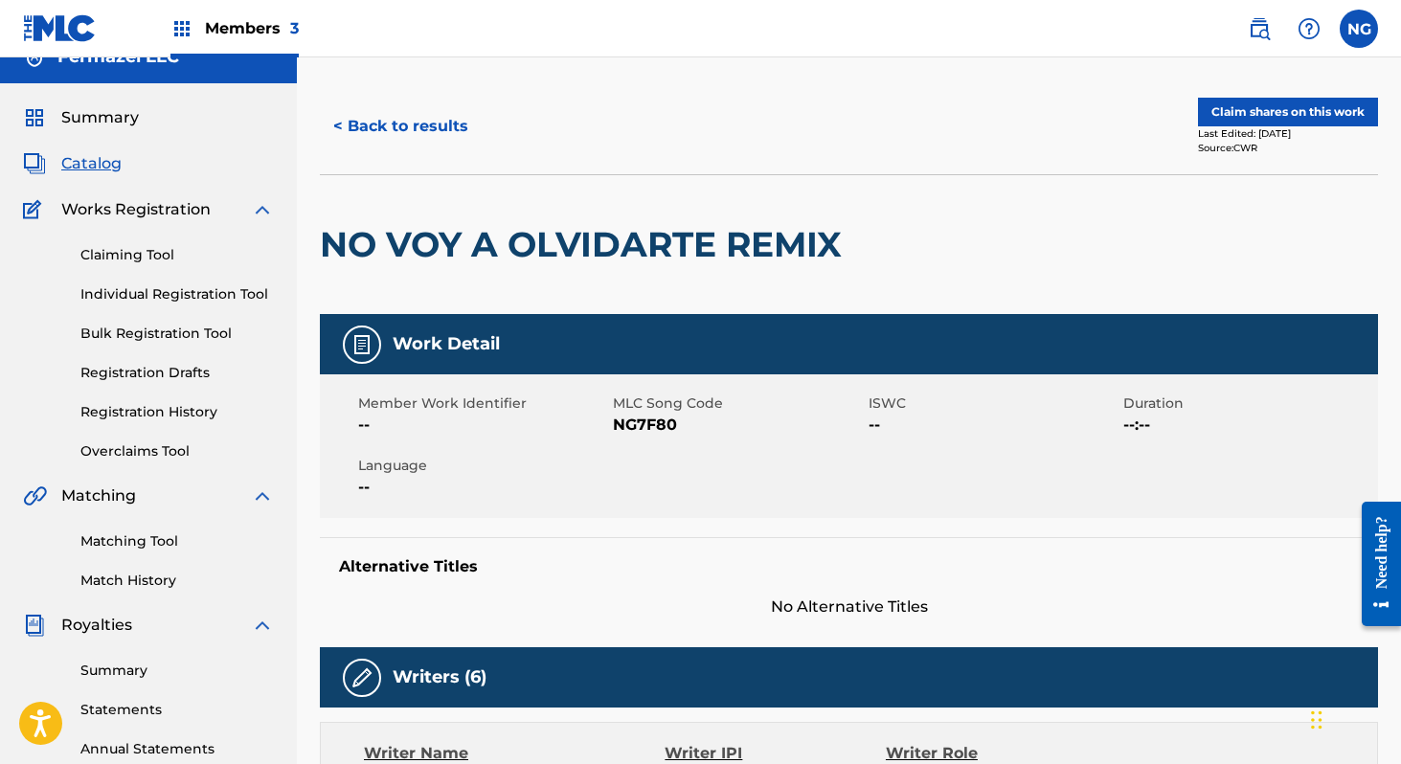
click at [1277, 120] on button "Claim shares on this work" at bounding box center [1288, 112] width 180 height 29
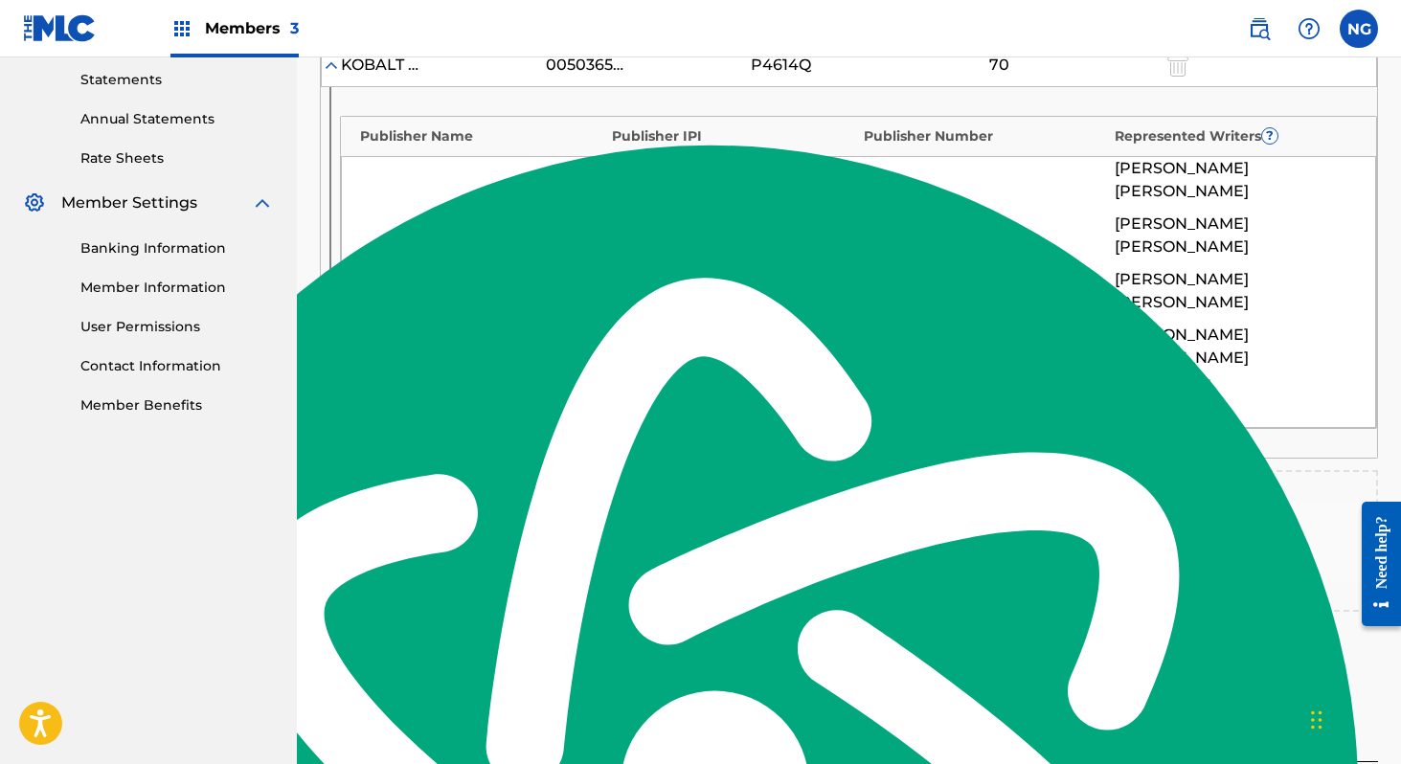
scroll to position [660, 0]
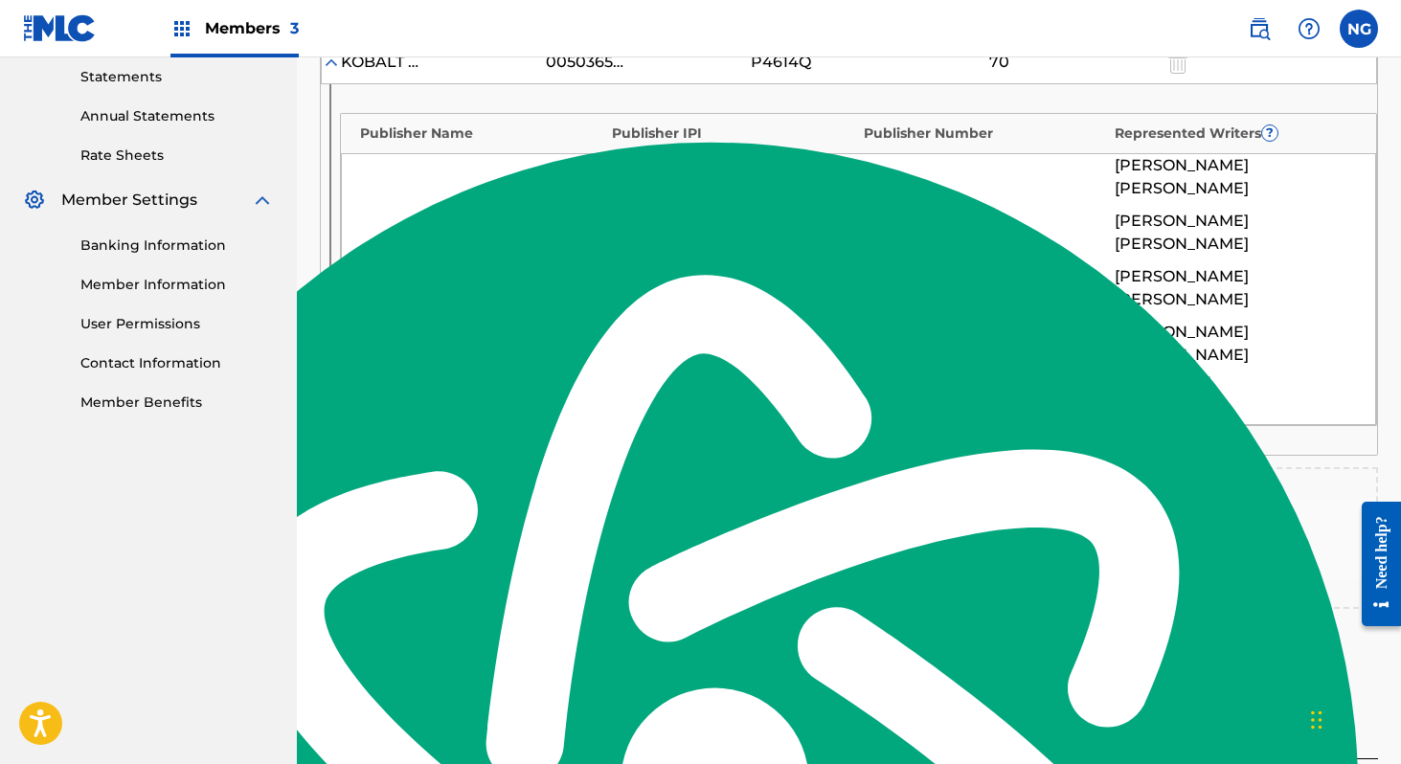
click at [854, 515] on img at bounding box center [849, 526] width 23 height 23
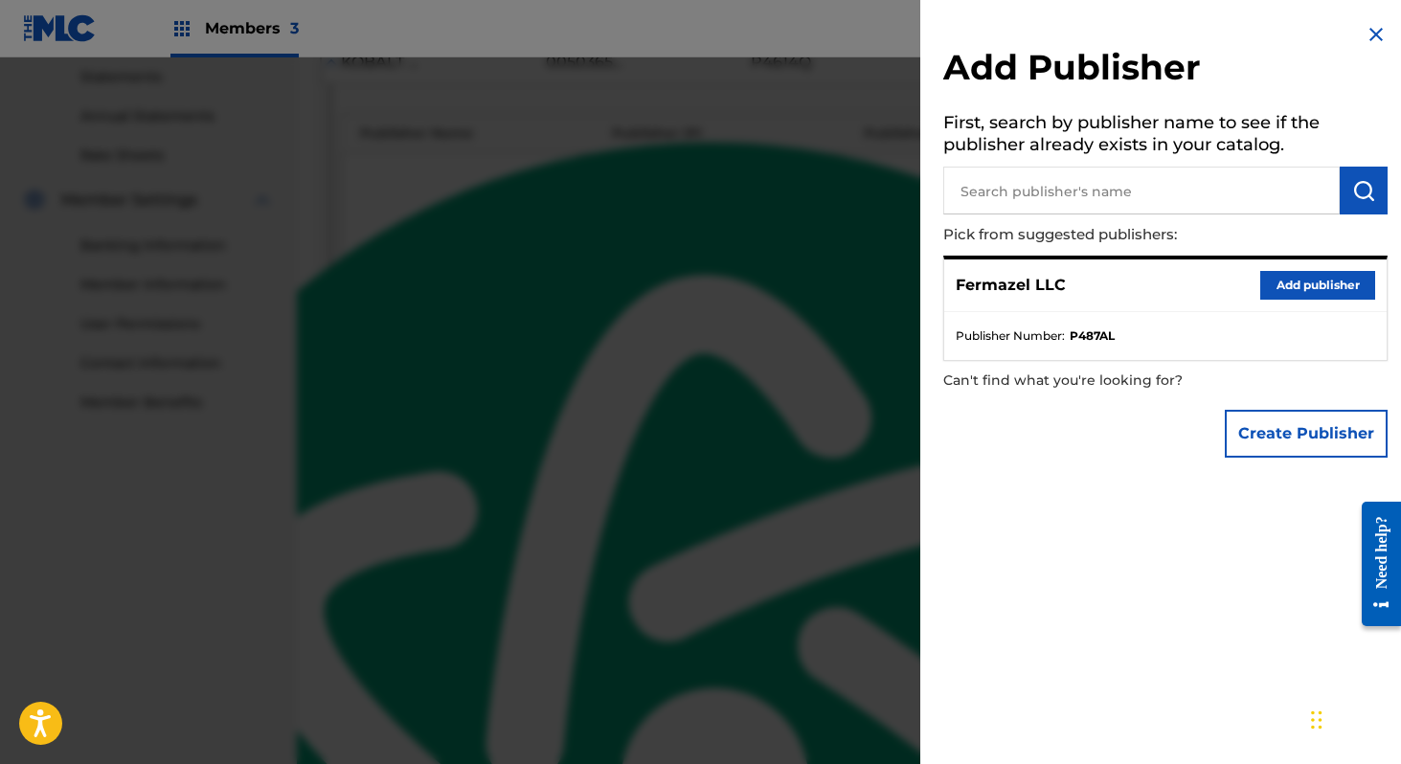
click at [1260, 294] on button "Add publisher" at bounding box center [1317, 285] width 115 height 29
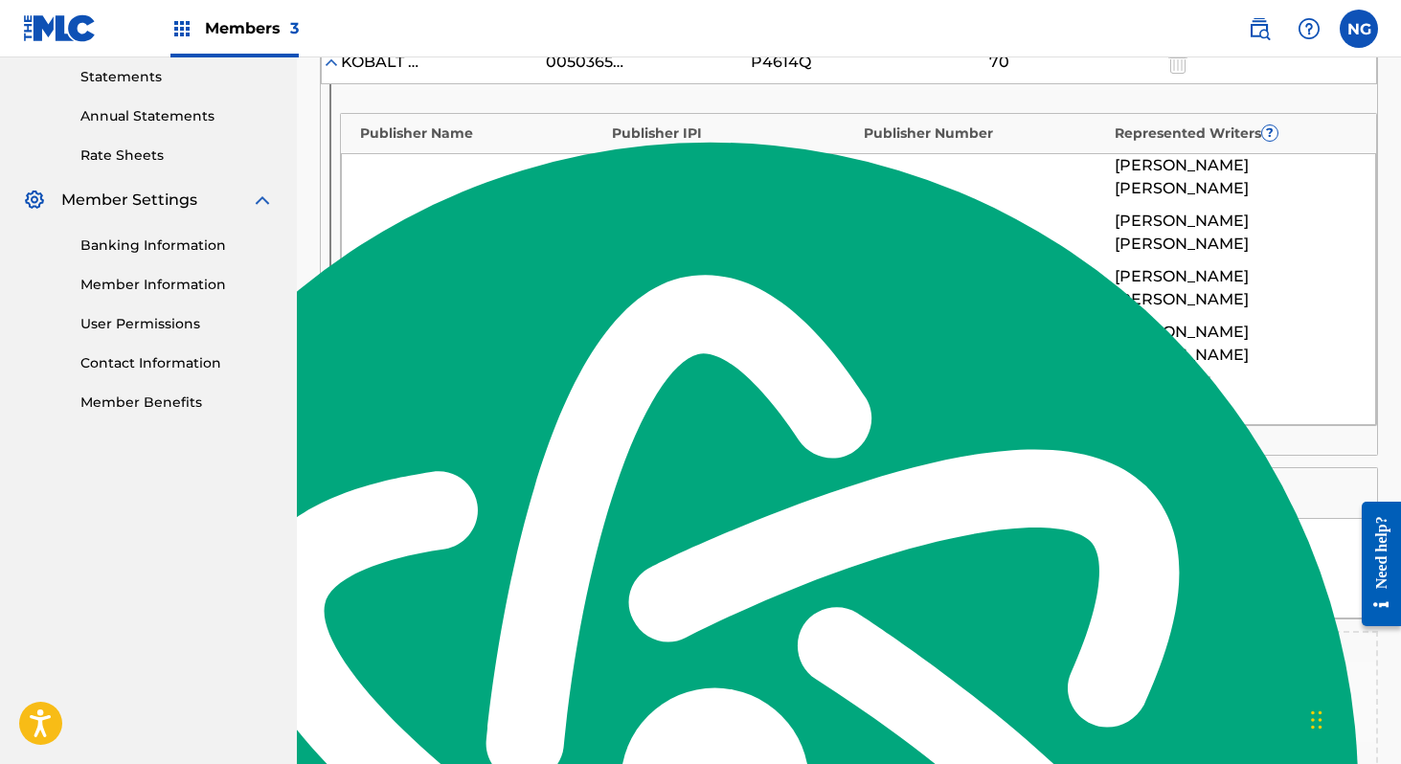
click at [846, 529] on input "text" at bounding box center [823, 541] width 86 height 25
type input "20"
click at [1110, 529] on button "Link Writer" at bounding box center [1121, 553] width 96 height 48
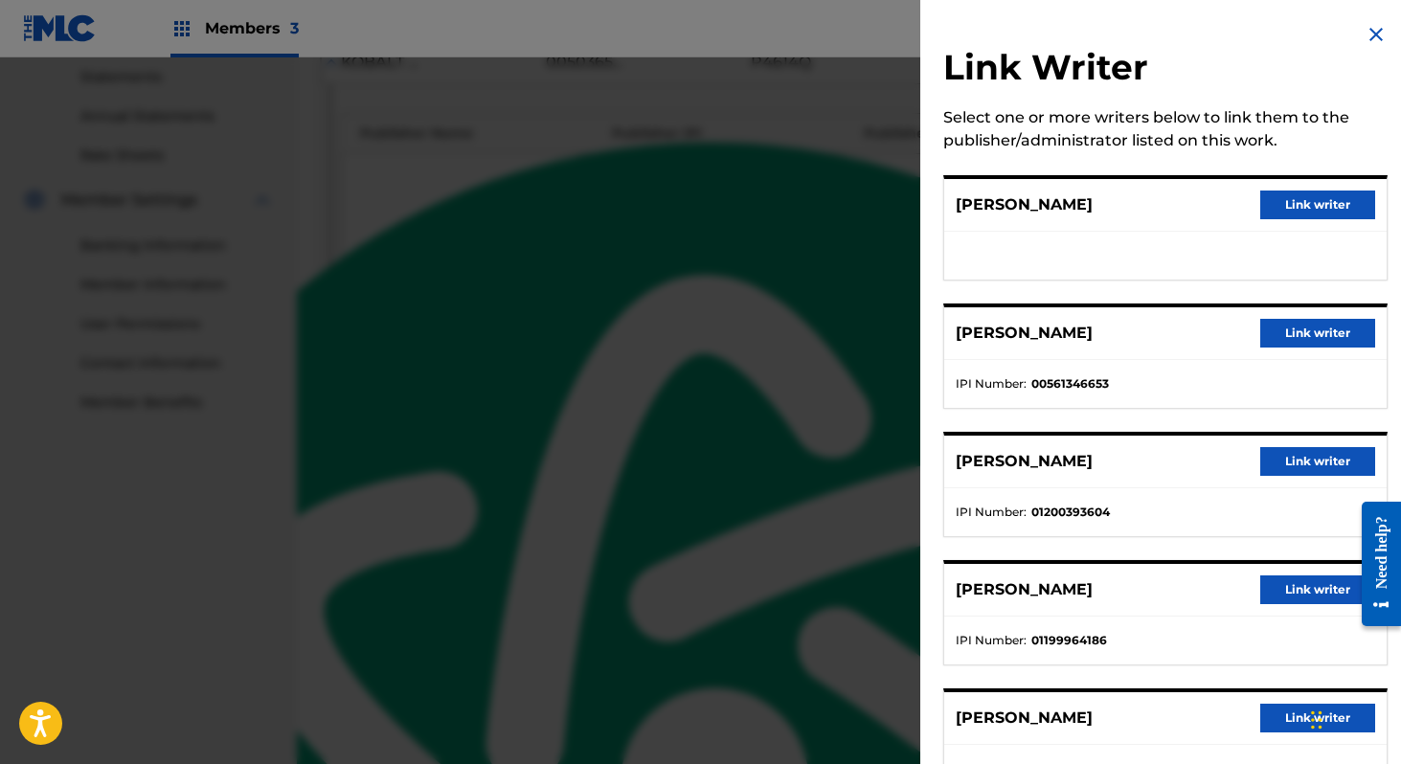
click at [1280, 192] on button "Link writer" at bounding box center [1317, 205] width 115 height 29
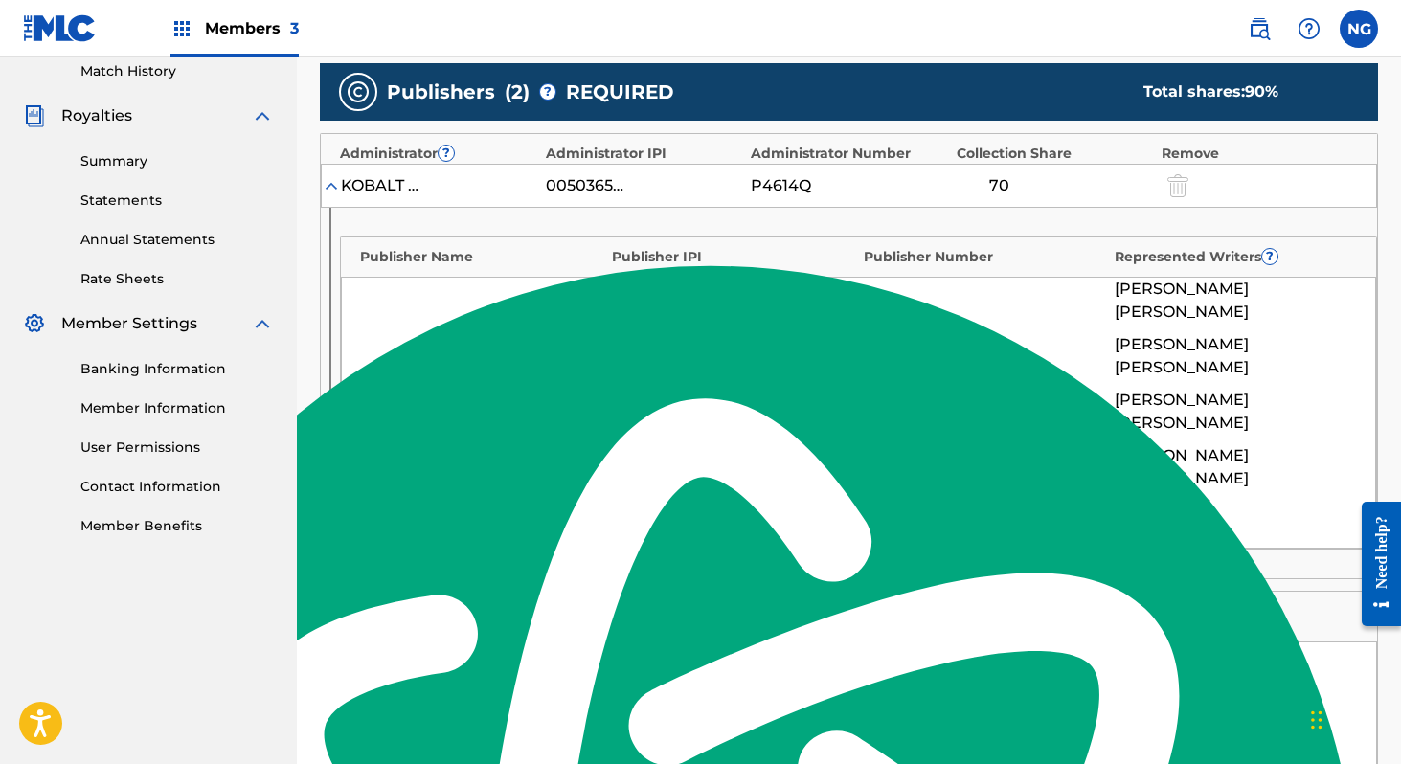
scroll to position [537, 0]
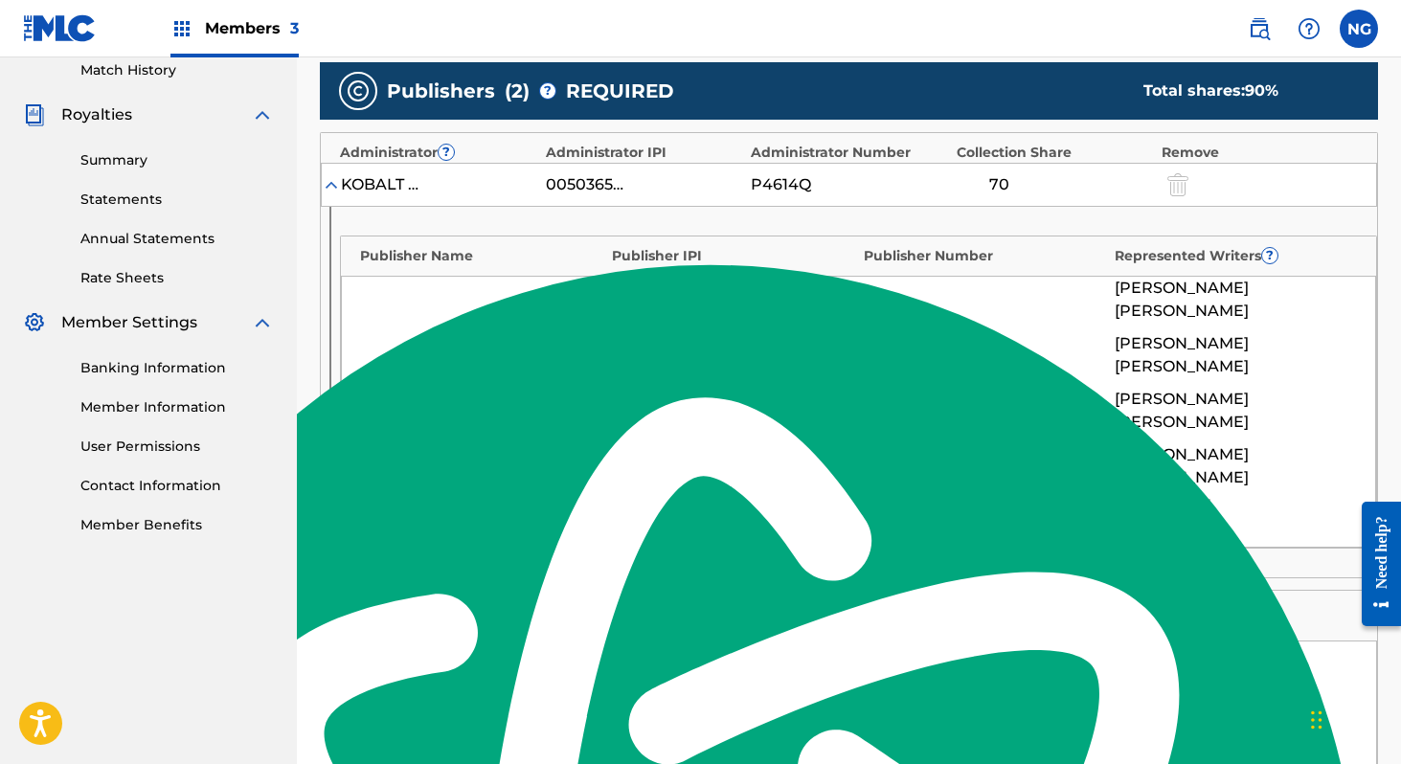
click at [1120, 753] on button "Link Writer" at bounding box center [1121, 777] width 96 height 48
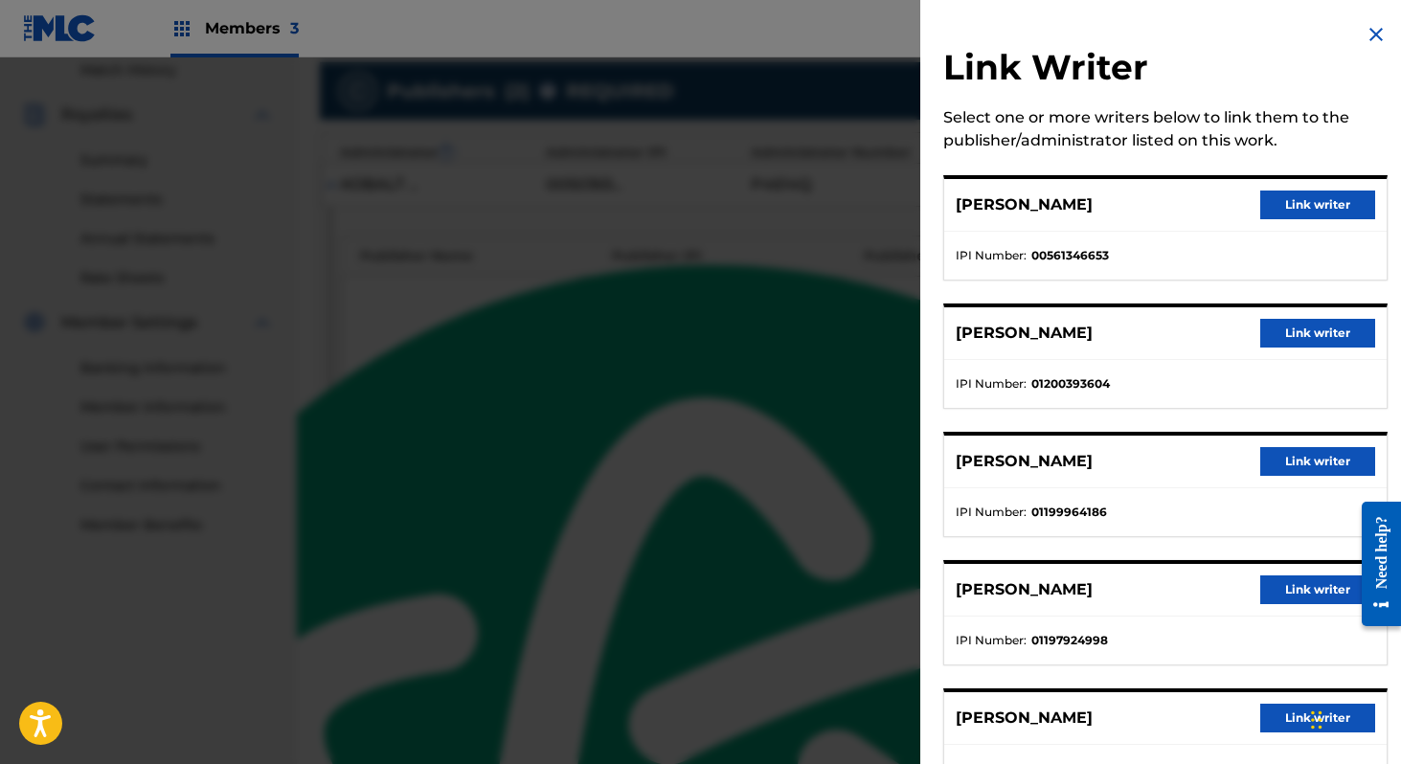
click at [737, 373] on div at bounding box center [700, 439] width 1401 height 764
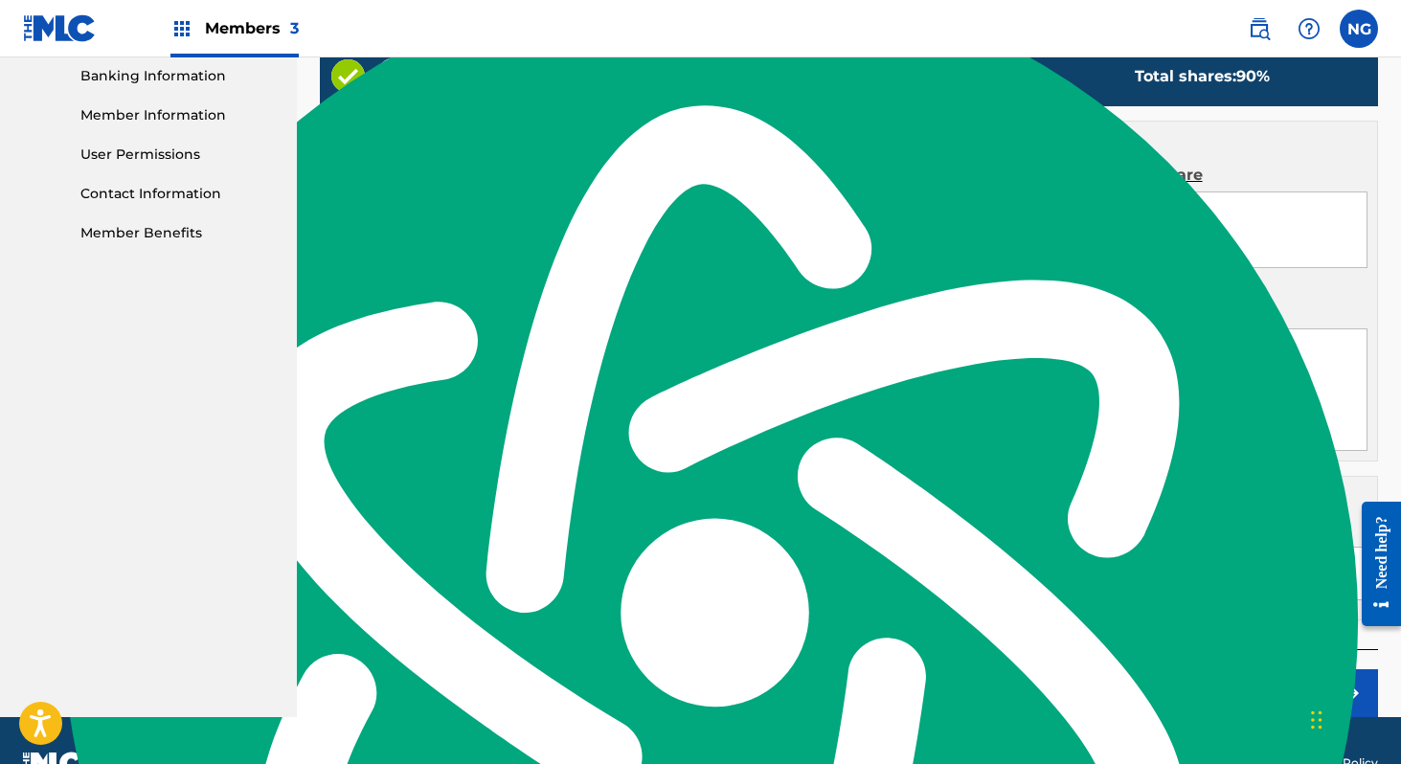
scroll to position [916, 0]
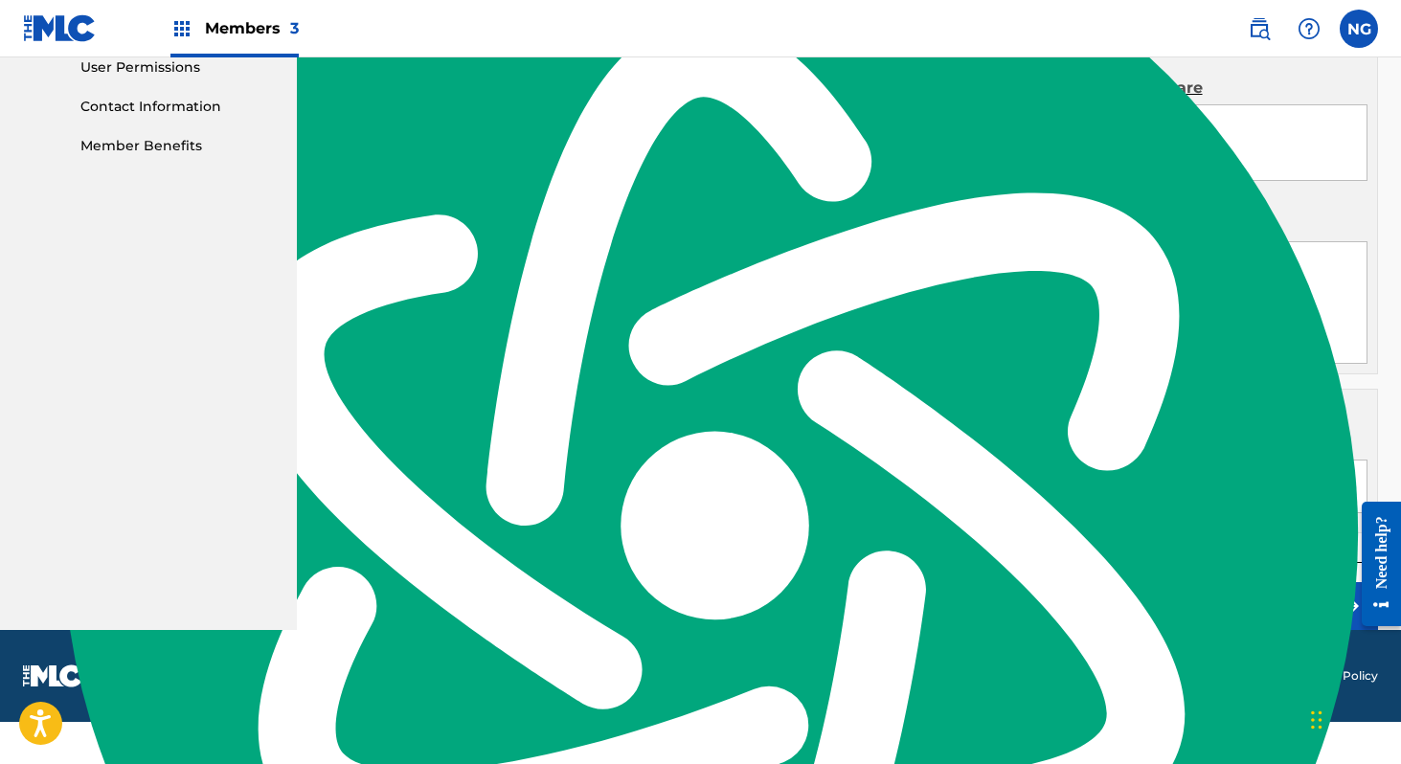
click at [1259, 630] on button "Claim" at bounding box center [1301, 606] width 153 height 48
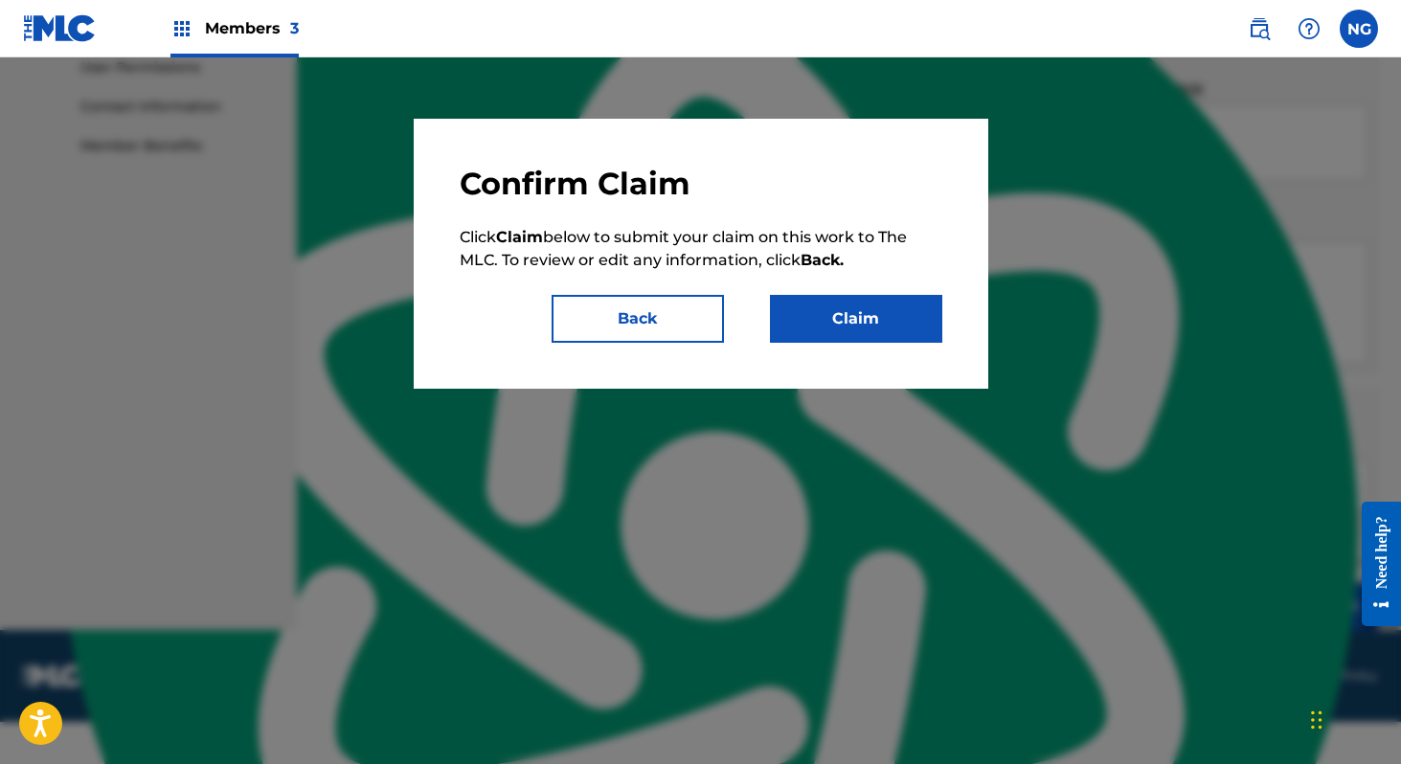
click at [881, 313] on button "Claim" at bounding box center [856, 319] width 172 height 48
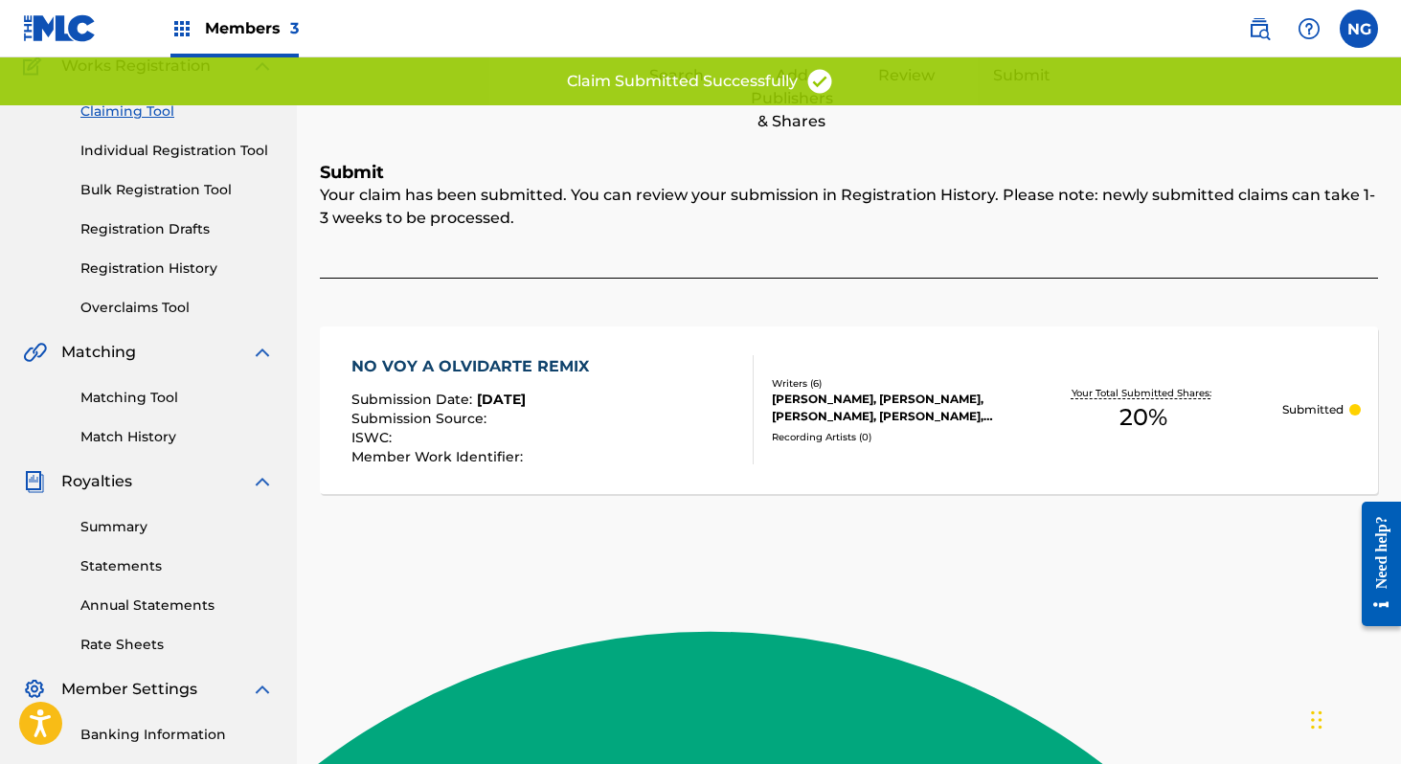
scroll to position [169, 0]
click at [865, 415] on div "FERNANDO VAZQUEZ, SEBASTIAN JACOME, SANTIAGO OJEDA, NICOLAS OJEDA, JUAN MARTINE…" at bounding box center [888, 409] width 233 height 34
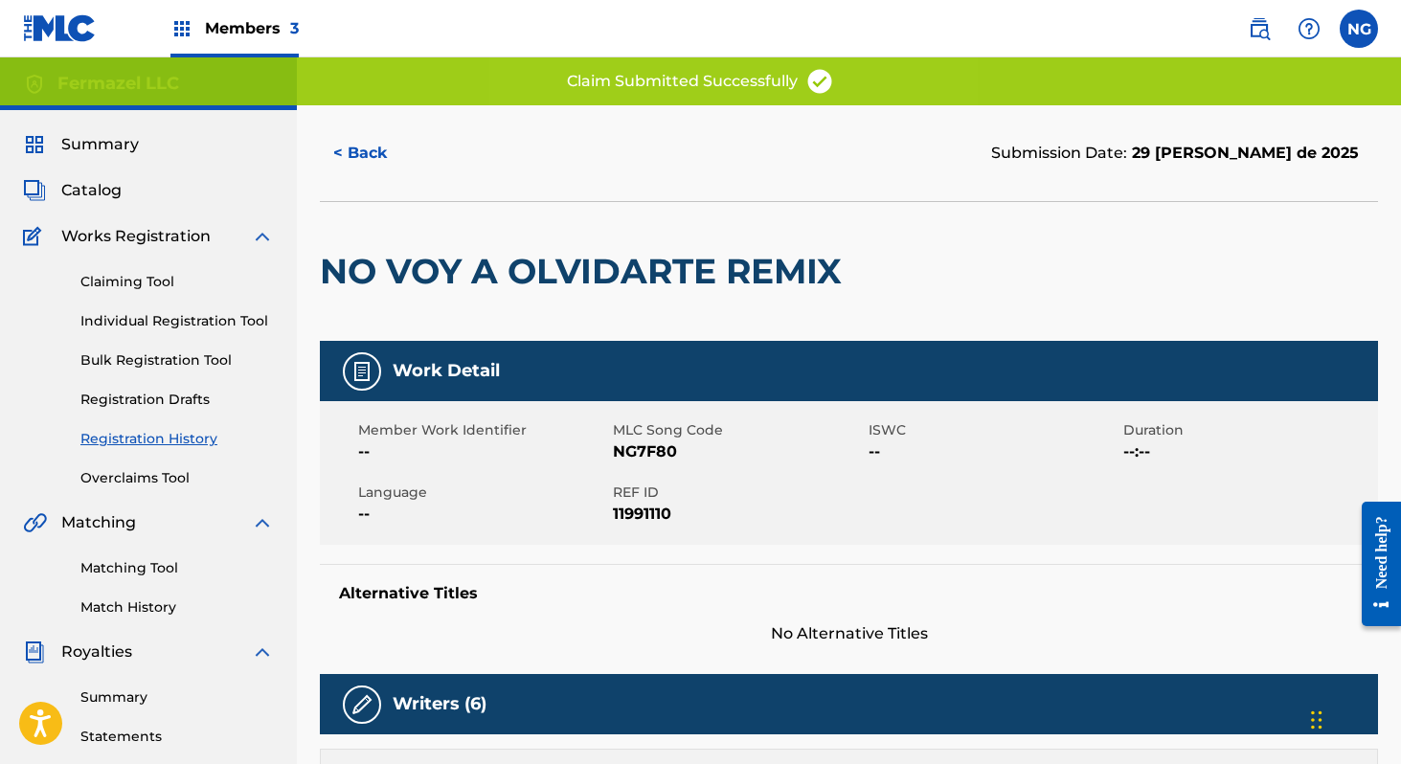
click at [163, 280] on link "Claiming Tool" at bounding box center [176, 282] width 193 height 20
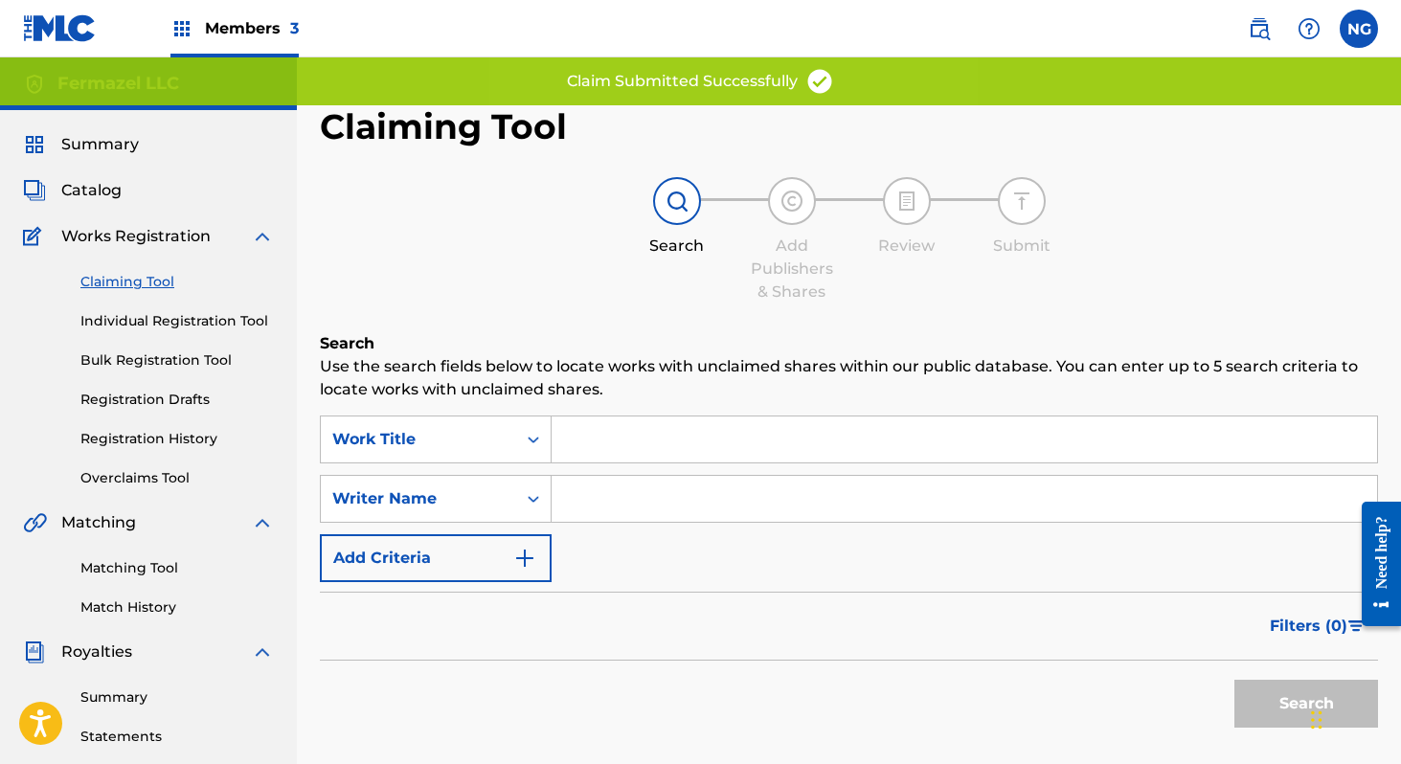
click at [616, 457] on input "Search Form" at bounding box center [964, 440] width 825 height 46
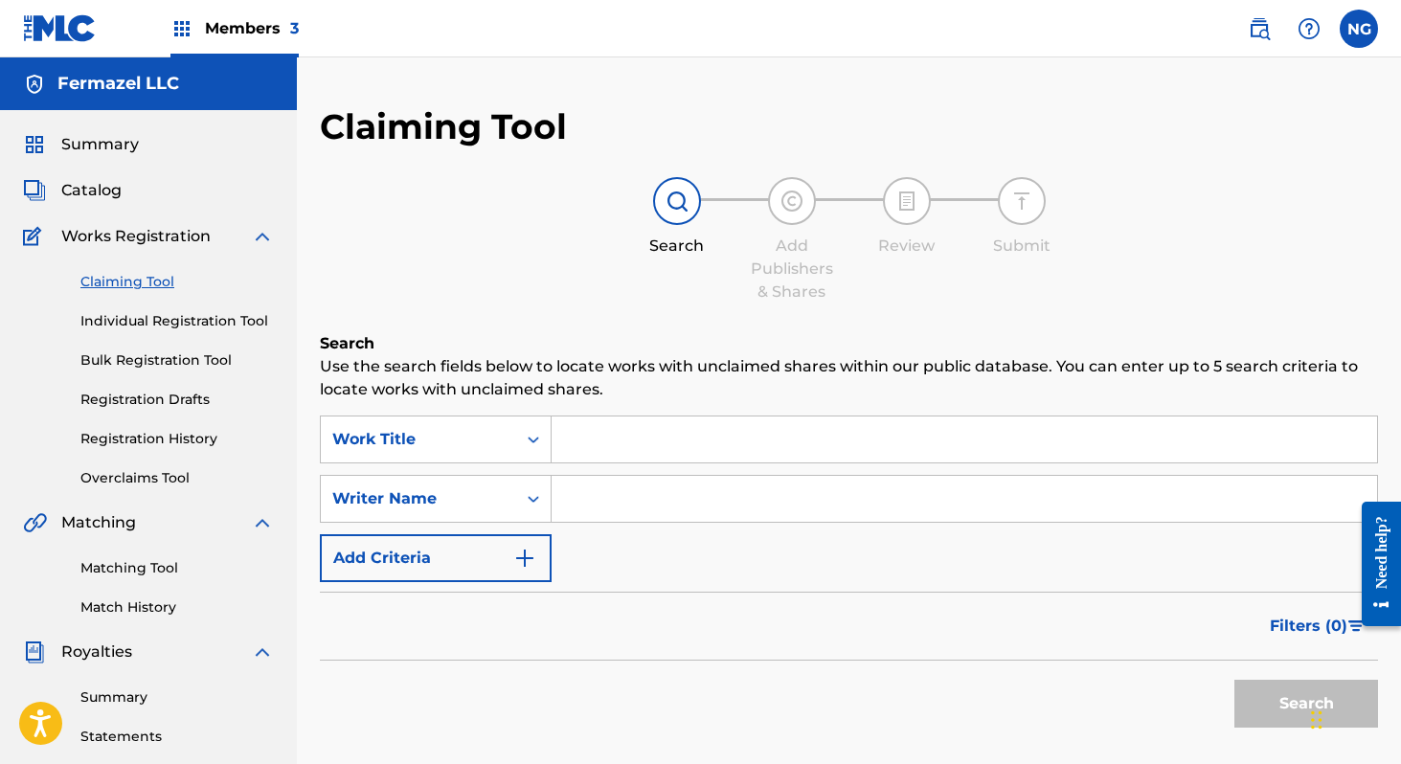
click at [620, 500] on input "Search Form" at bounding box center [964, 499] width 825 height 46
drag, startPoint x: 713, startPoint y: 493, endPoint x: 959, endPoint y: 494, distance: 246.1
click at [959, 494] on input "Fernando Vazquez Rodriguez" at bounding box center [964, 499] width 825 height 46
type input "[PERSON_NAME]"
click at [1234, 680] on button "Search" at bounding box center [1306, 704] width 144 height 48
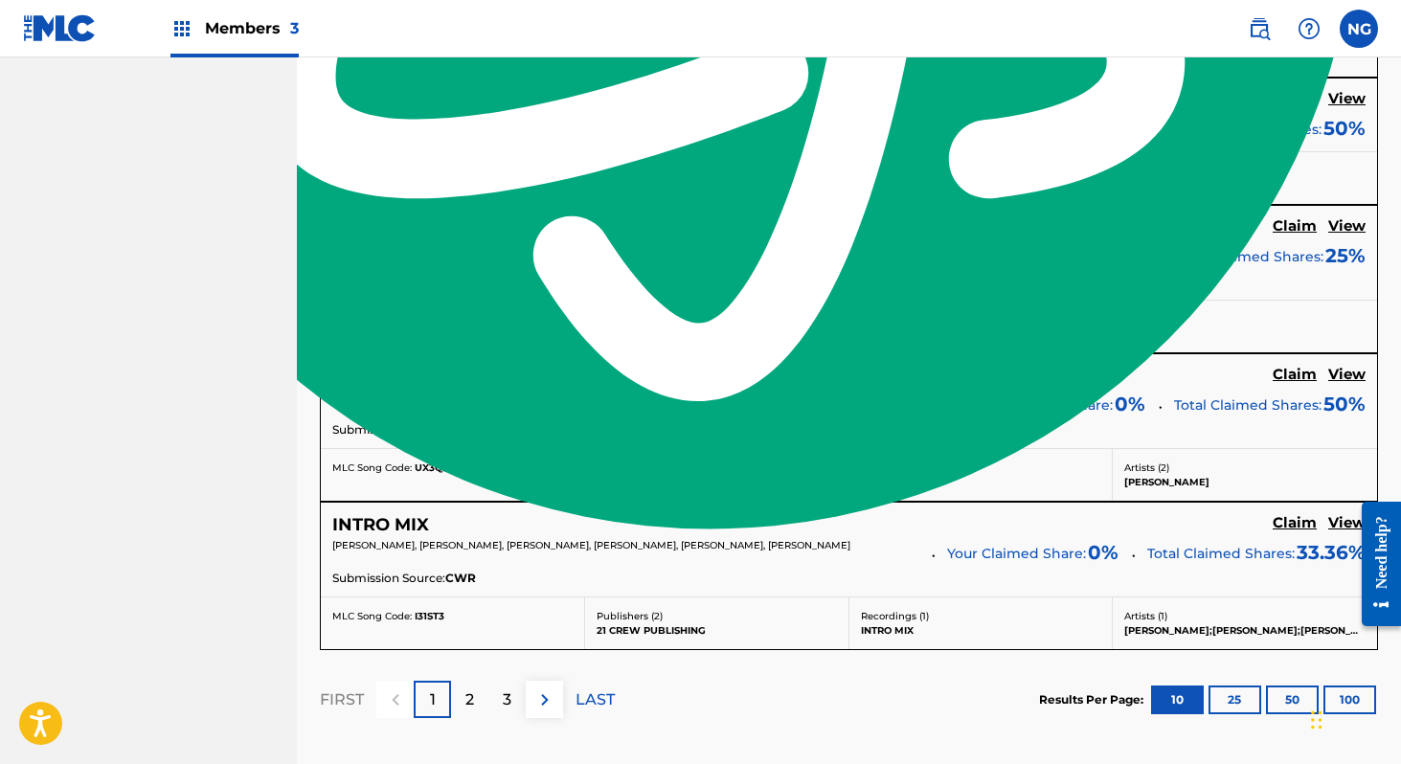
scroll to position [1570, 0]
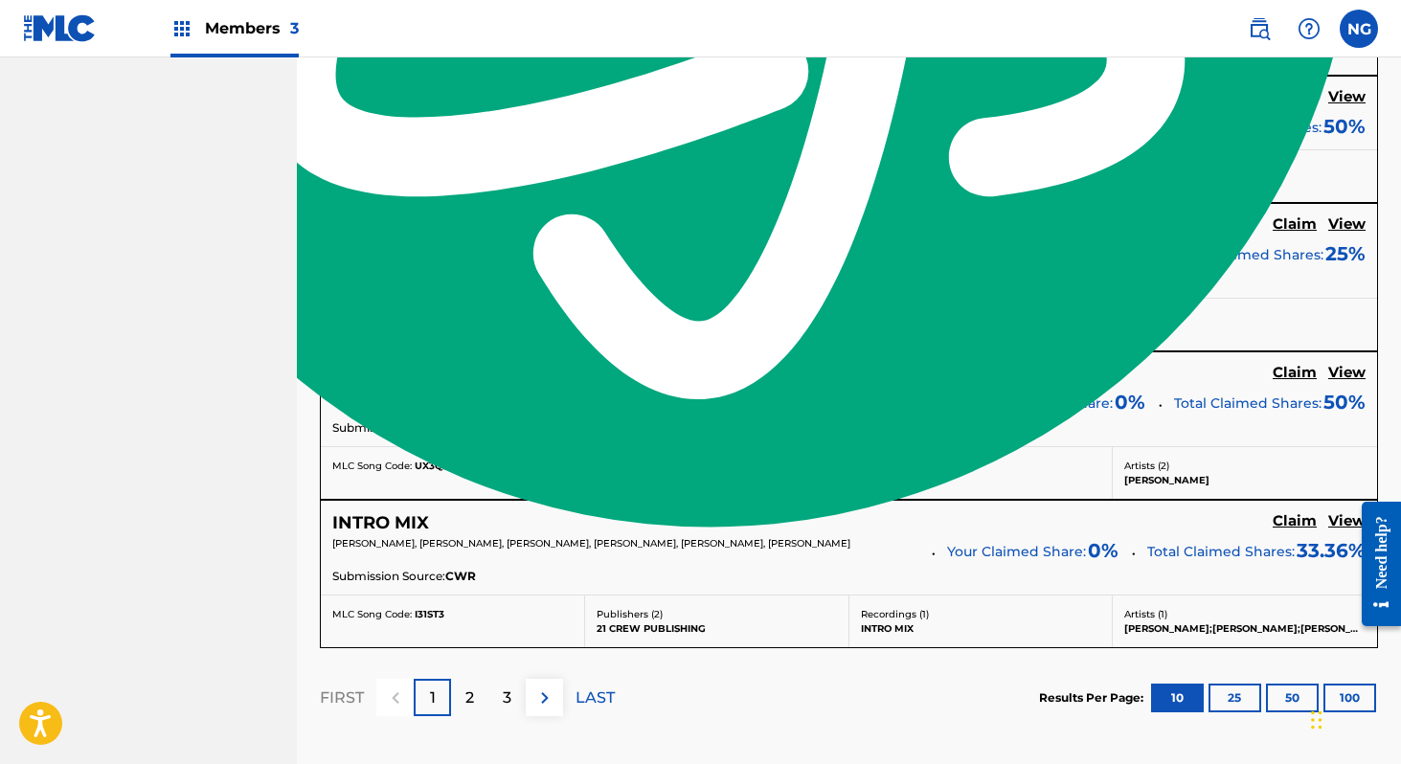
click at [546, 694] on img at bounding box center [544, 698] width 23 height 23
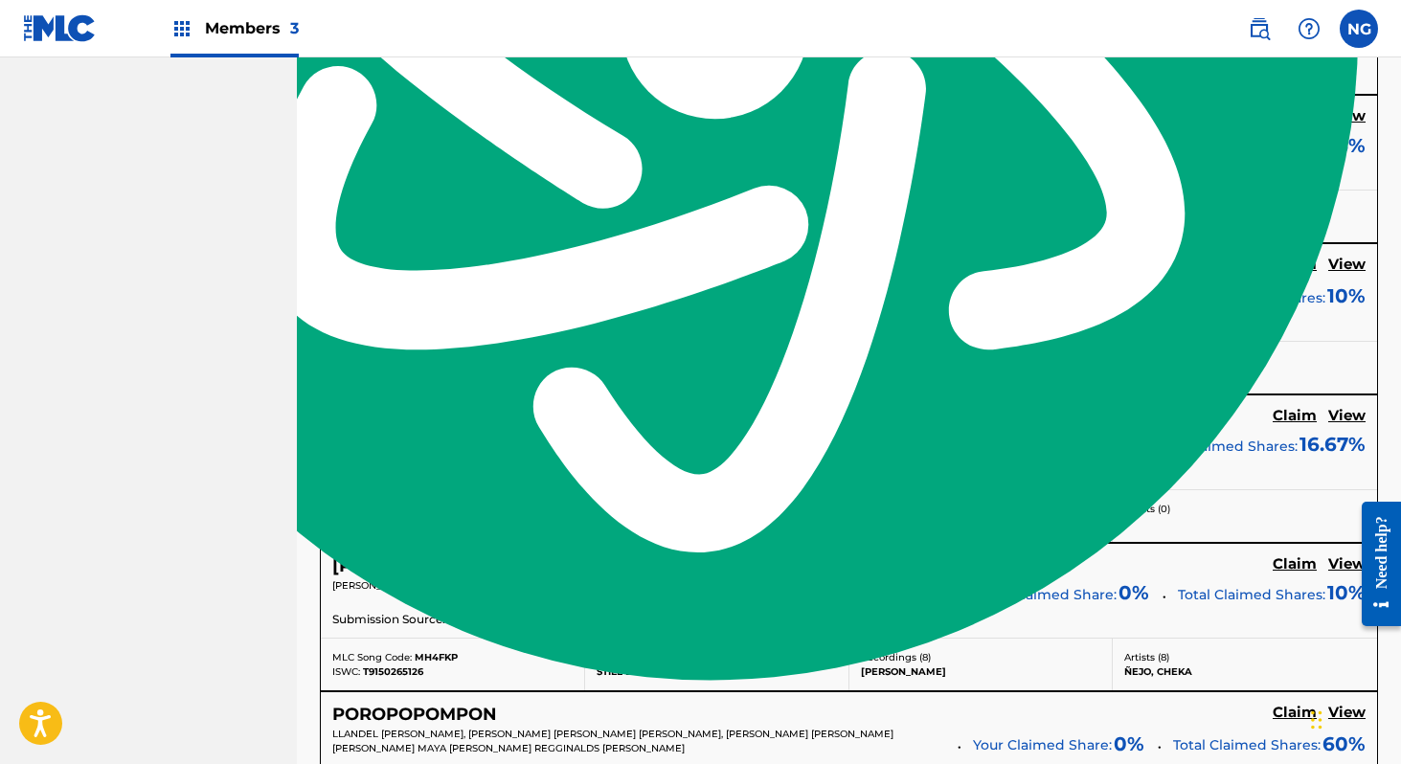
scroll to position [1778, 0]
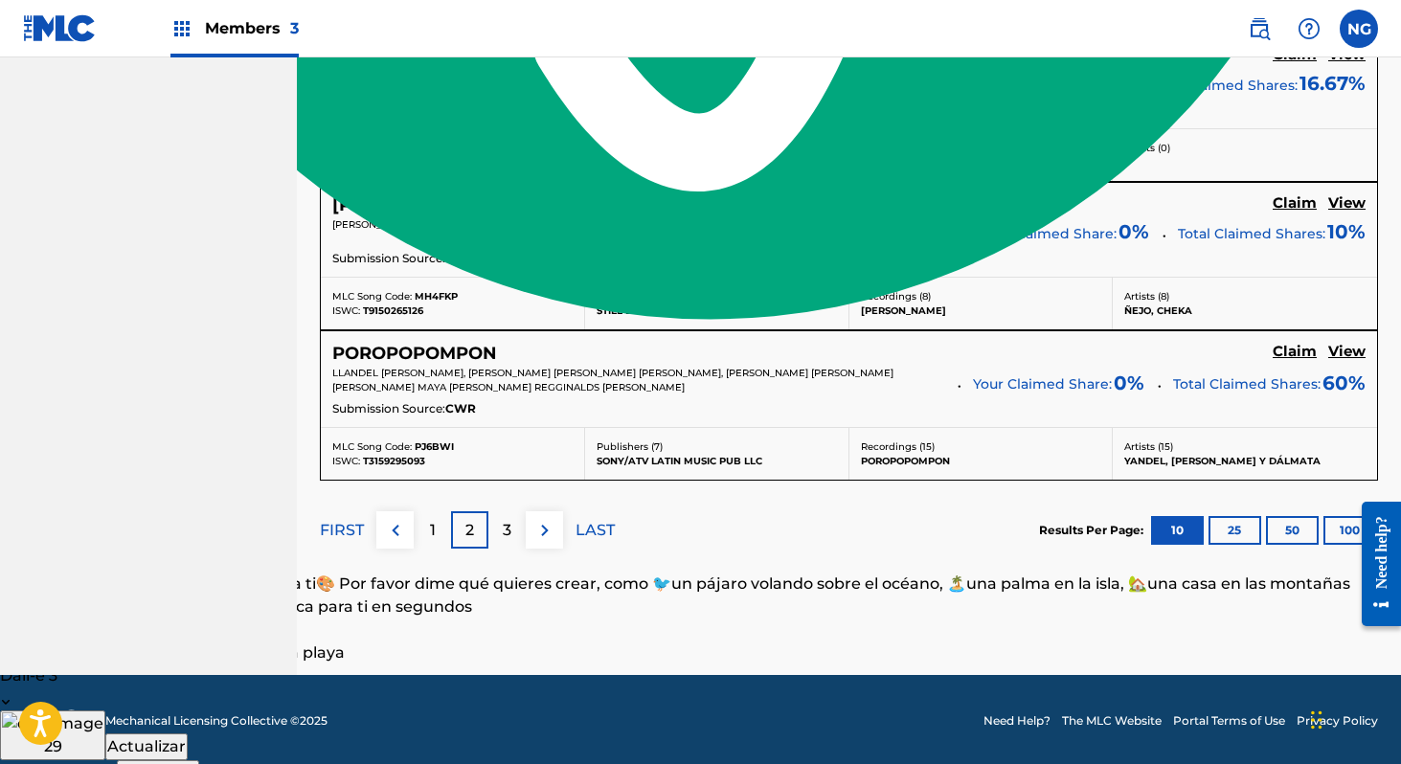
click at [548, 530] on img at bounding box center [544, 530] width 23 height 23
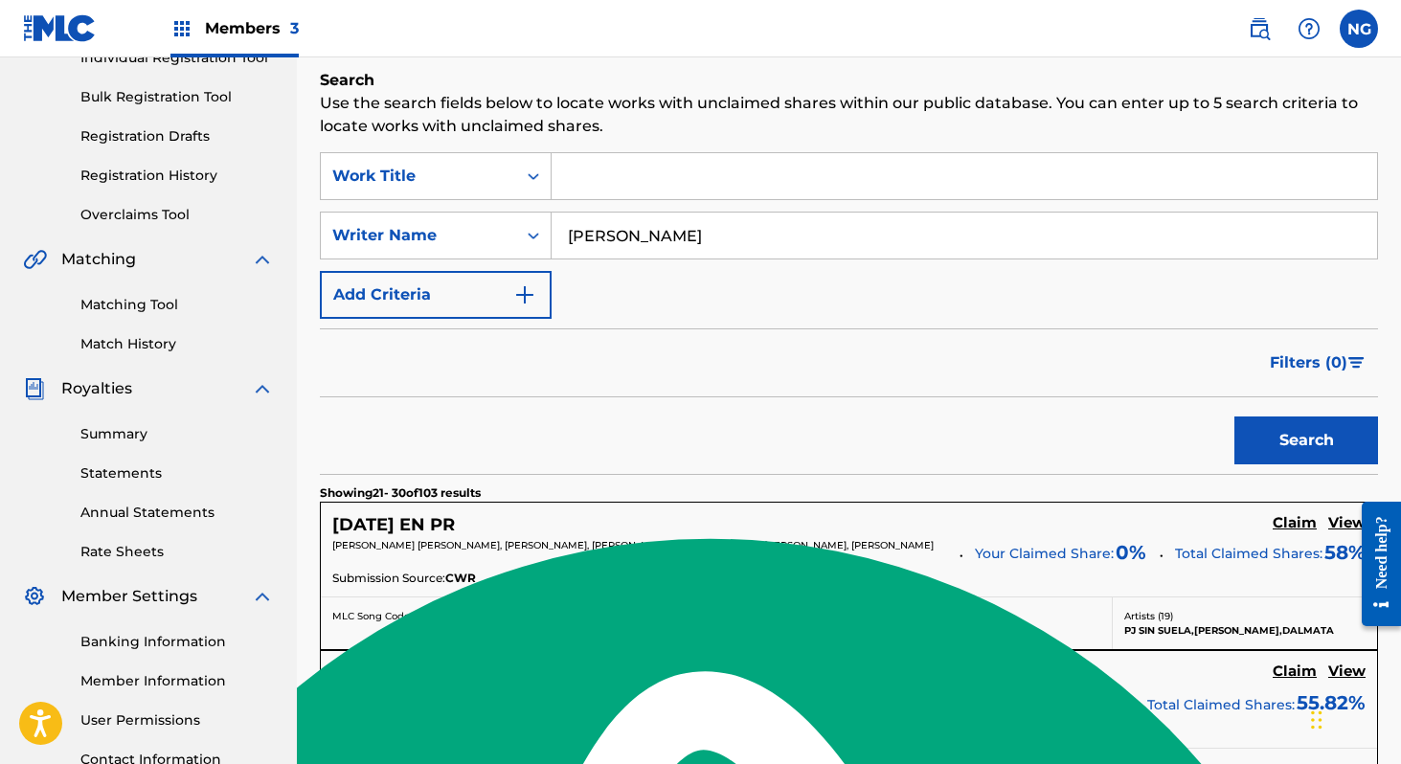
scroll to position [261, 0]
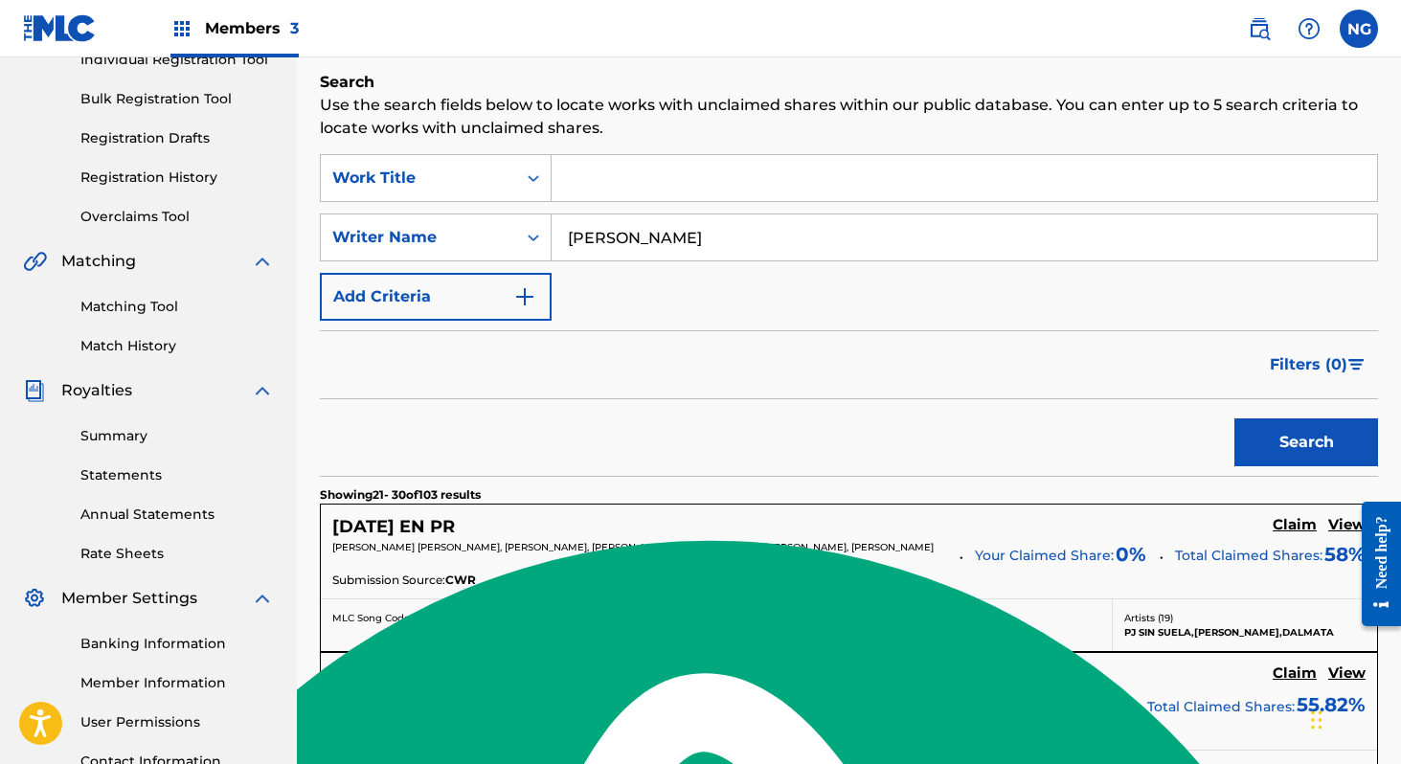
click at [551, 702] on p "[PERSON_NAME], [PERSON_NAME], [PERSON_NAME], [PERSON_NAME] [PERSON_NAME] [PERSO…" at bounding box center [625, 702] width 586 height 29
click at [405, 671] on h5 "SE JODIO" at bounding box center [374, 676] width 85 height 22
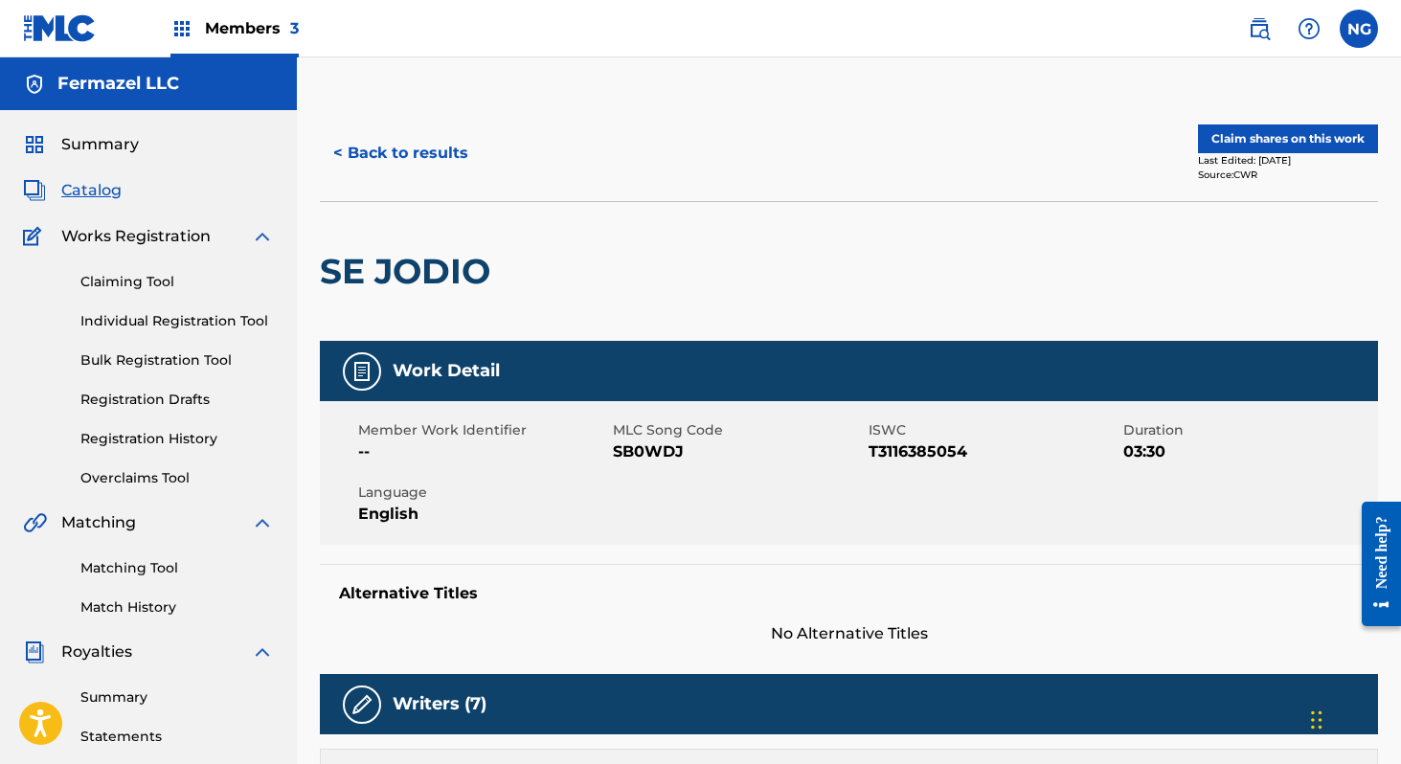
click at [1250, 143] on button "Claim shares on this work" at bounding box center [1288, 138] width 180 height 29
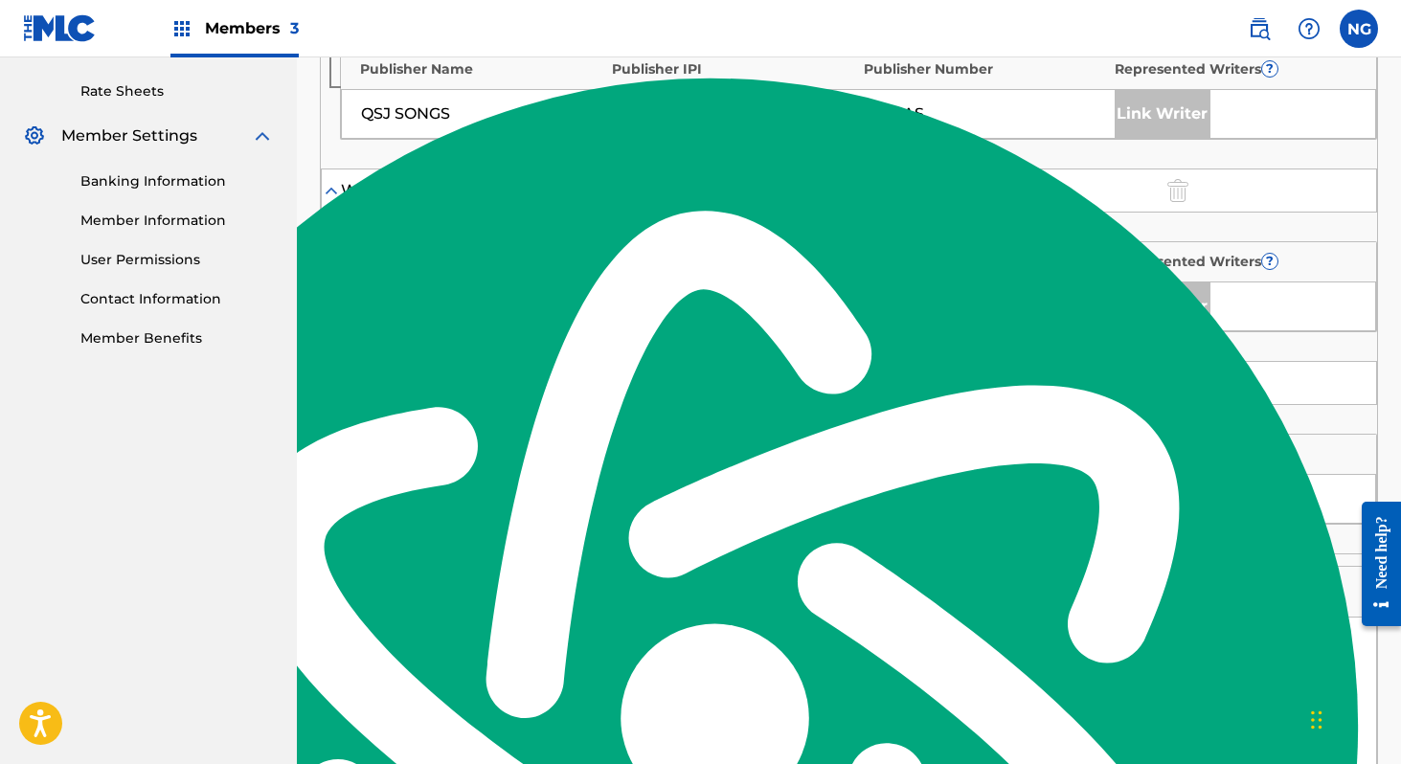
scroll to position [1422, 0]
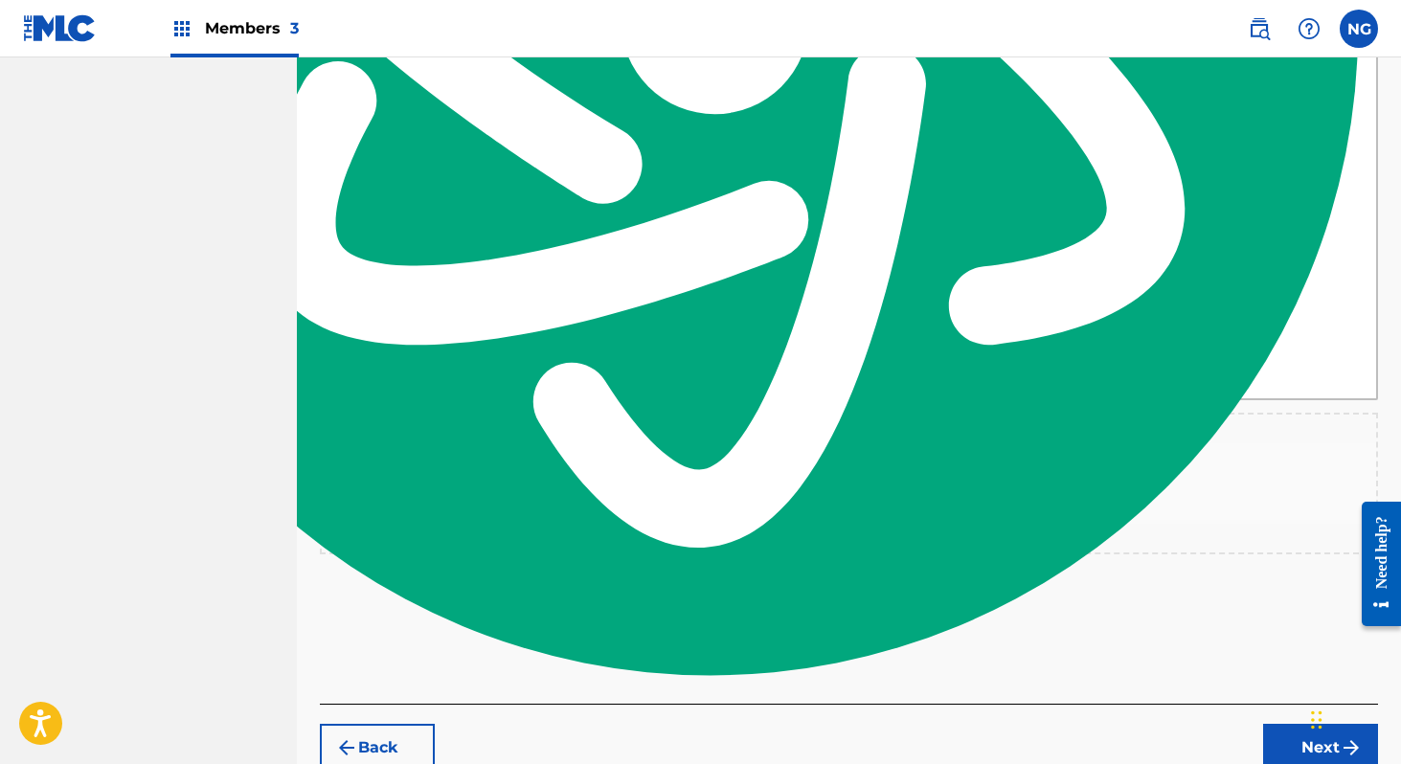
click at [869, 501] on div at bounding box center [849, 471] width 57 height 57
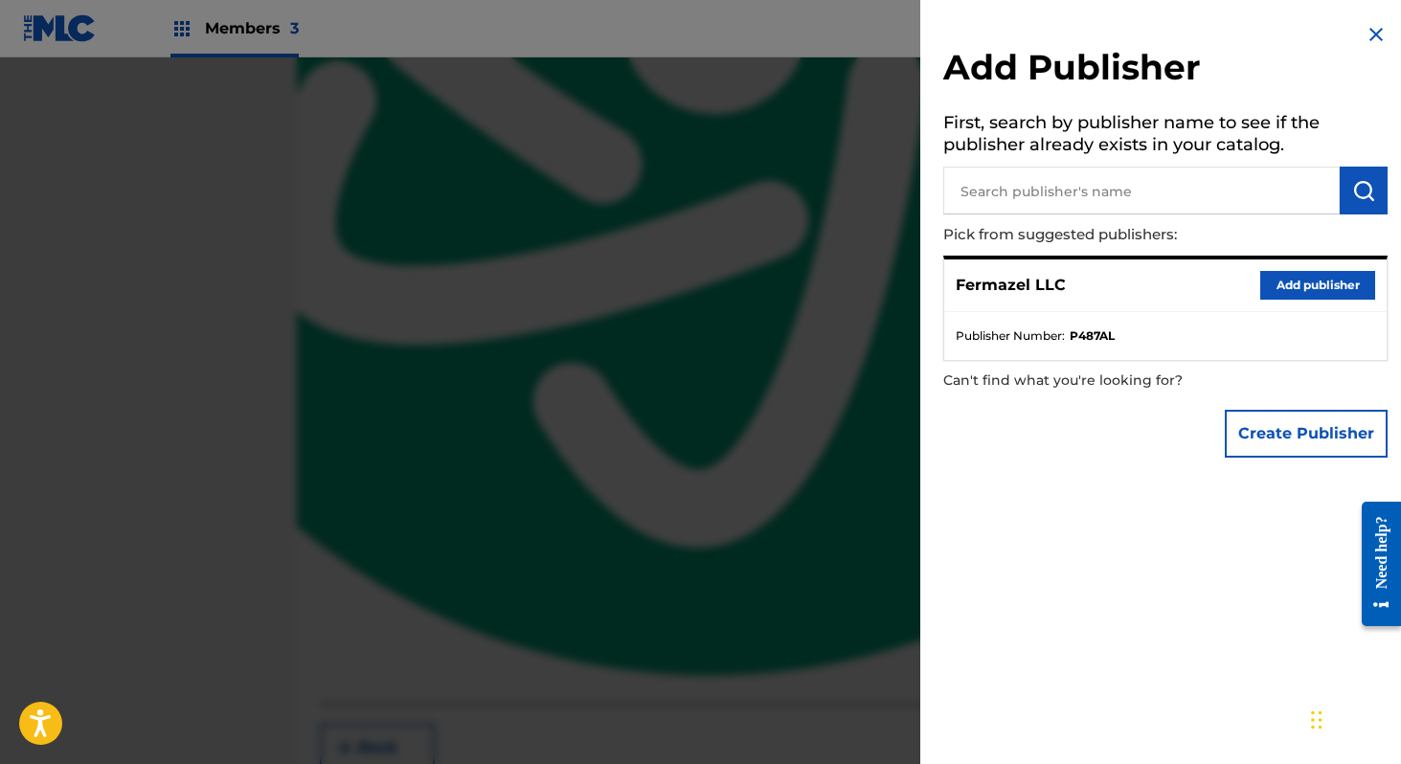
click at [1291, 285] on button "Add publisher" at bounding box center [1317, 285] width 115 height 29
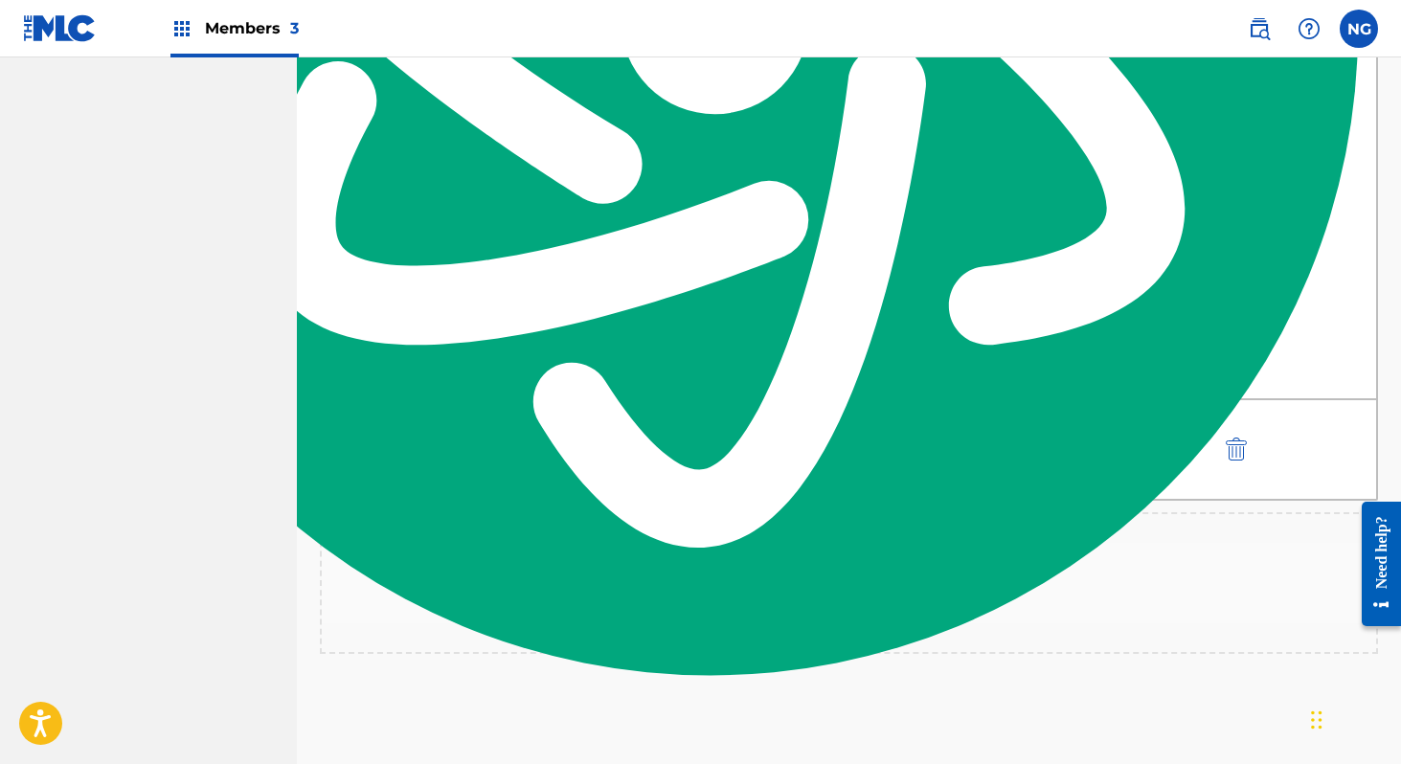
click at [807, 435] on input "text" at bounding box center [823, 422] width 86 height 25
type input "16.66"
click at [1080, 458] on button "Link Writer" at bounding box center [1121, 434] width 96 height 48
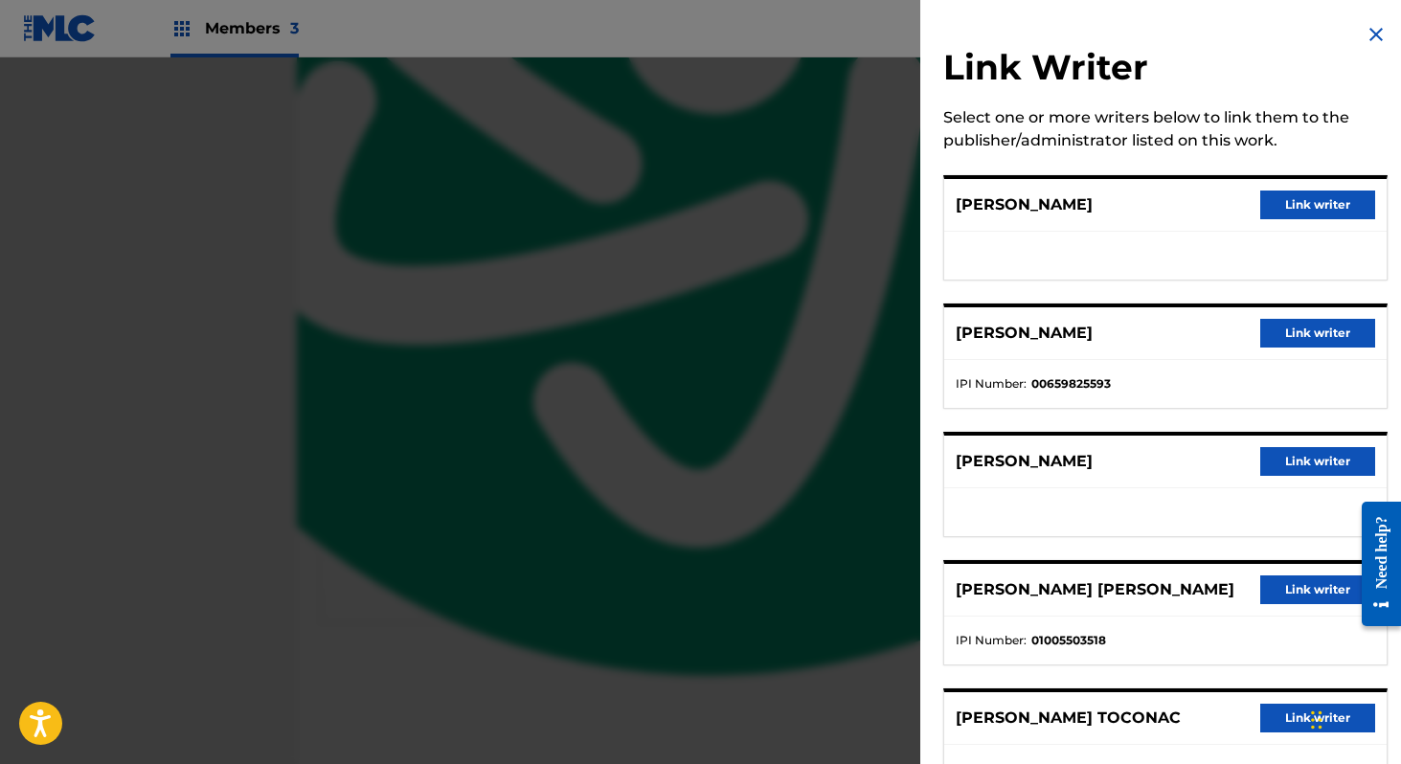
click at [1287, 341] on button "Link writer" at bounding box center [1317, 333] width 115 height 29
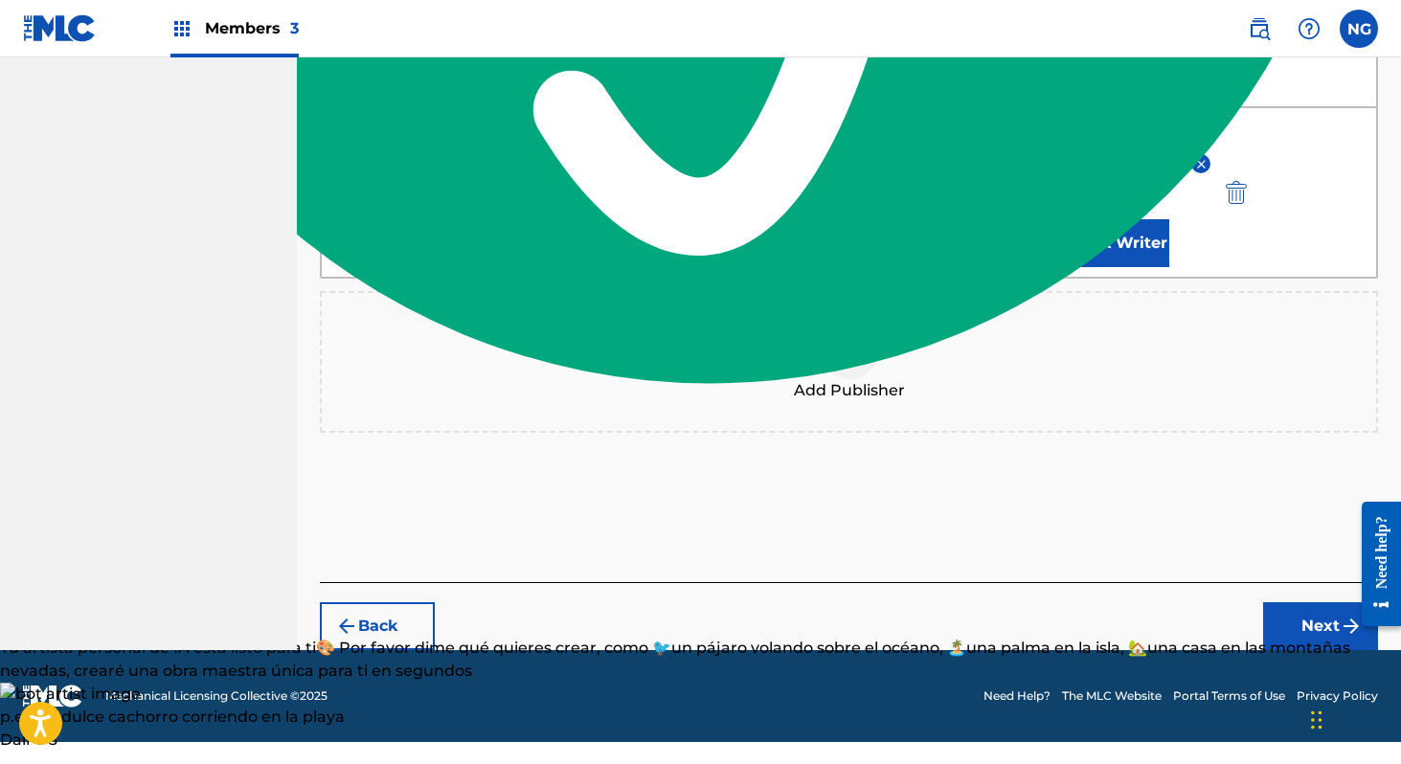
click at [1305, 650] on button "Next" at bounding box center [1320, 626] width 115 height 48
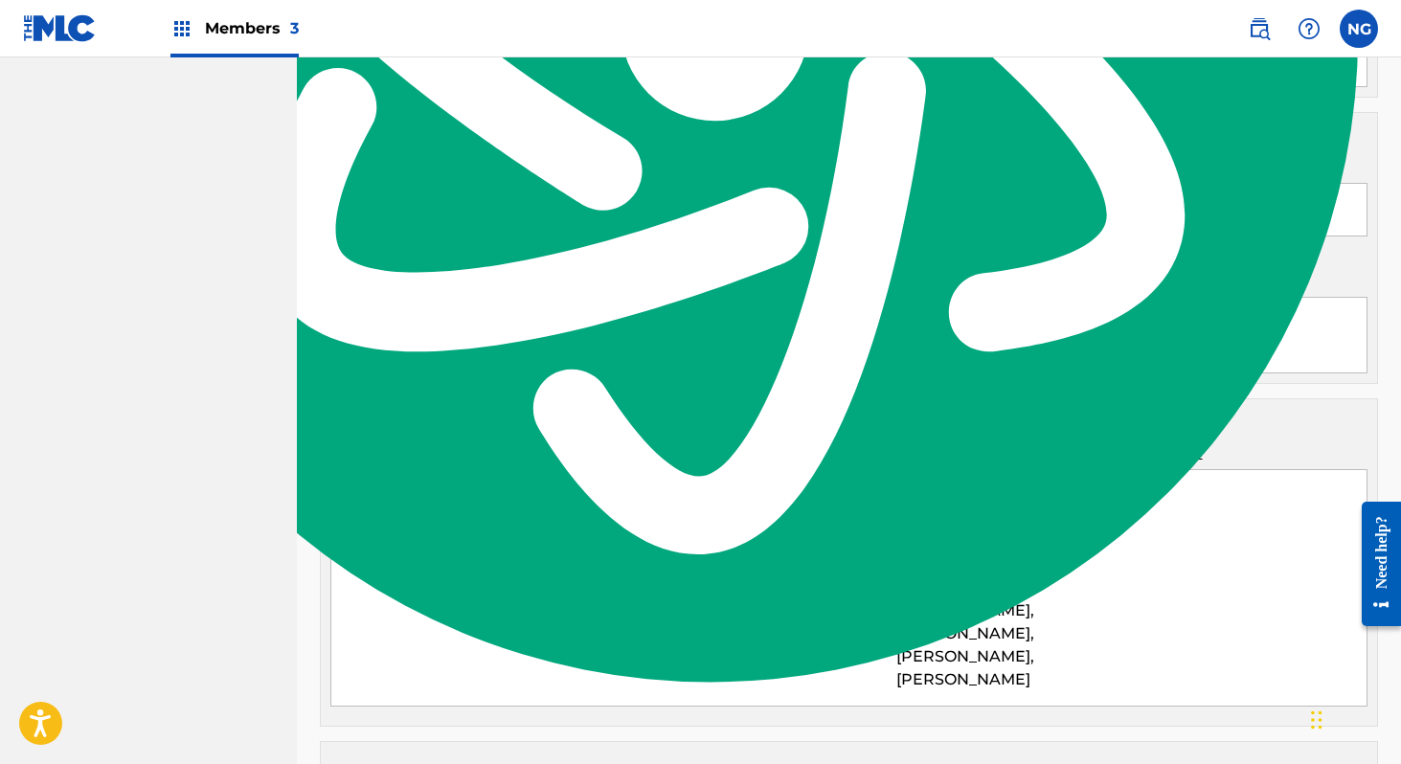
scroll to position [1855, 0]
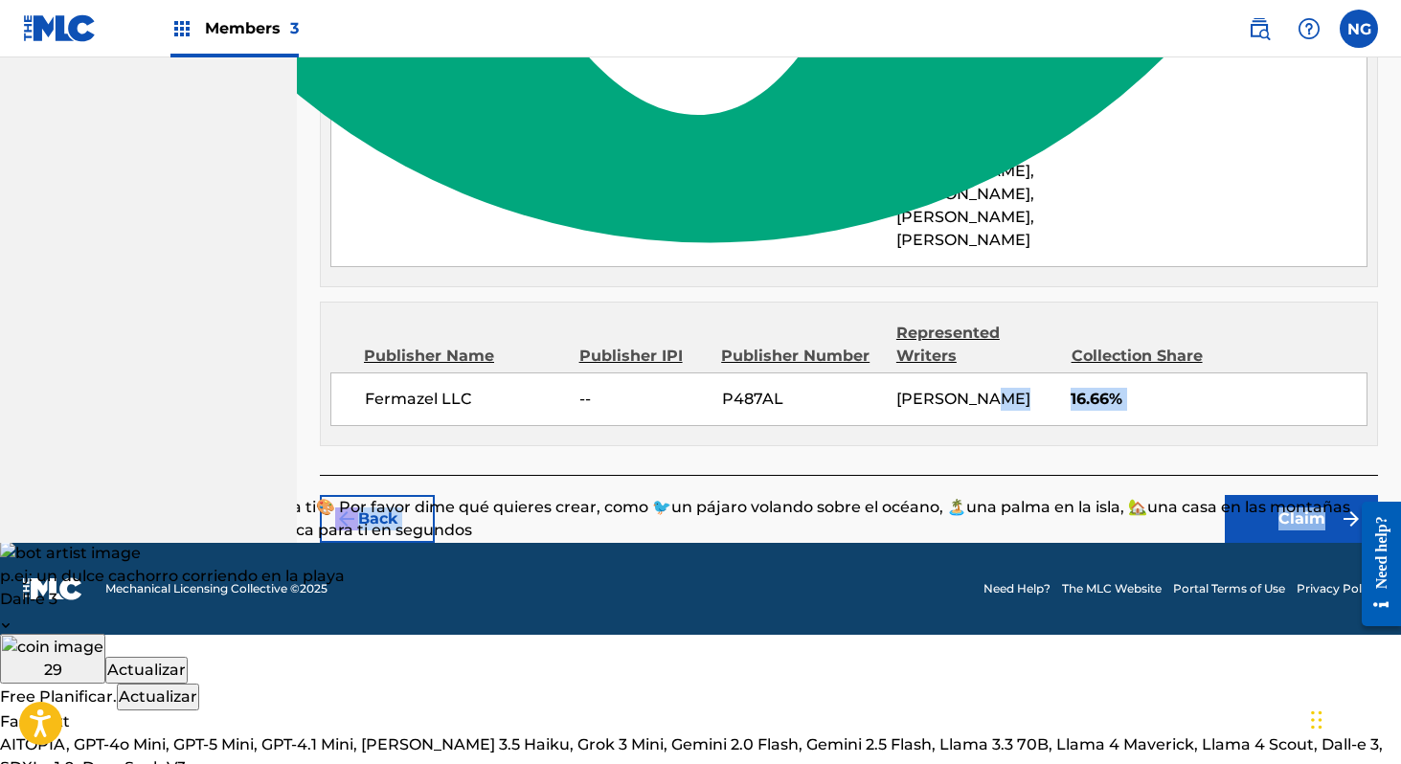
drag, startPoint x: 911, startPoint y: 504, endPoint x: 1291, endPoint y: 660, distance: 410.9
click at [1263, 543] on button "Claim" at bounding box center [1301, 519] width 153 height 48
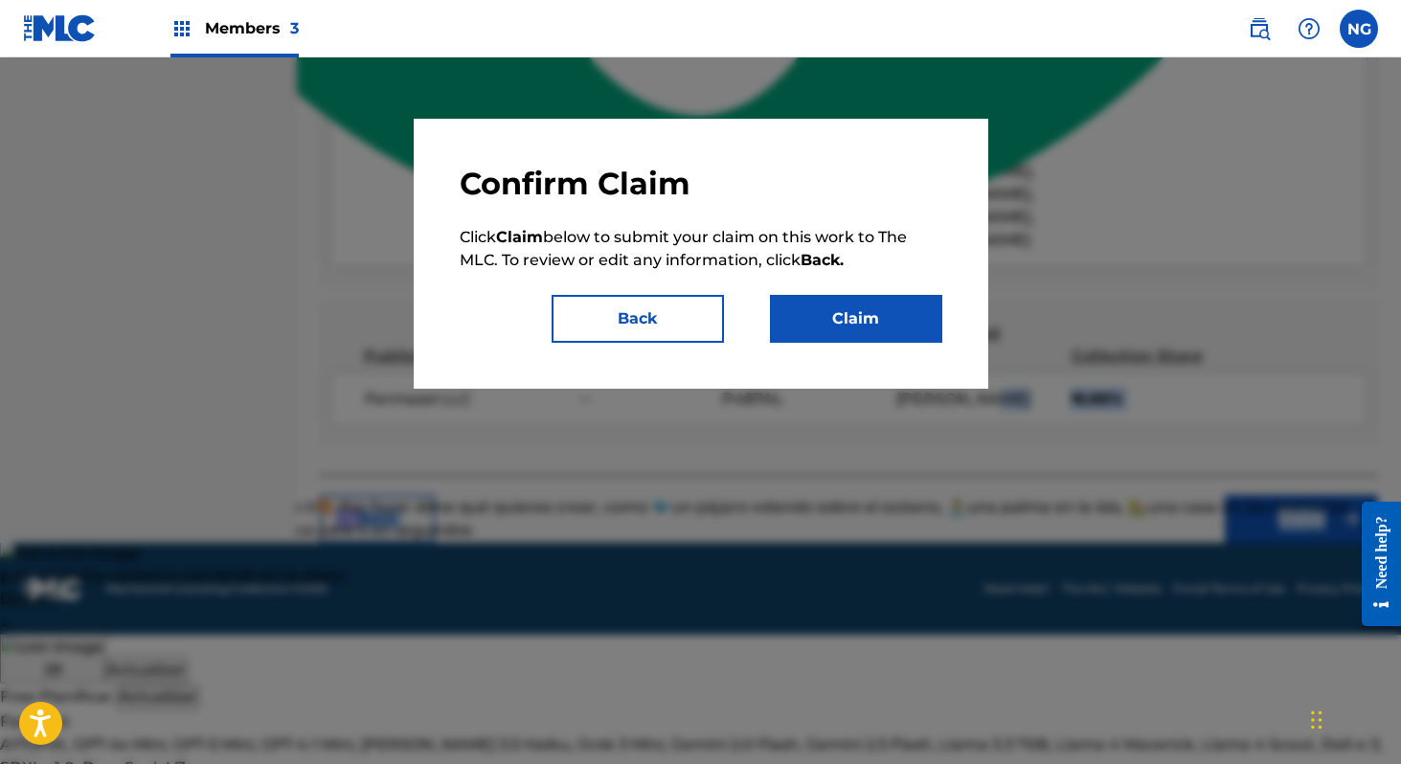
click at [911, 321] on button "Claim" at bounding box center [856, 319] width 172 height 48
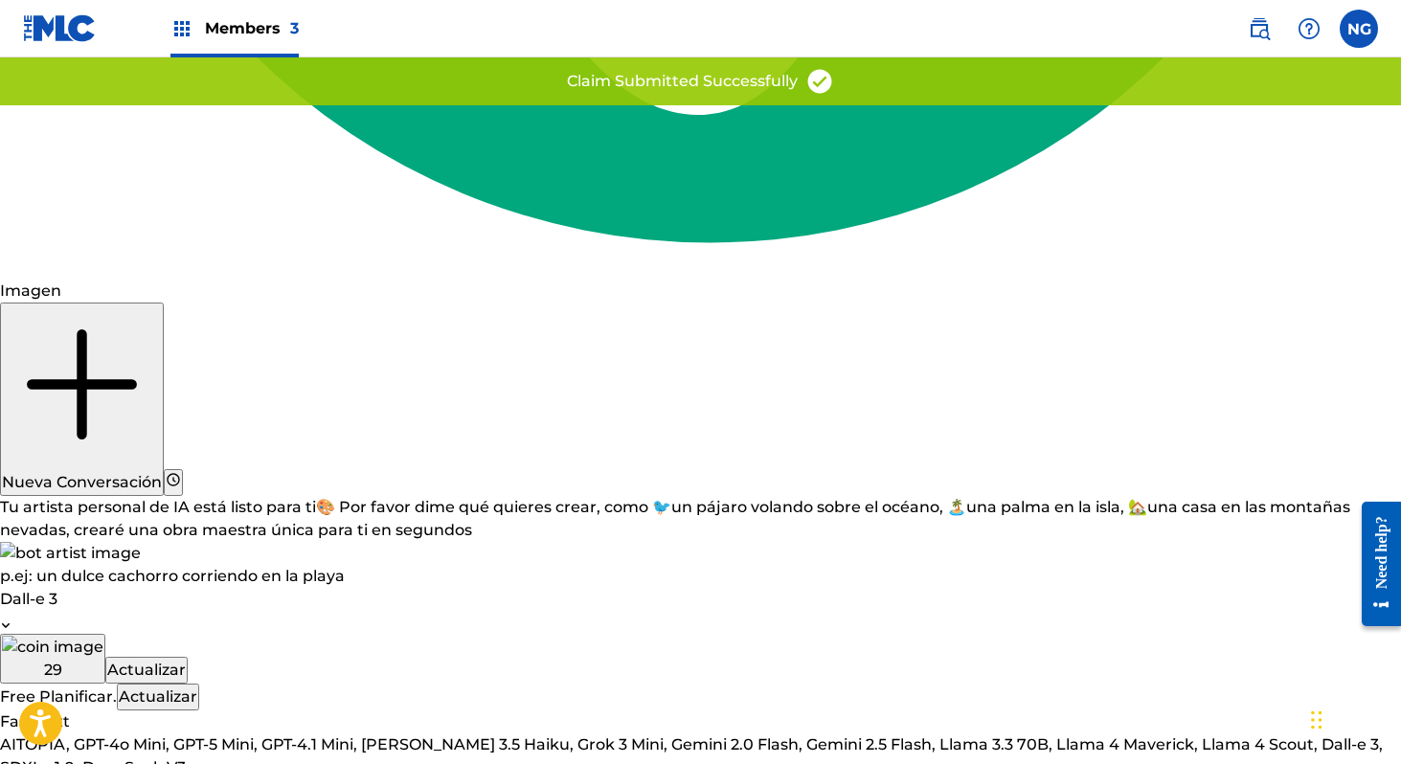
scroll to position [1794, 0]
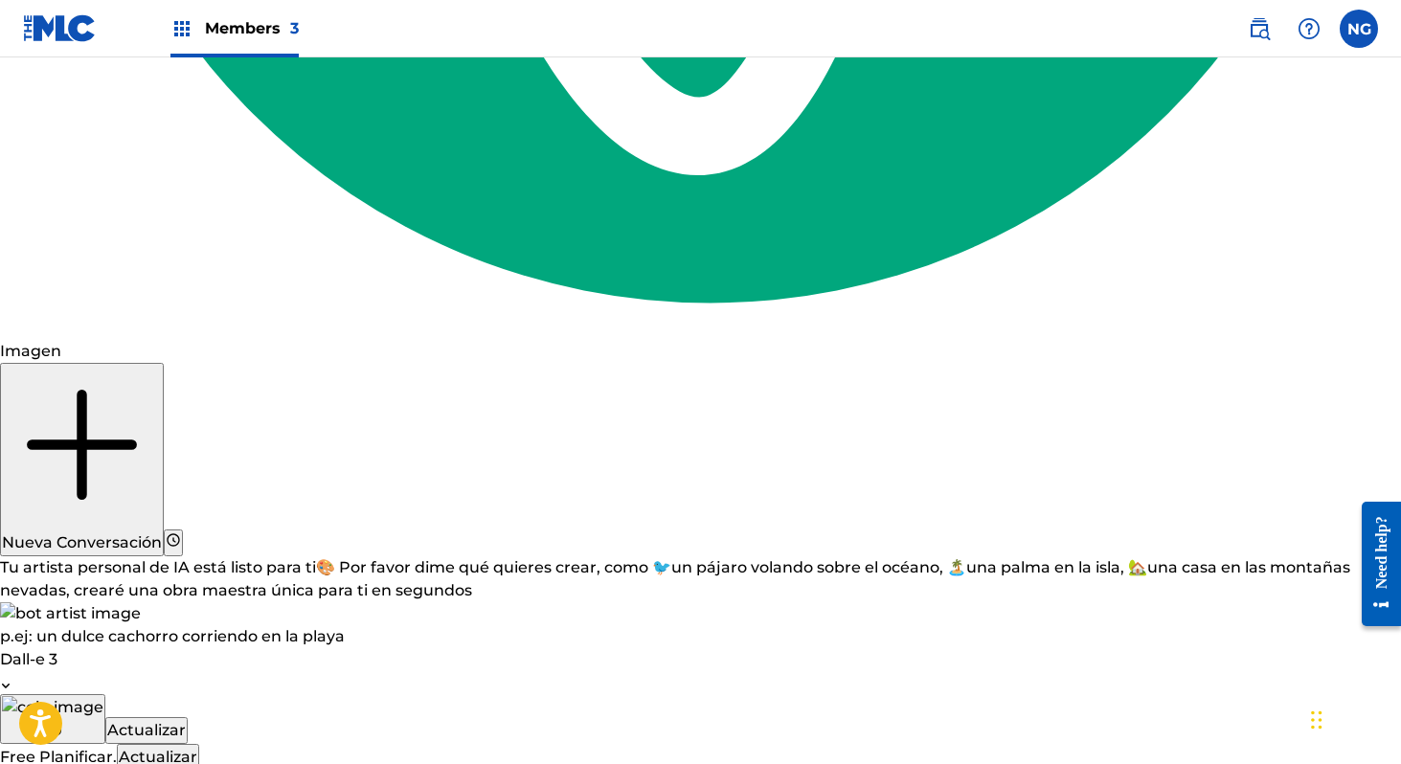
click at [60, 29] on img at bounding box center [60, 28] width 74 height 28
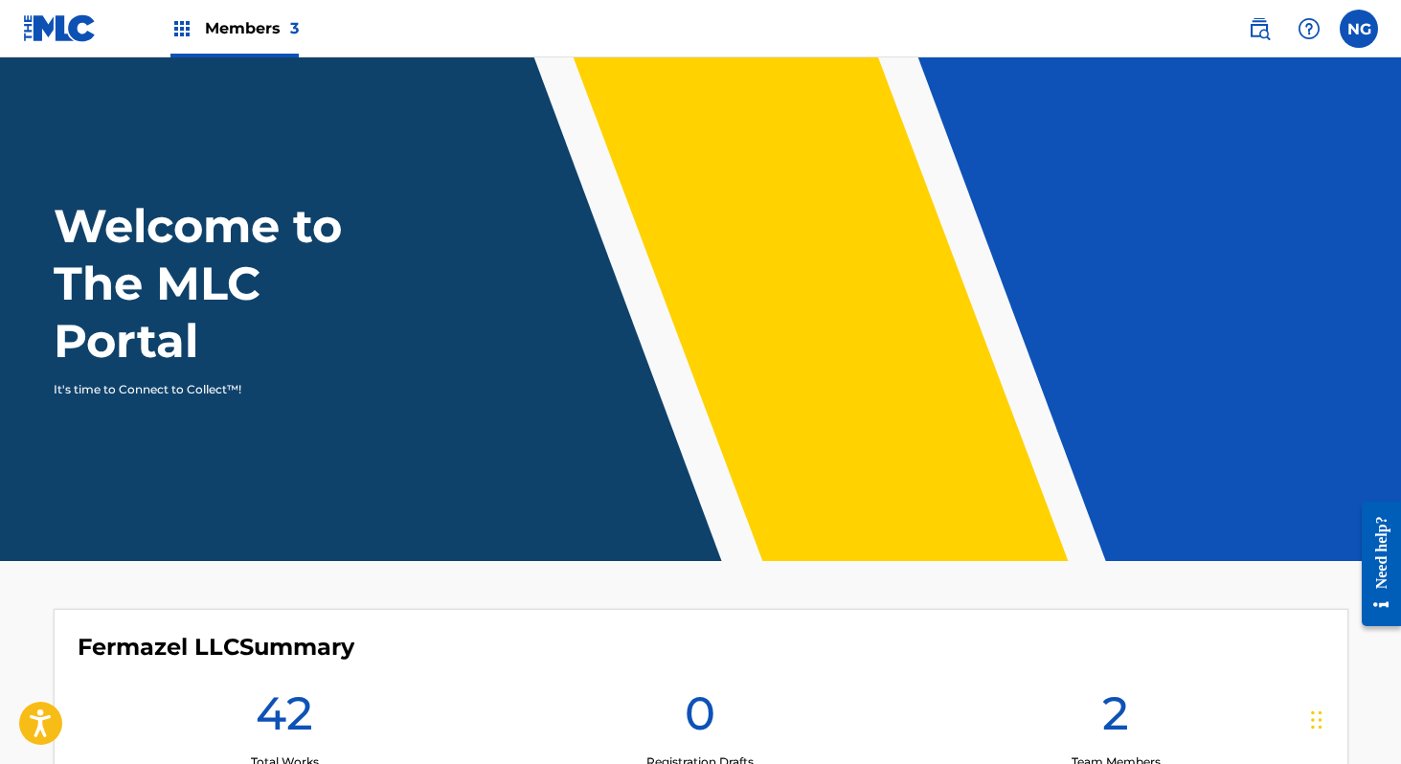
click at [178, 34] on img at bounding box center [181, 28] width 23 height 23
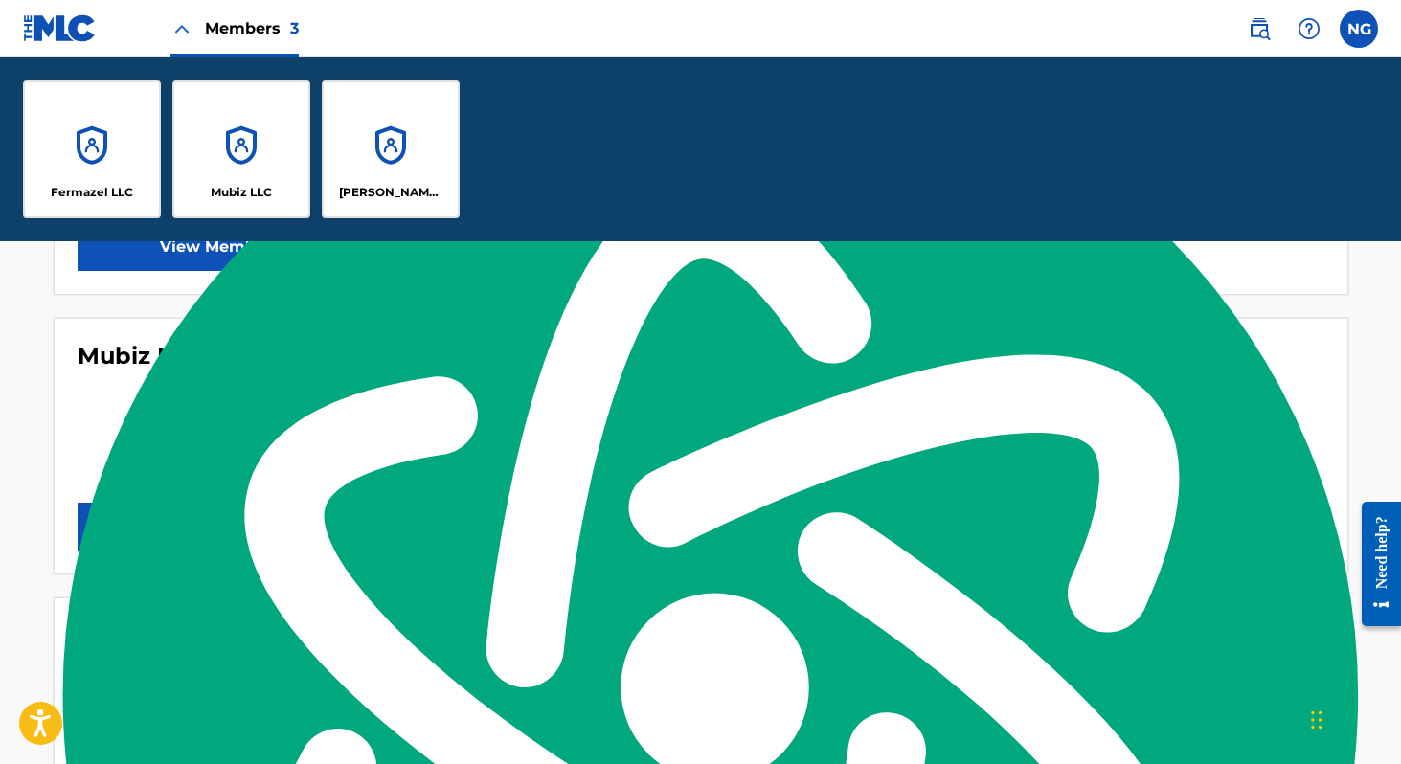
scroll to position [959, 0]
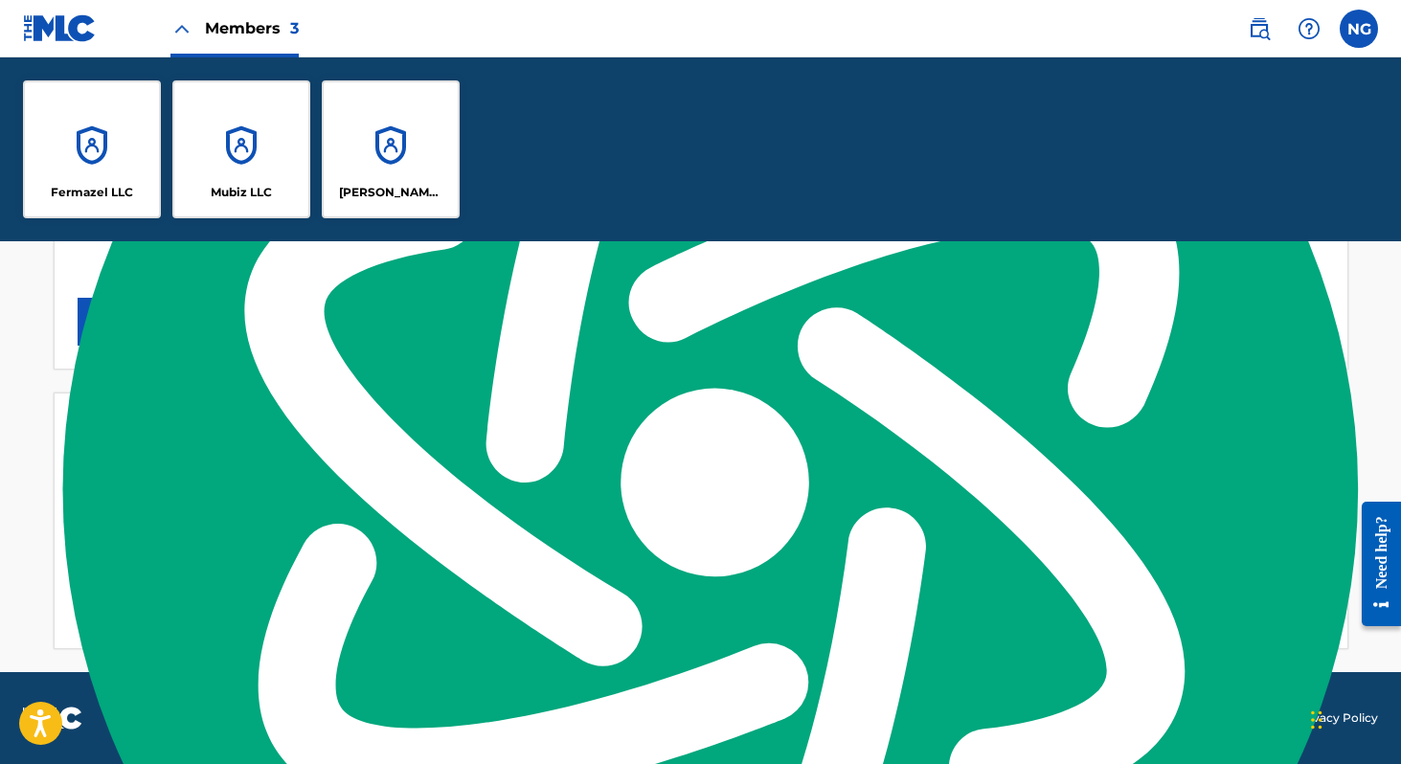
click at [1130, 722] on link "The MLC Website" at bounding box center [1112, 718] width 100 height 17
click at [103, 35] on div "Members 3" at bounding box center [161, 28] width 276 height 56
click at [56, 34] on img at bounding box center [60, 28] width 74 height 28
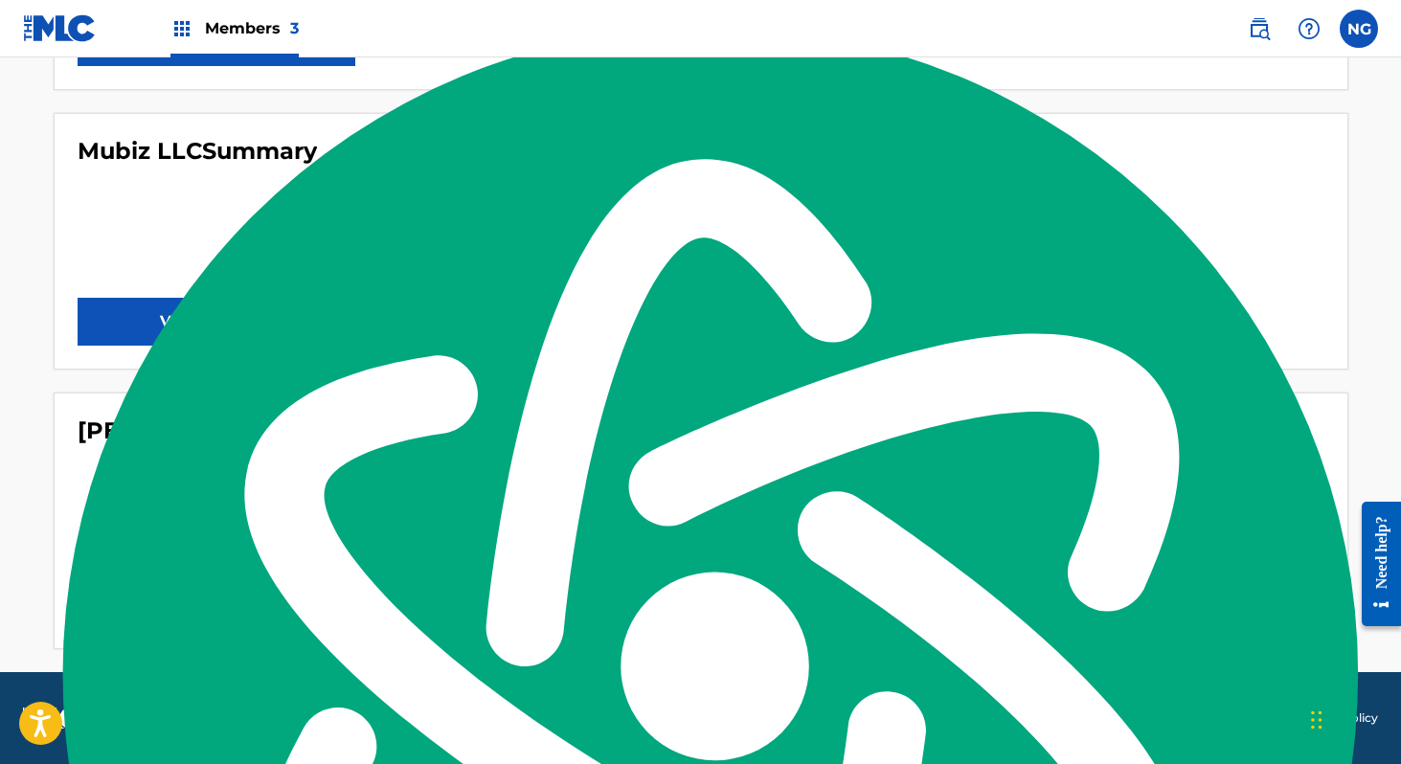
scroll to position [0, 0]
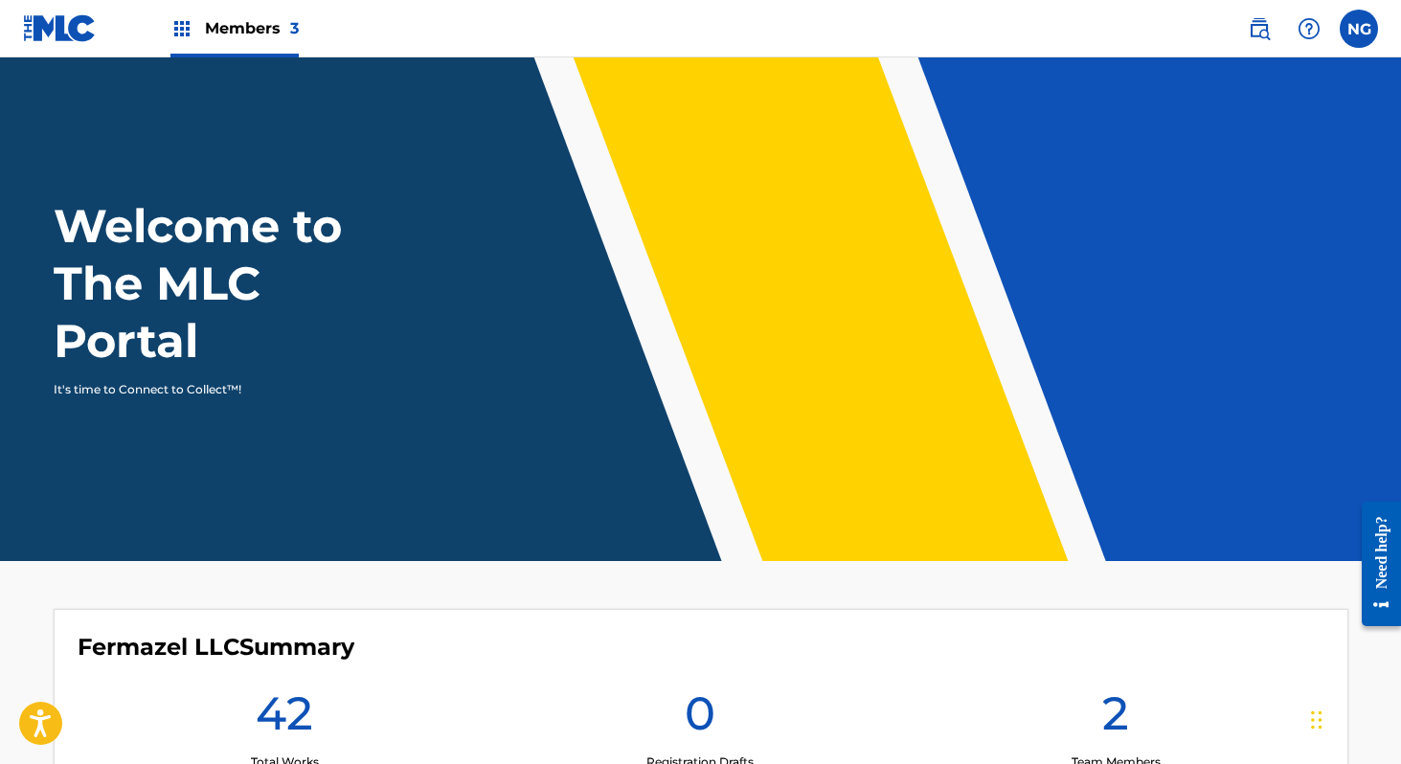
click at [44, 24] on img at bounding box center [60, 28] width 74 height 28
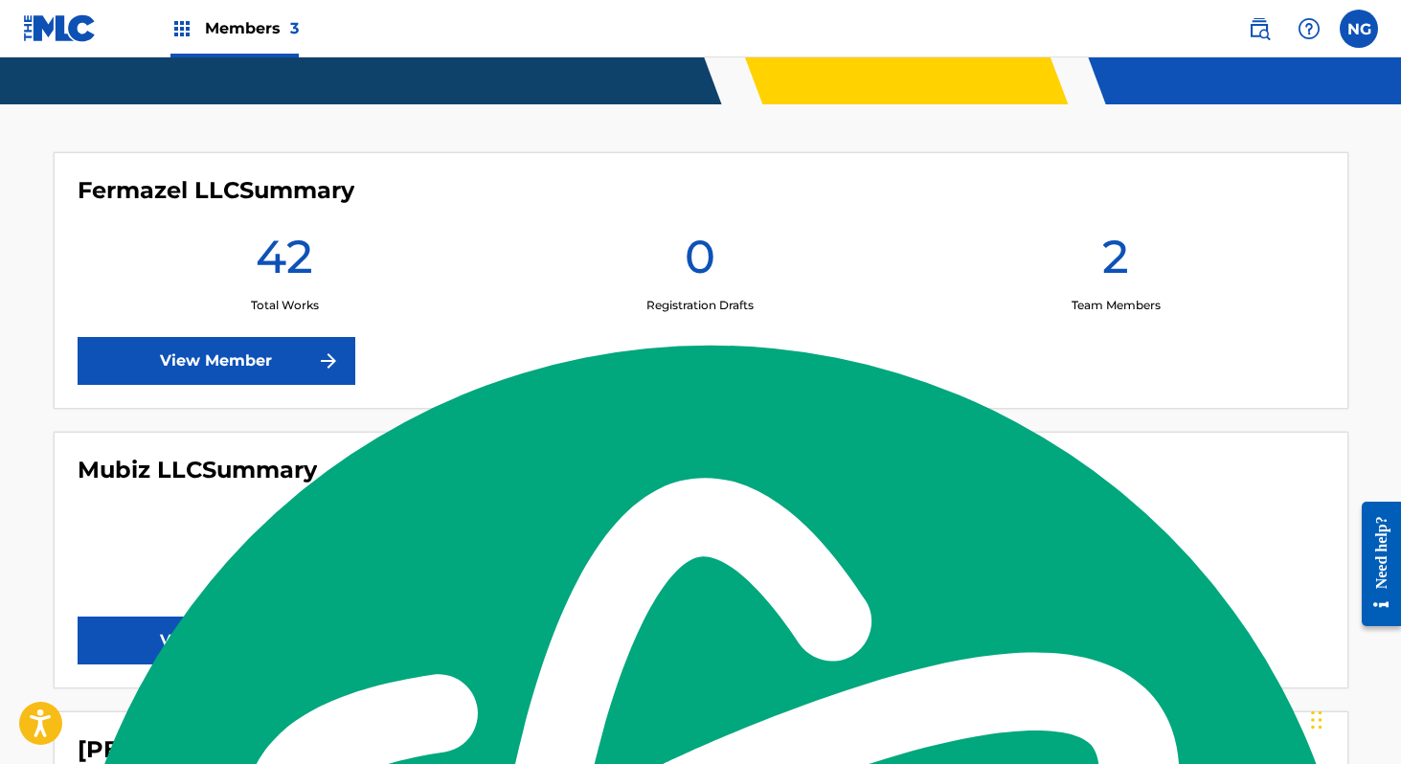
scroll to position [507, 0]
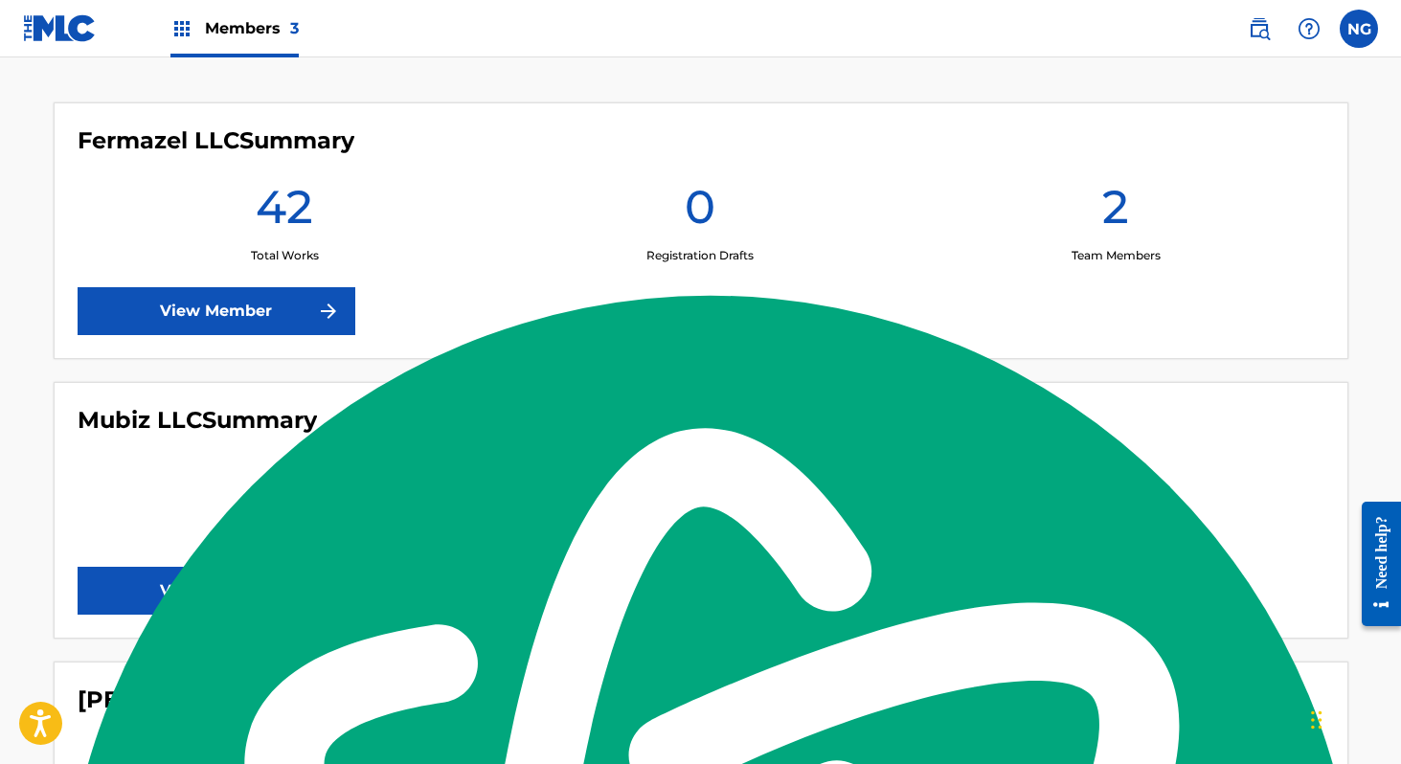
click at [90, 32] on img at bounding box center [60, 28] width 74 height 28
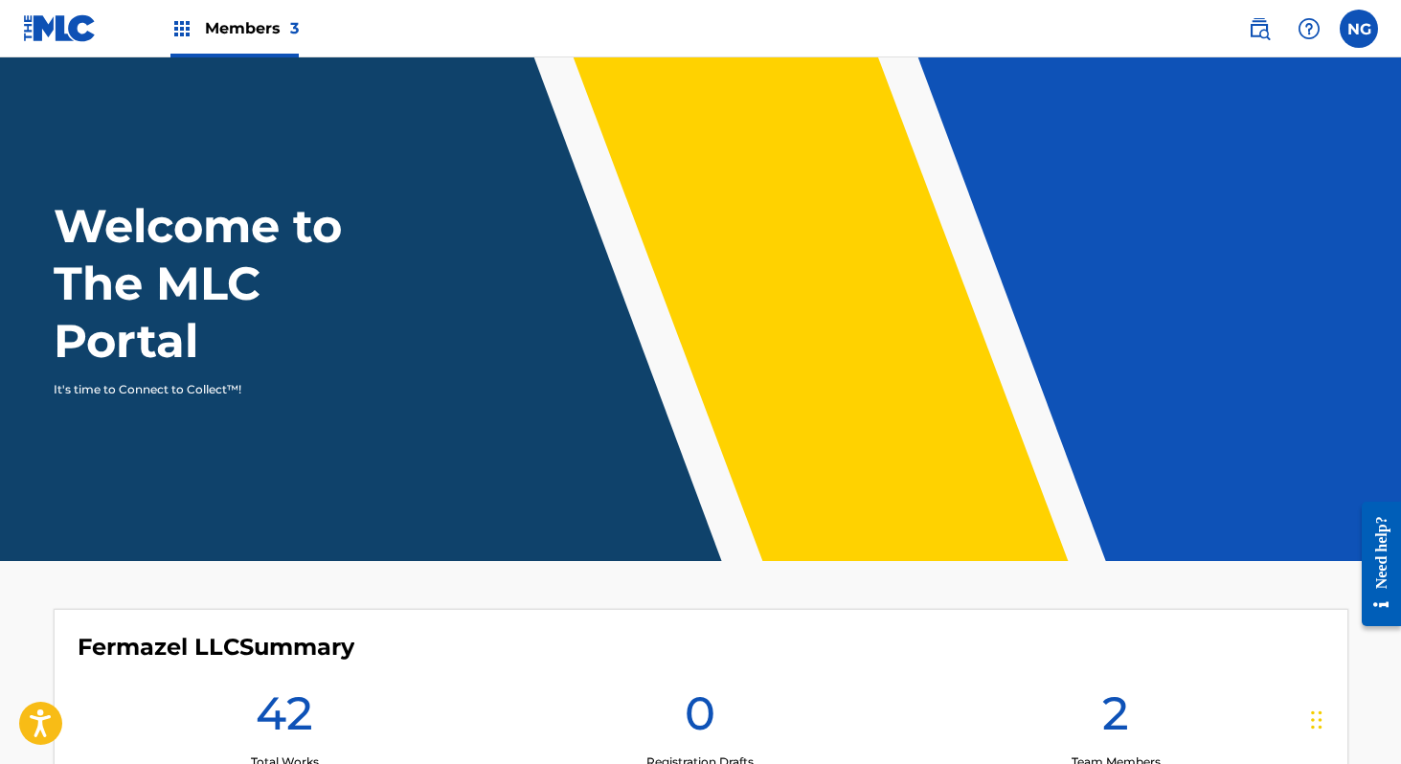
click at [34, 29] on img at bounding box center [60, 28] width 74 height 28
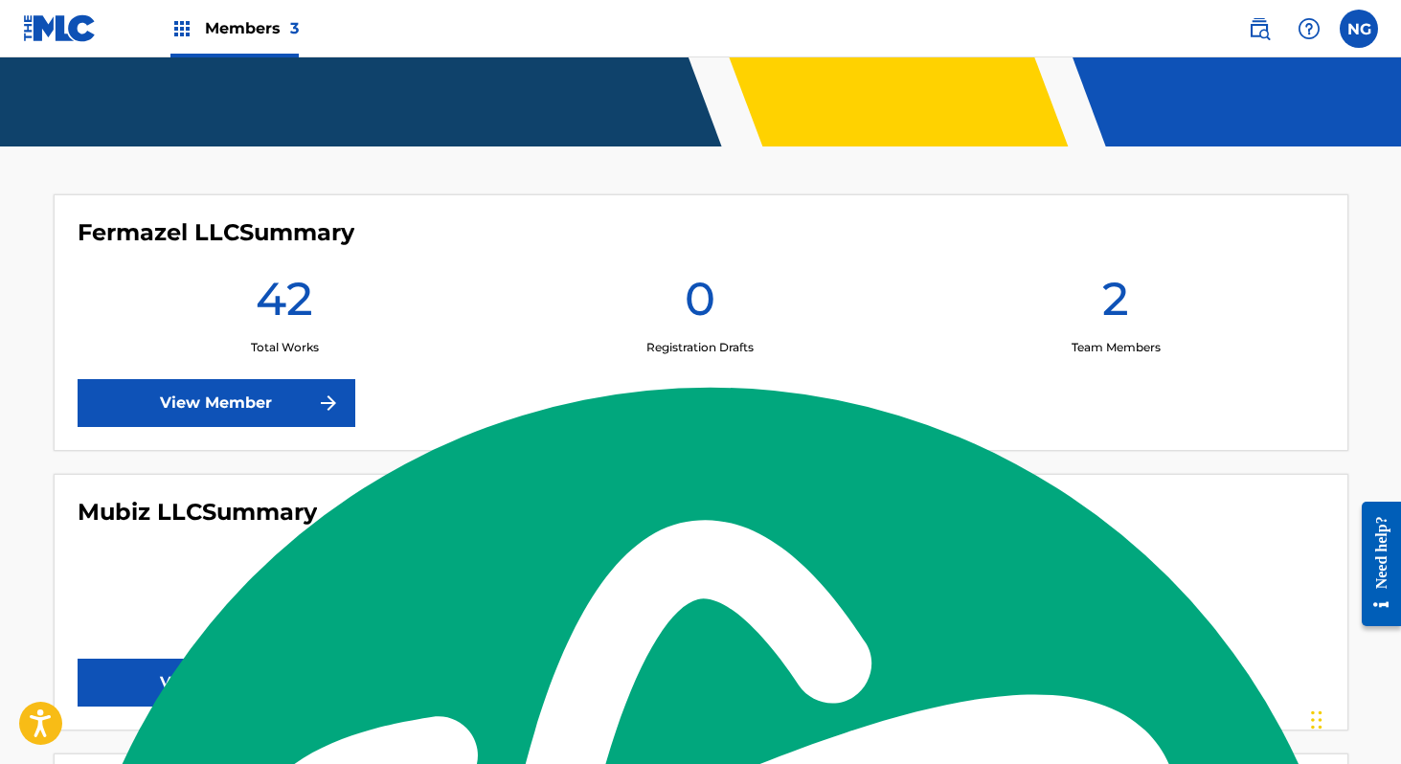
scroll to position [481, 0]
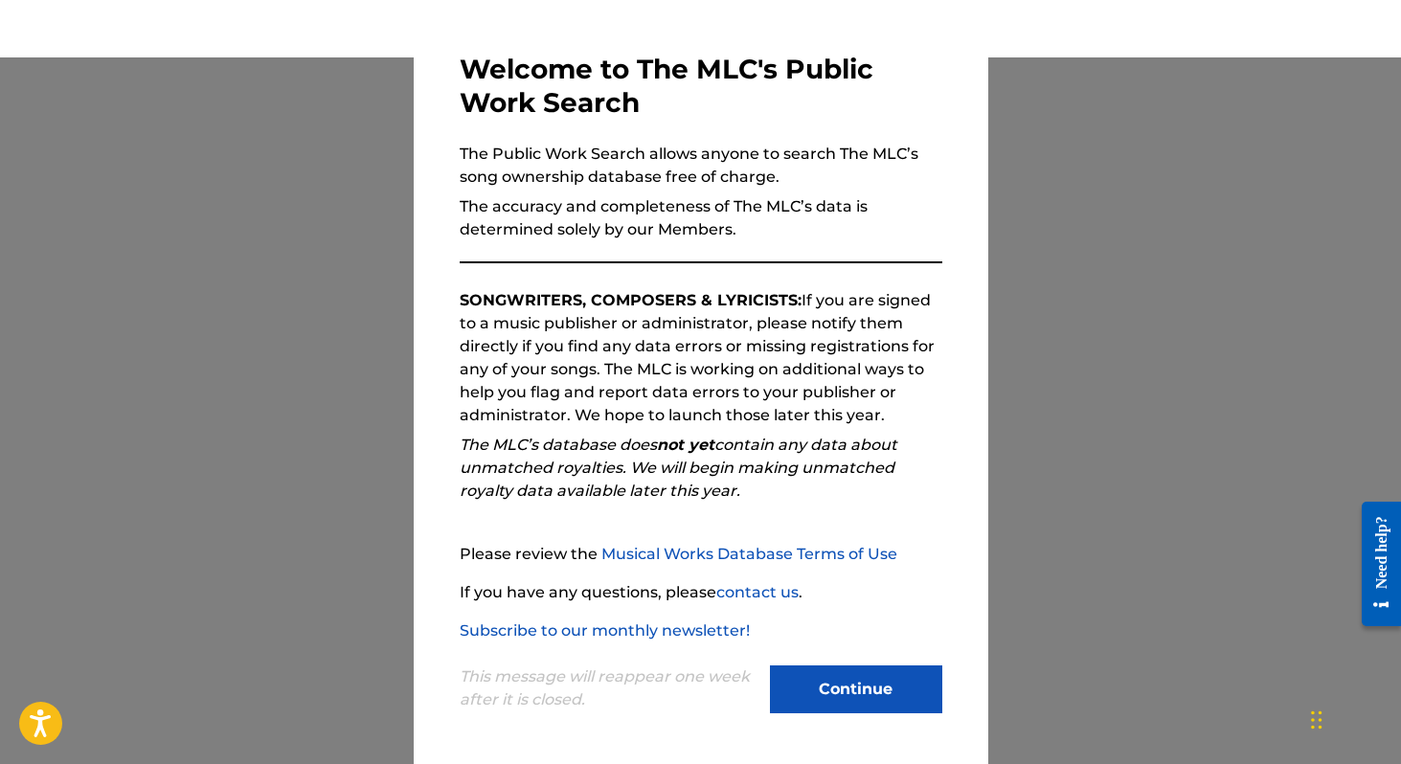
scroll to position [111, 0]
click at [867, 711] on button "Continue" at bounding box center [856, 690] width 172 height 48
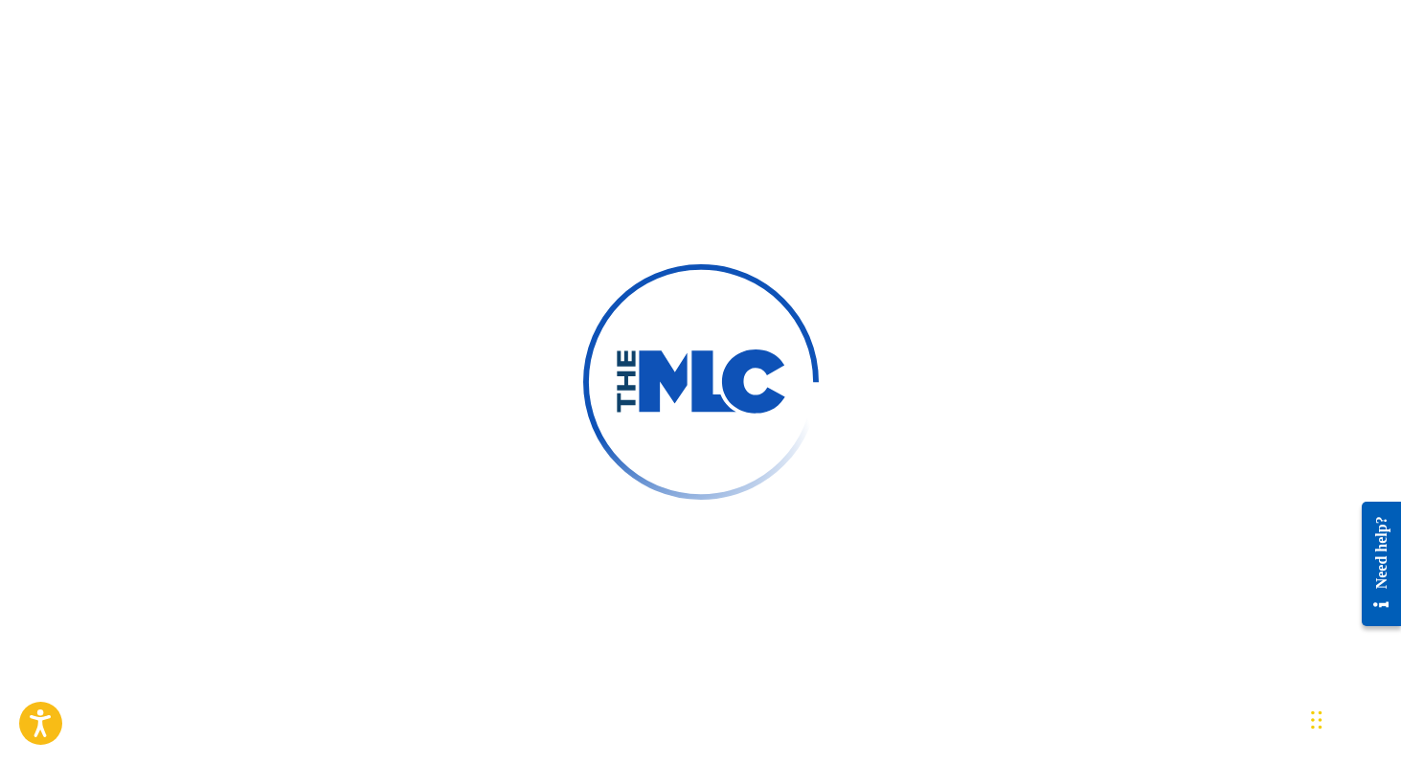
scroll to position [8, 0]
click at [556, 173] on div at bounding box center [700, 382] width 1401 height 764
drag, startPoint x: 556, startPoint y: 173, endPoint x: 801, endPoint y: 475, distance: 388.1
click at [803, 476] on div at bounding box center [700, 382] width 1401 height 764
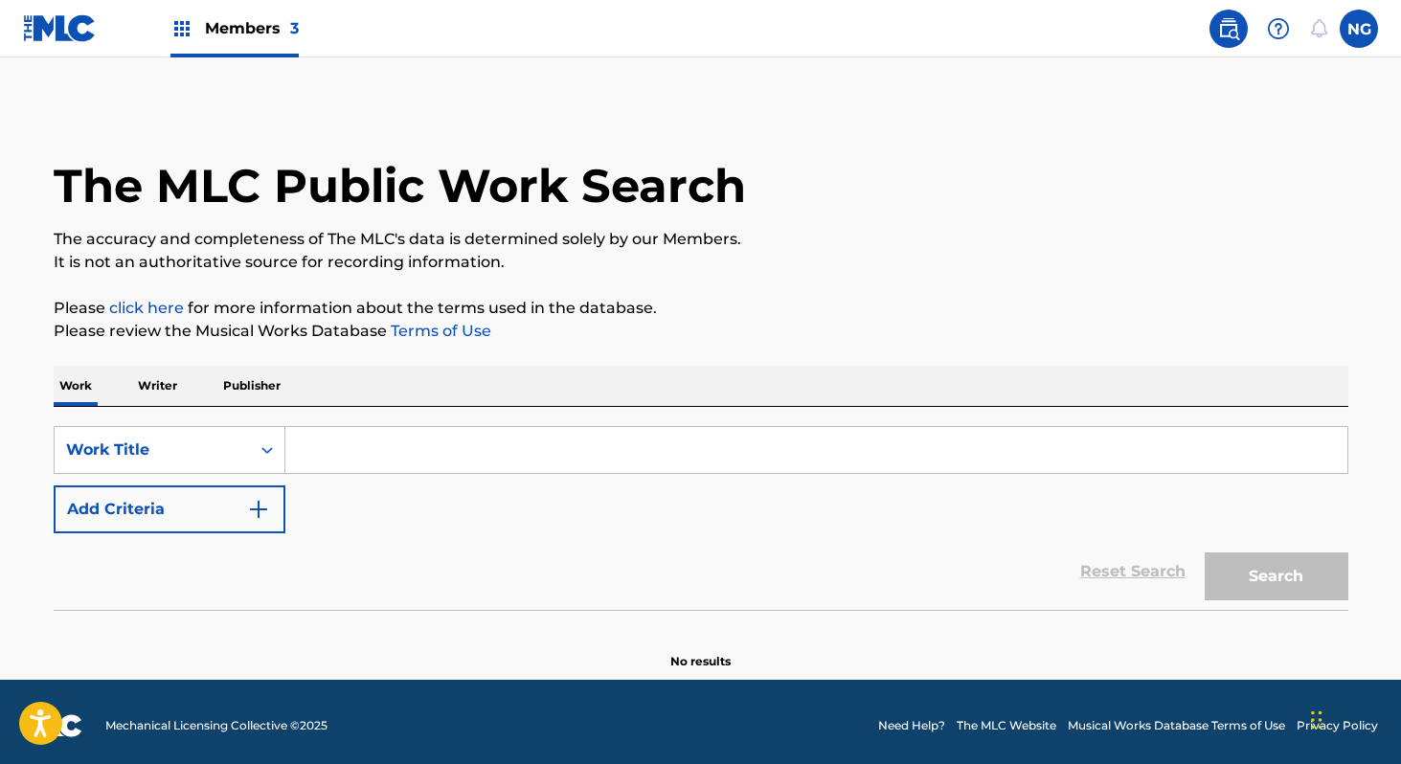
click at [338, 449] on input "Search Form" at bounding box center [816, 450] width 1062 height 46
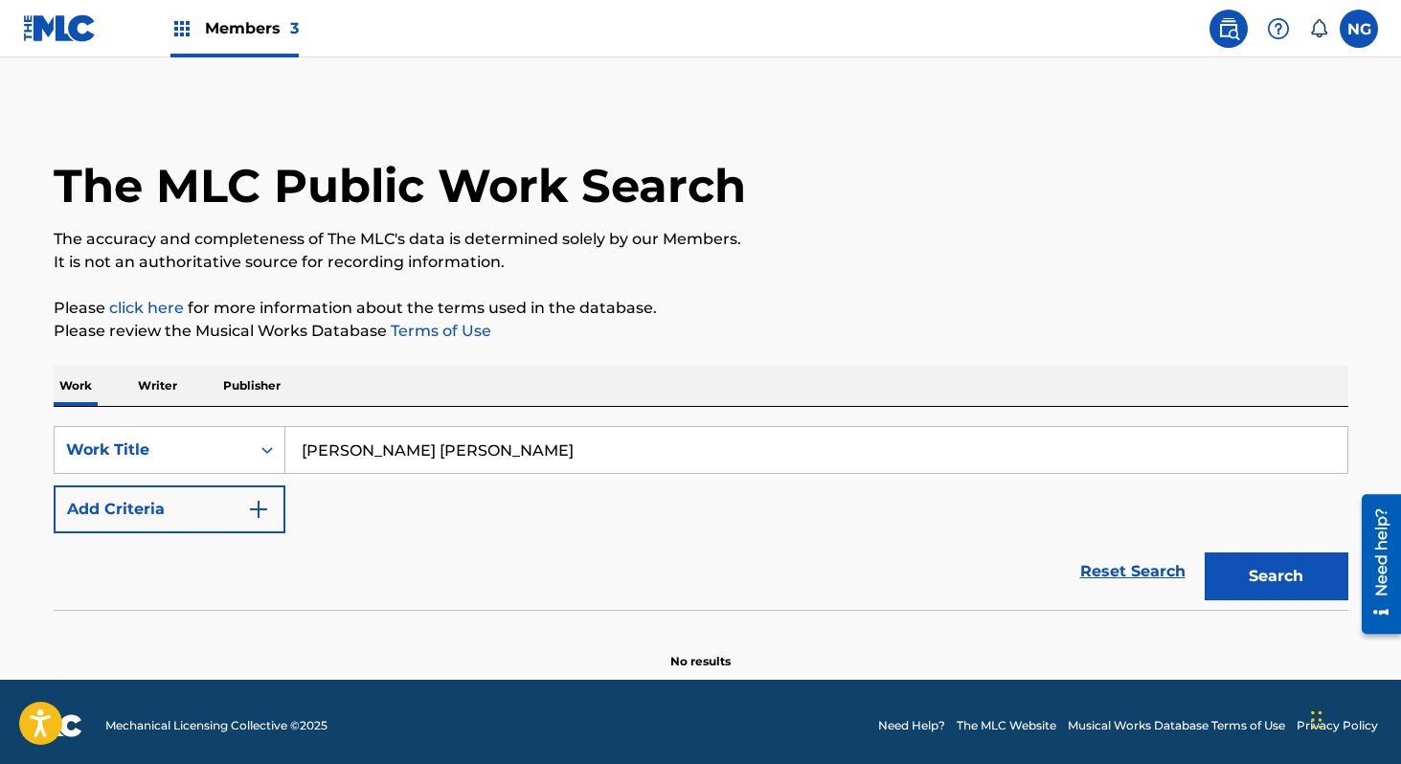
type input "[PERSON_NAME] [PERSON_NAME]"
click at [166, 384] on p "Writer" at bounding box center [157, 386] width 51 height 40
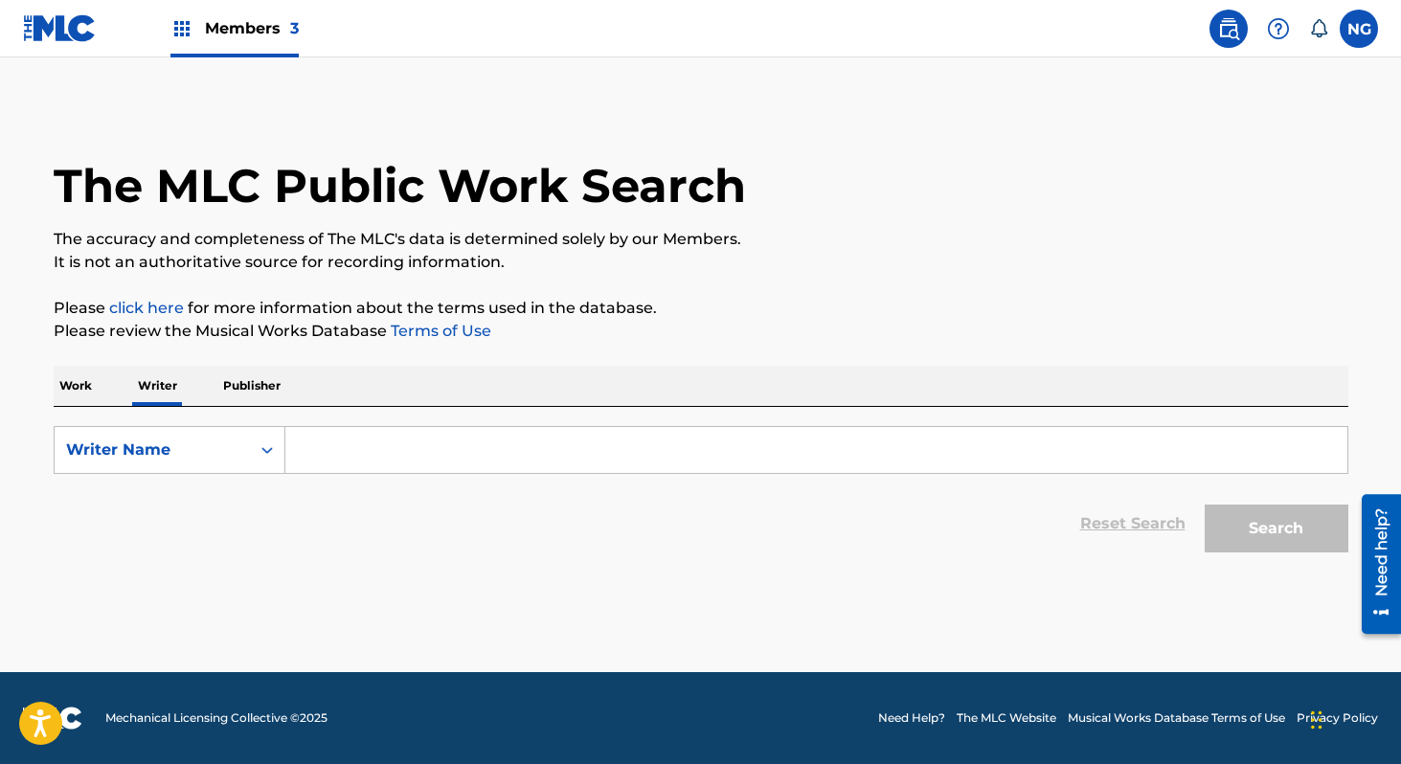
click at [453, 468] on input "Search Form" at bounding box center [816, 450] width 1062 height 46
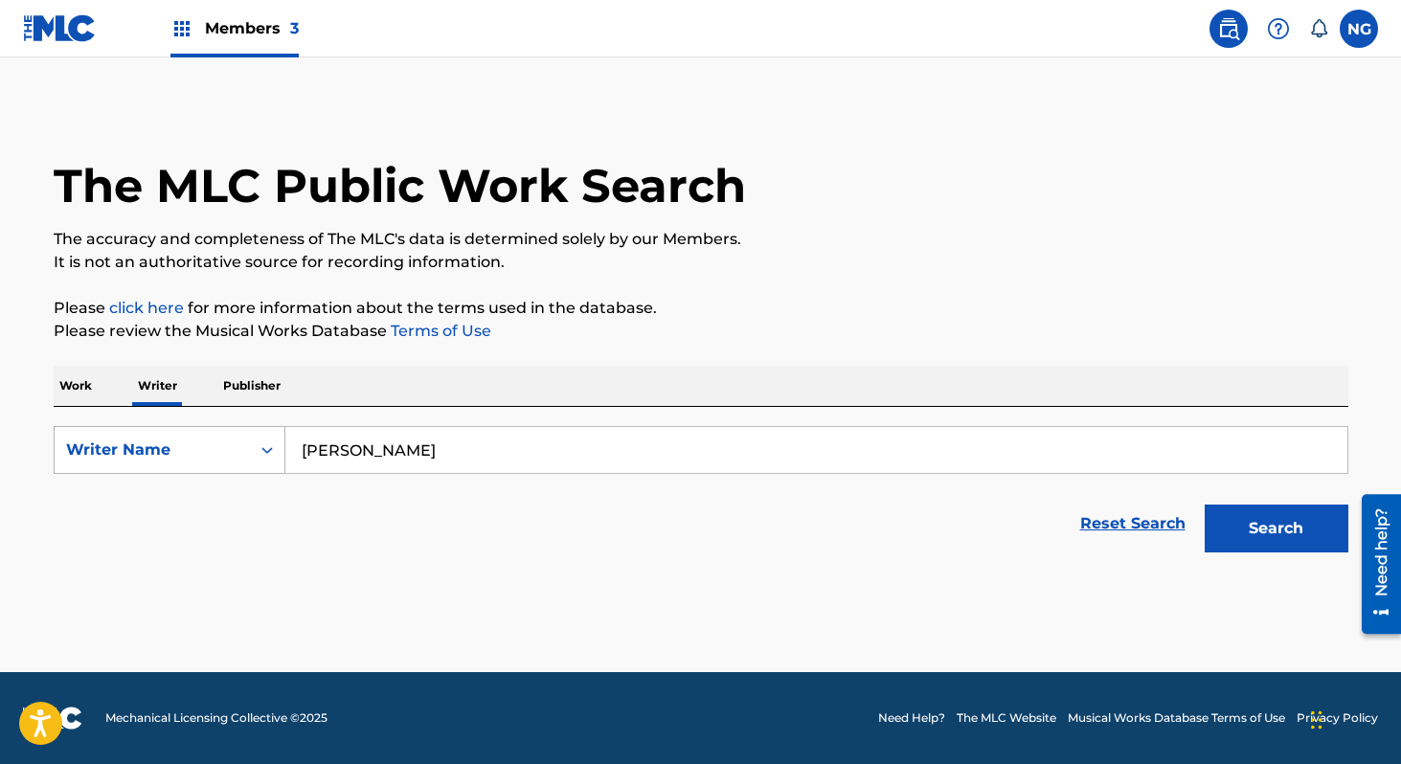
type input "[PERSON_NAME]"
click at [261, 450] on icon "Search Form" at bounding box center [267, 449] width 19 height 19
click at [259, 548] on div "Writer Name" at bounding box center [170, 546] width 230 height 48
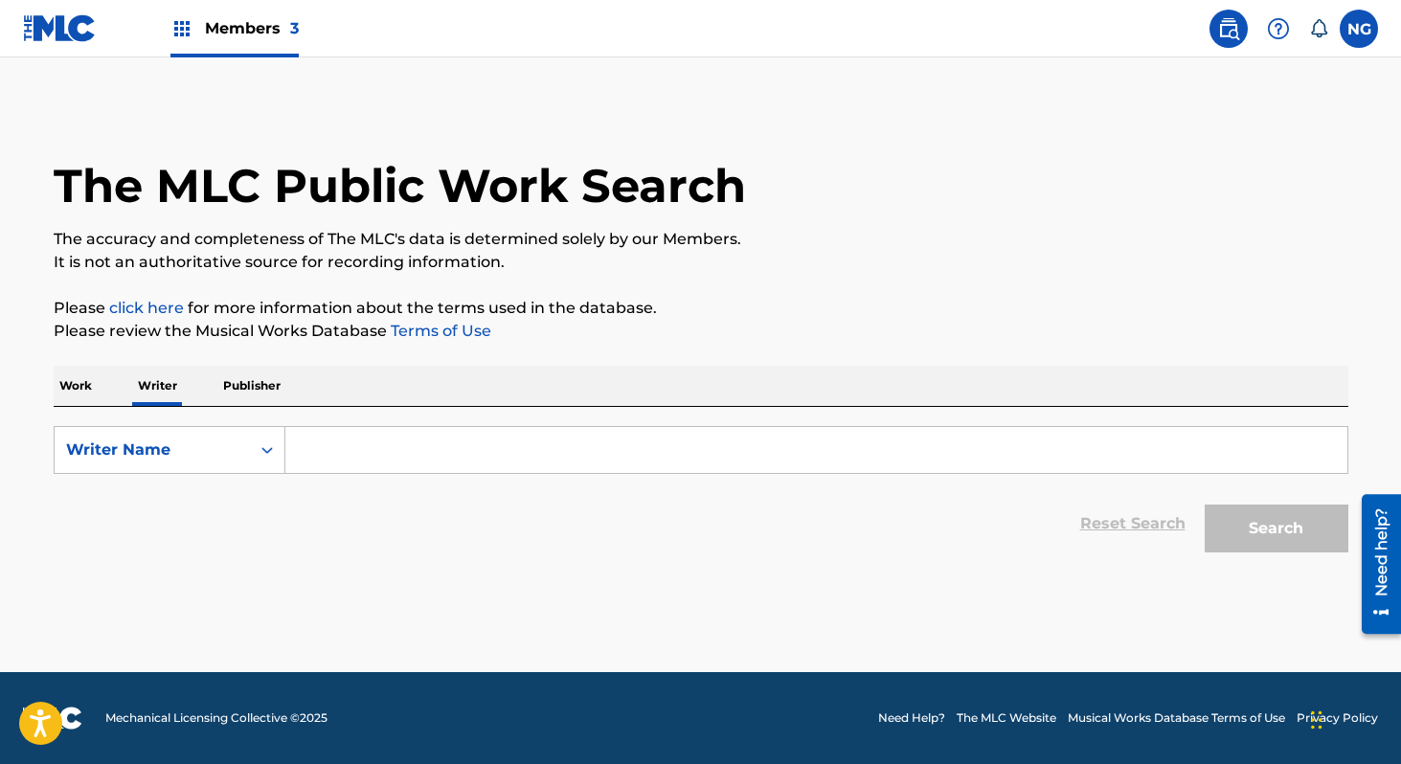
click at [719, 462] on input "Search Form" at bounding box center [816, 450] width 1062 height 46
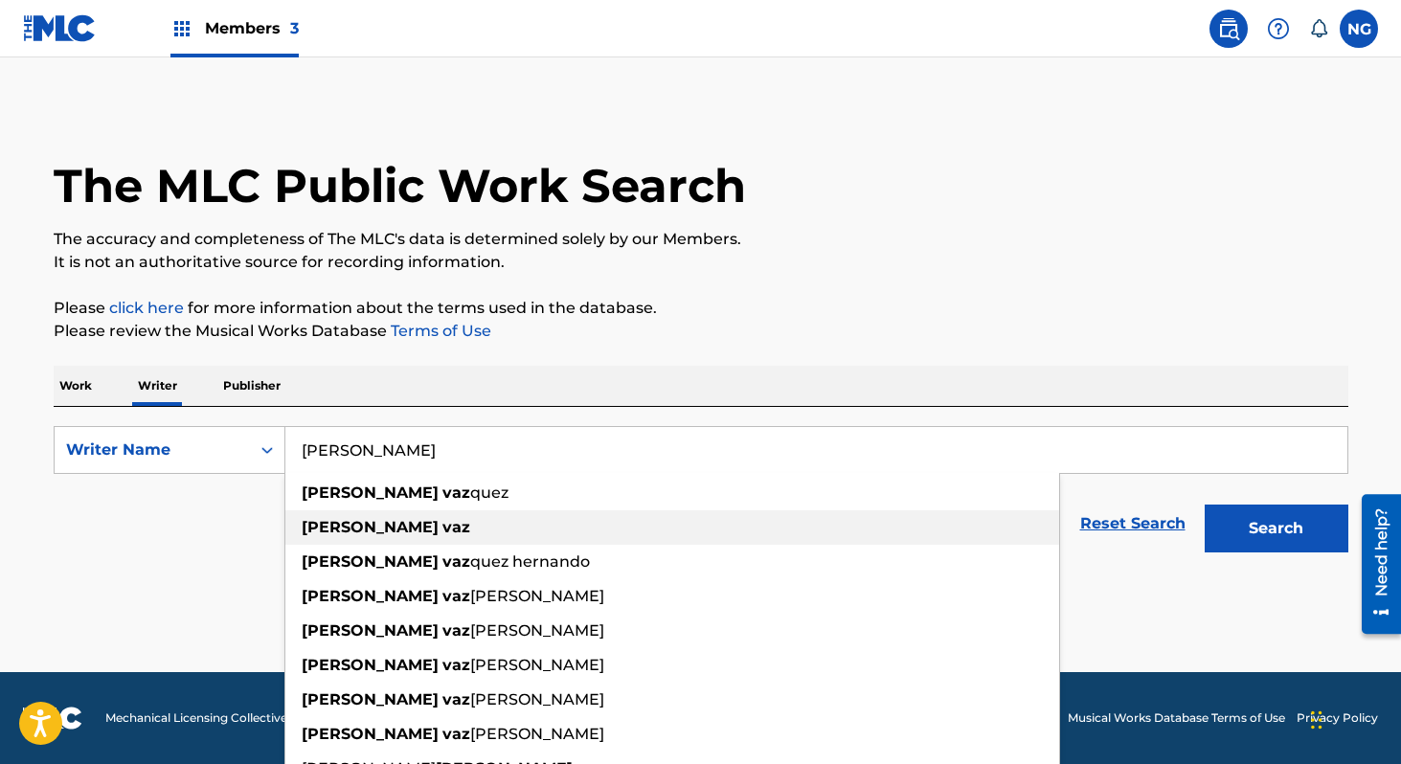
click at [512, 510] on div "[PERSON_NAME]" at bounding box center [672, 527] width 774 height 34
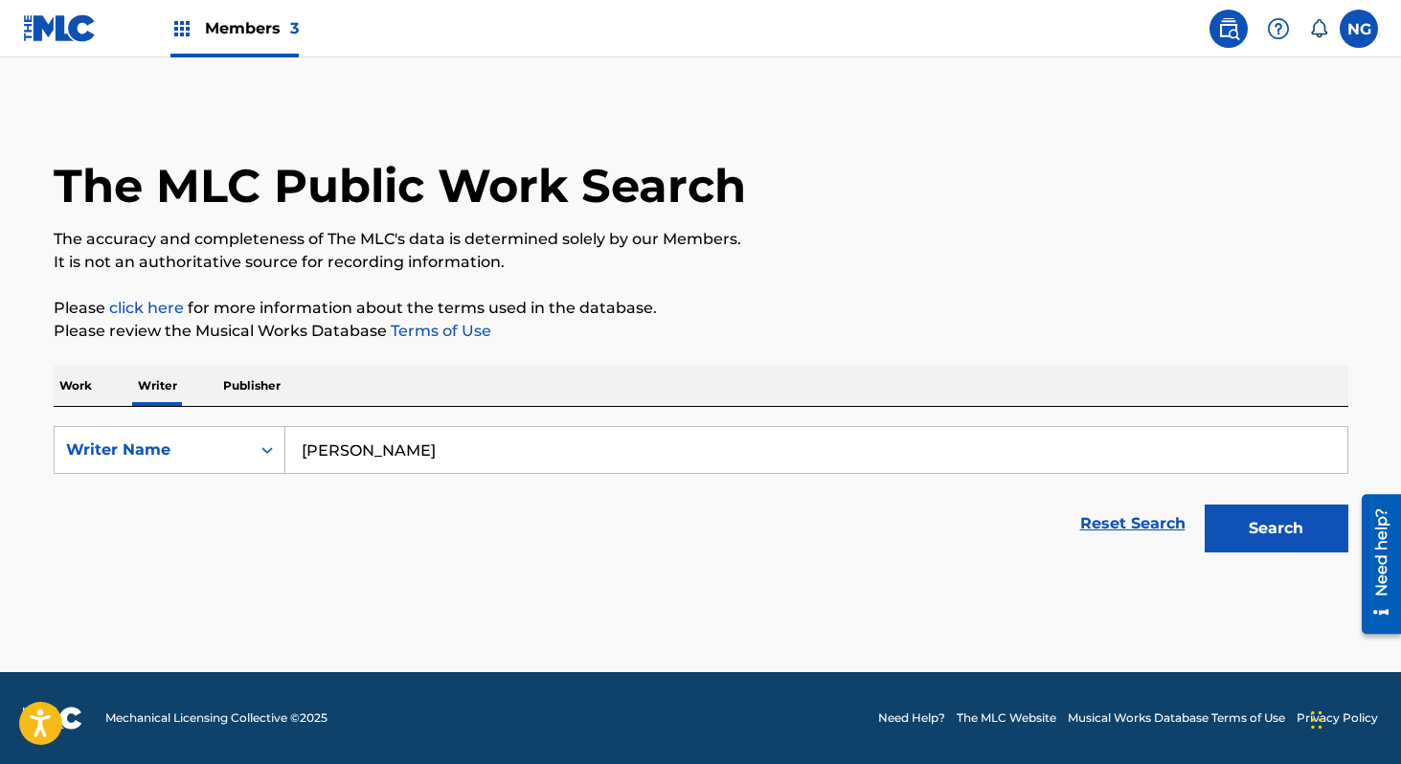
click at [1296, 523] on button "Search" at bounding box center [1277, 529] width 144 height 48
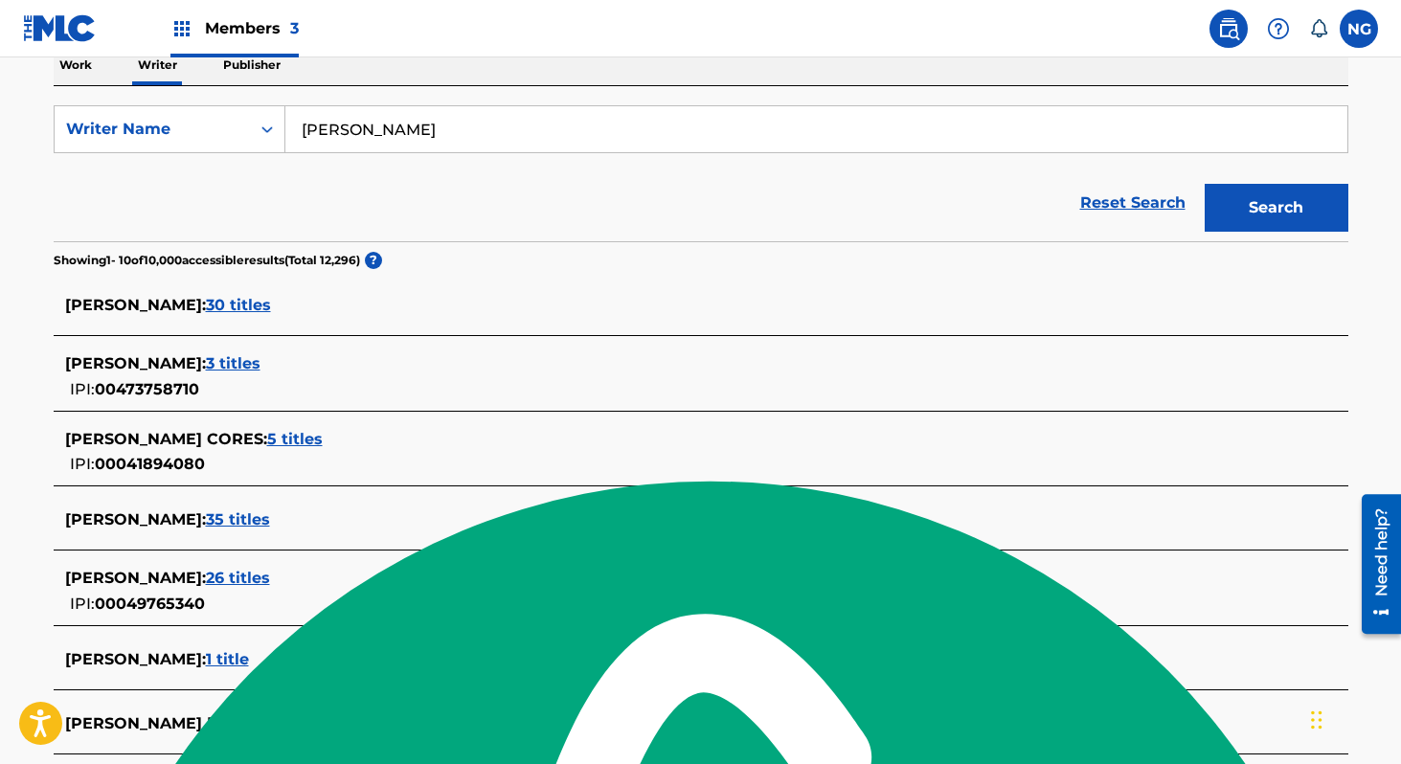
scroll to position [332, 0]
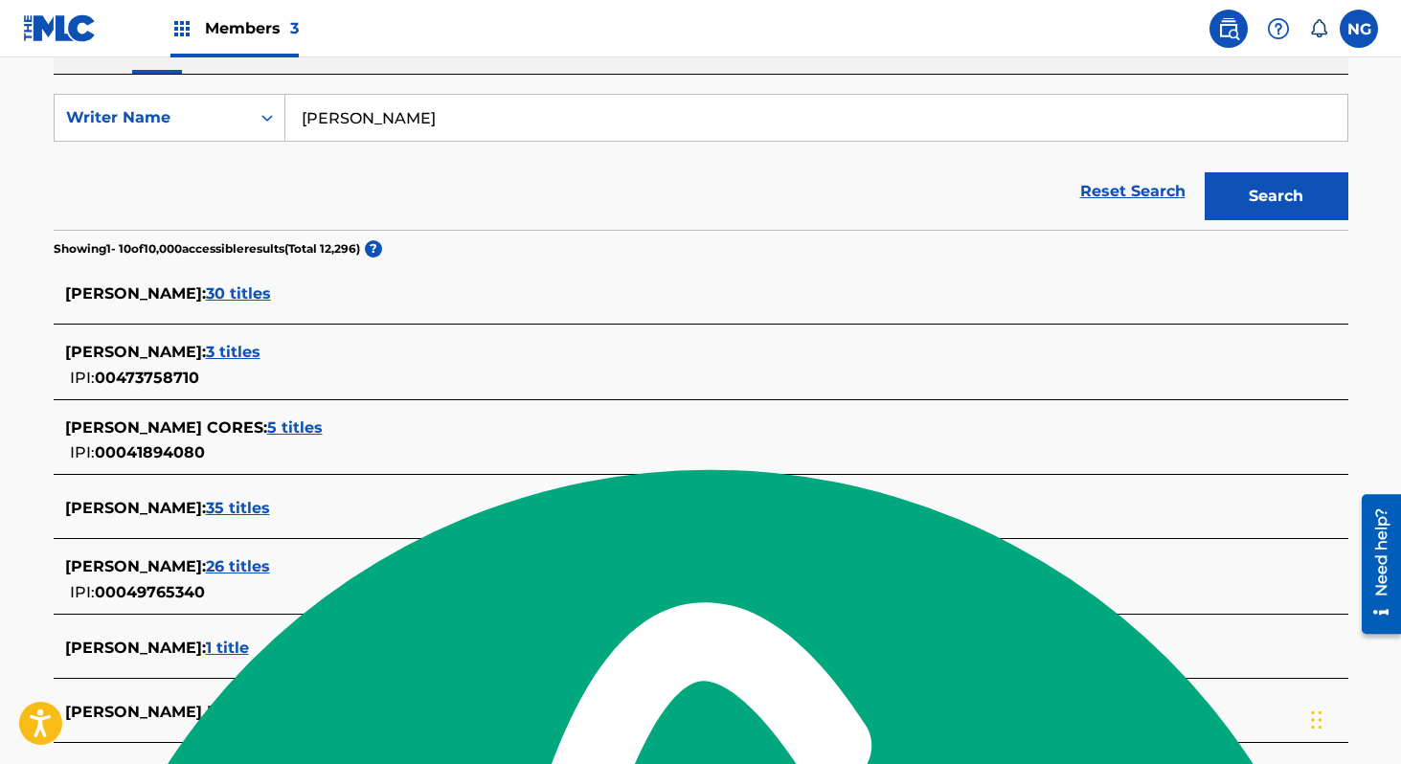
click at [534, 125] on input "[PERSON_NAME]" at bounding box center [816, 118] width 1062 height 46
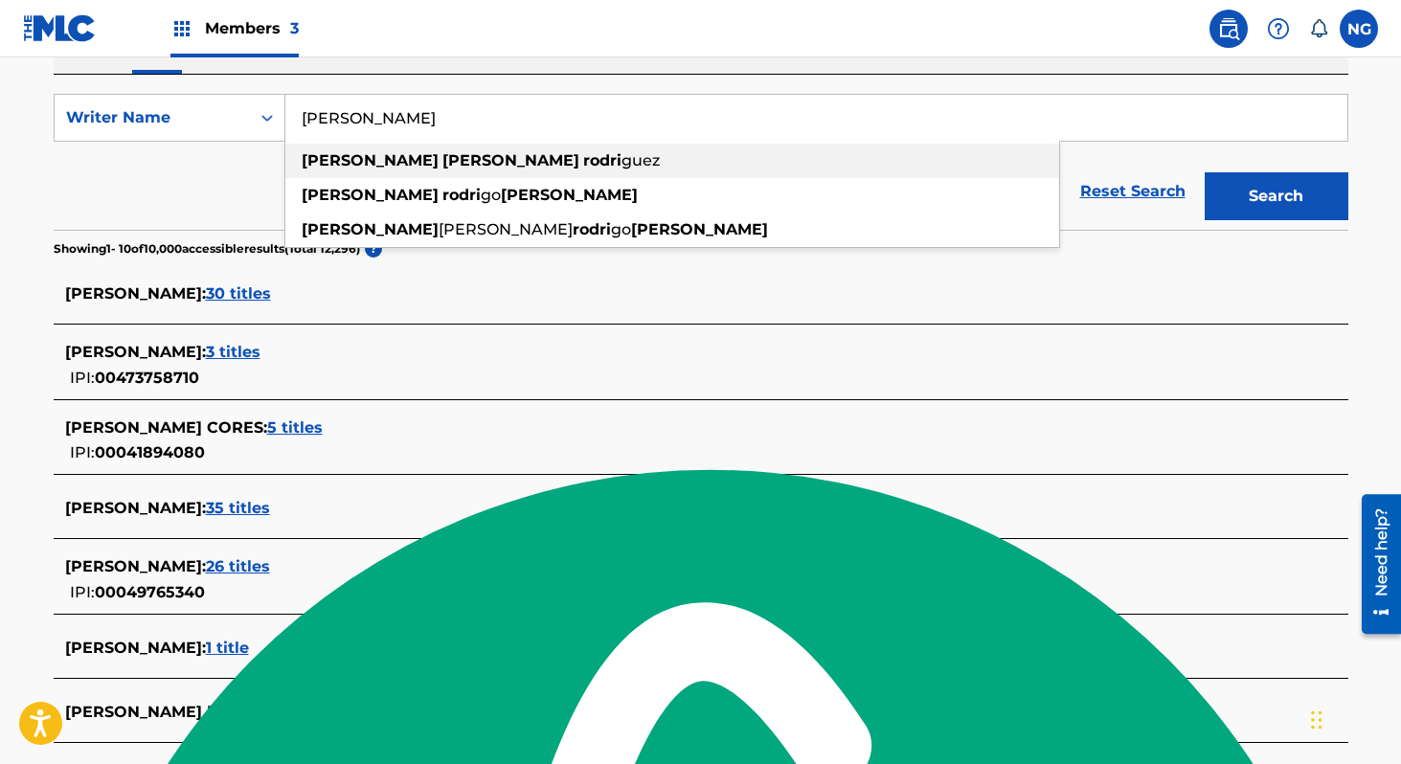
click at [442, 151] on strong "[PERSON_NAME]" at bounding box center [510, 160] width 137 height 18
type input "[PERSON_NAME]"
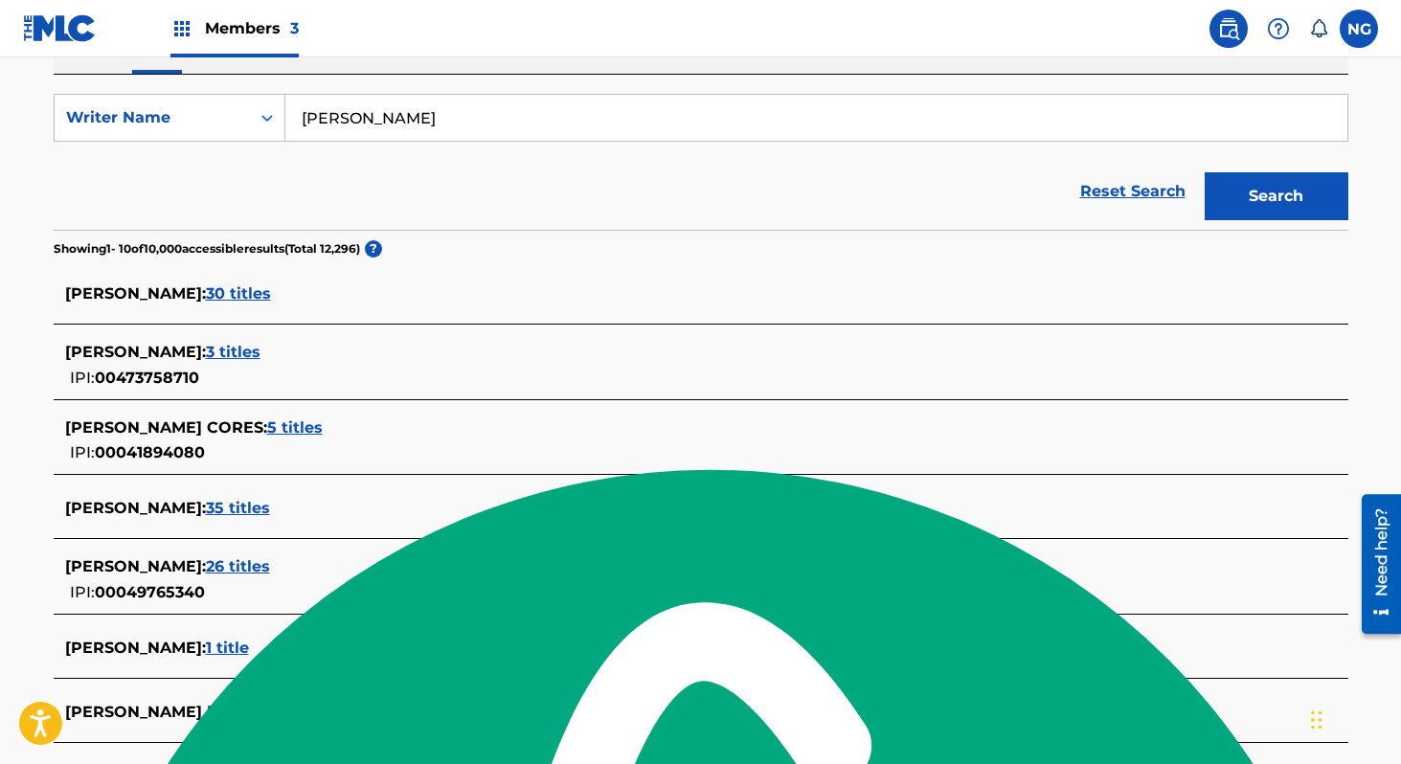
click at [1244, 189] on button "Search" at bounding box center [1277, 196] width 144 height 48
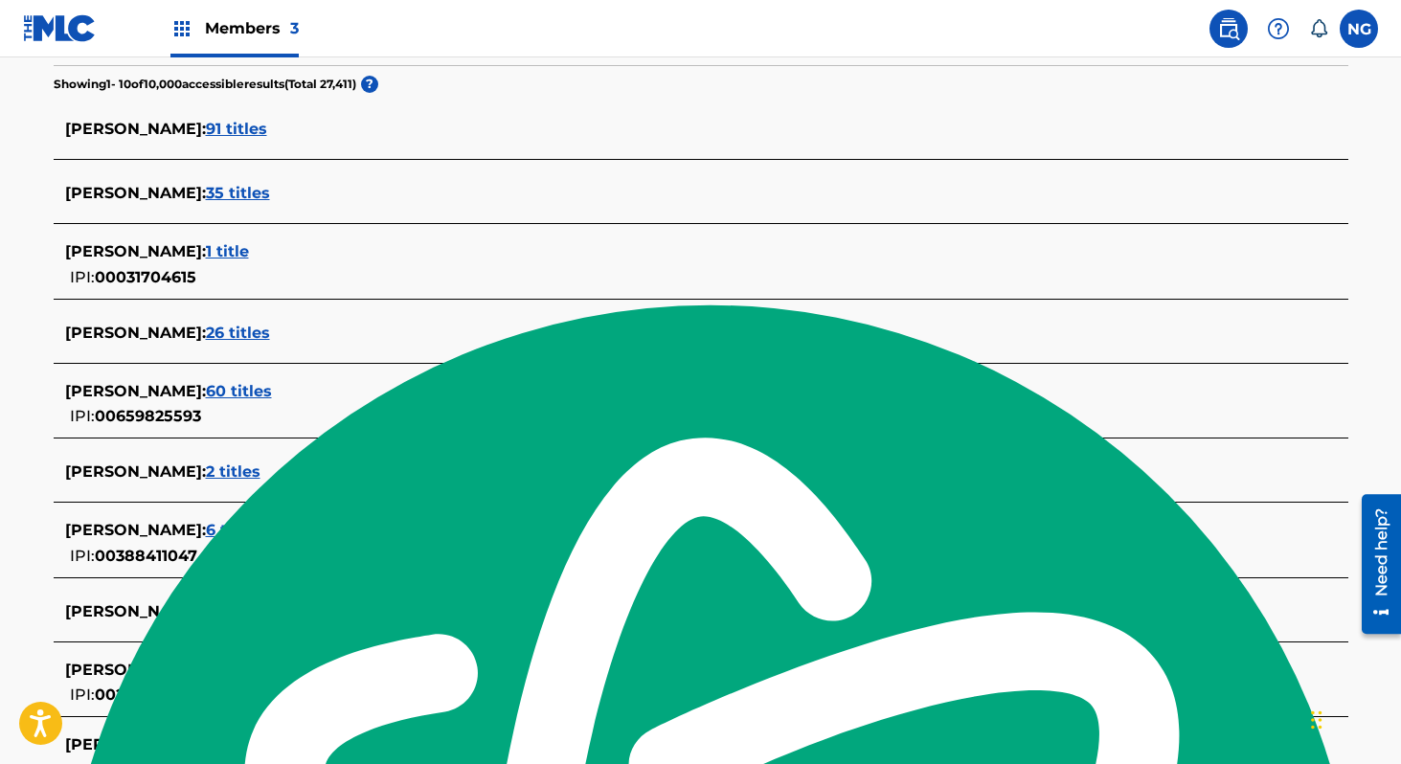
scroll to position [494, 0]
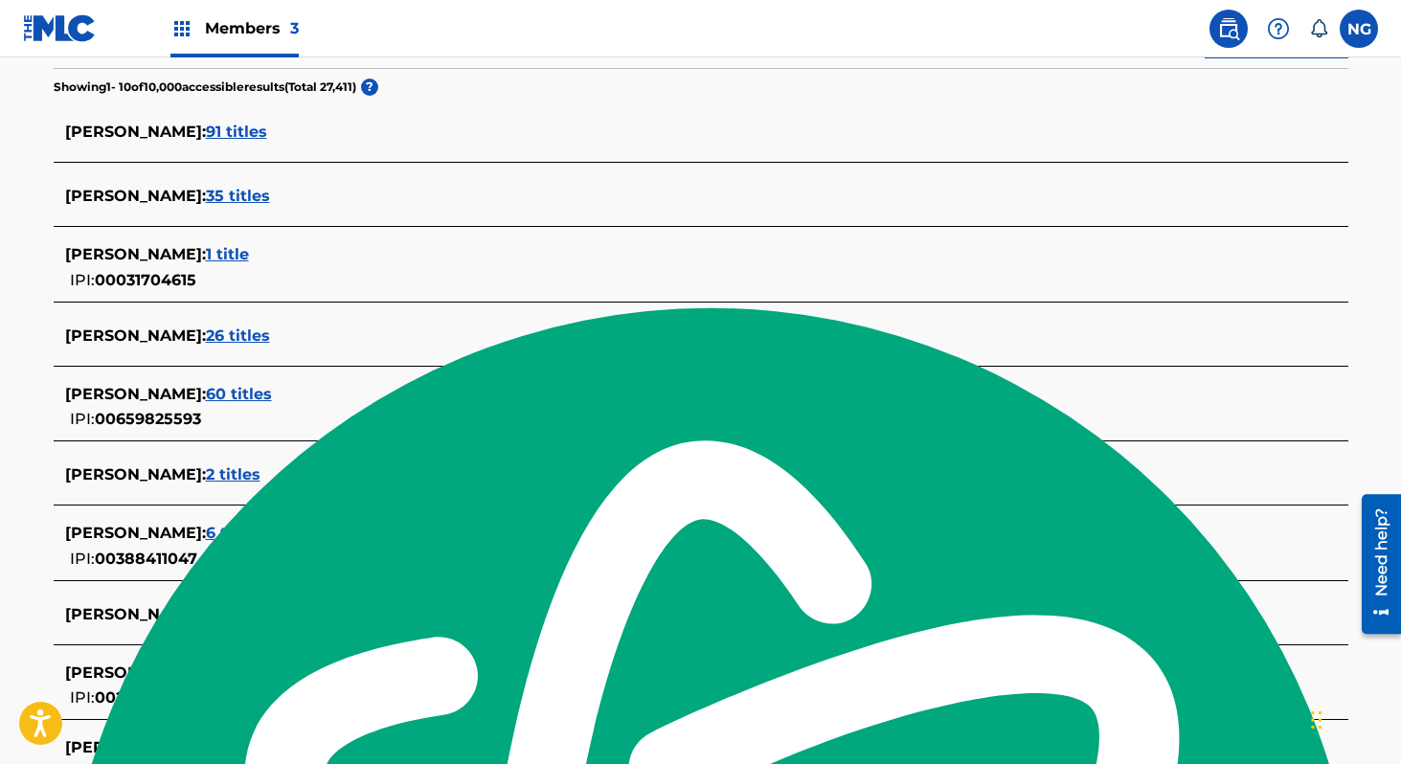
click at [272, 399] on span "60 titles" at bounding box center [239, 394] width 66 height 18
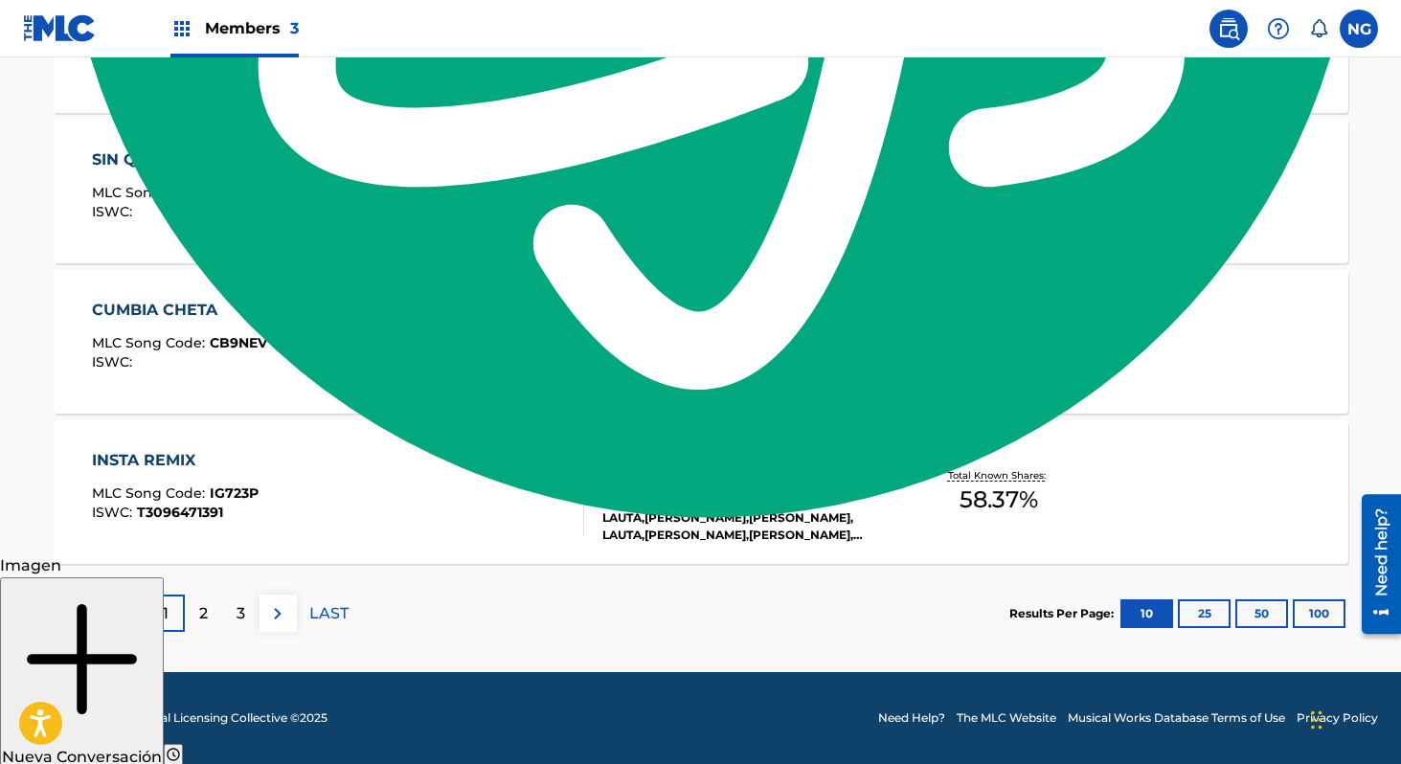
scroll to position [1580, 0]
click at [289, 613] on button at bounding box center [277, 613] width 37 height 37
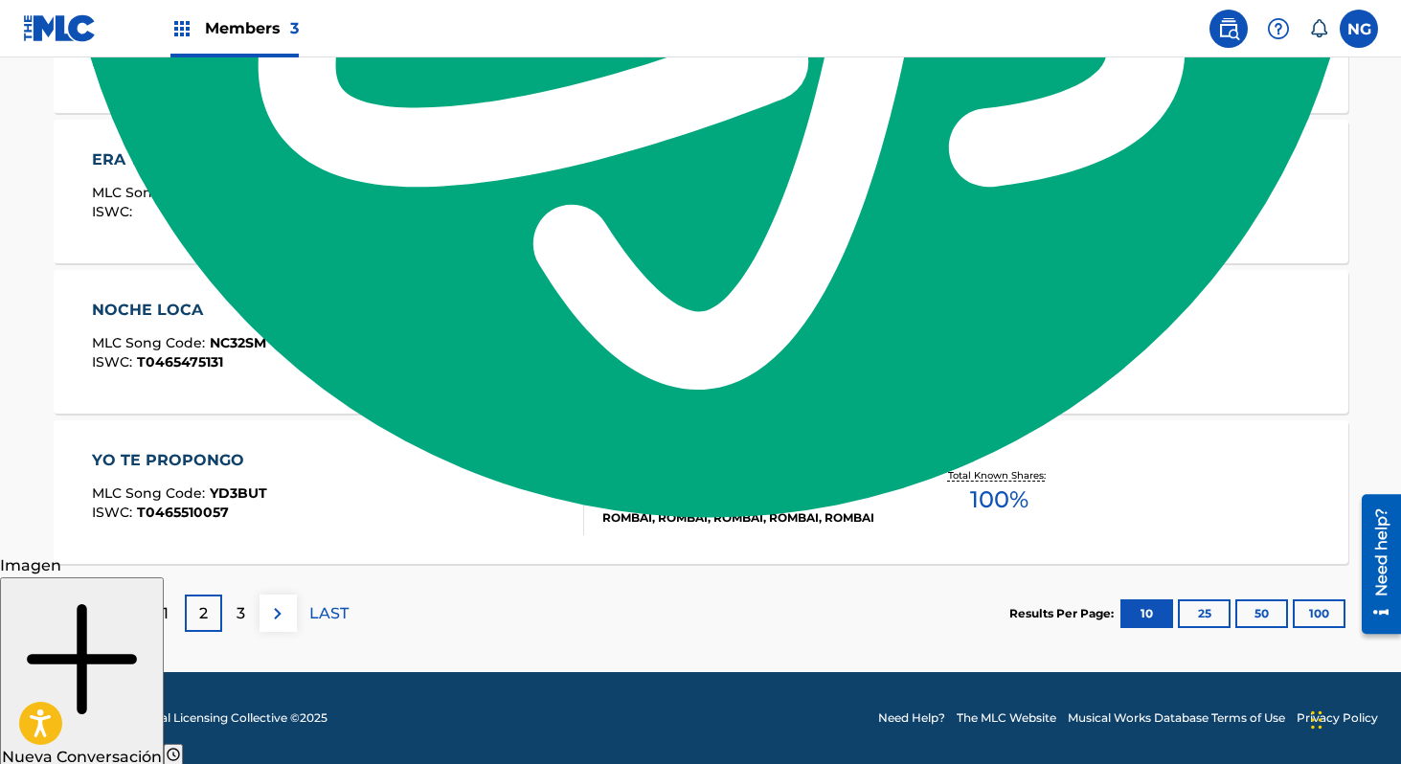
click at [271, 616] on img at bounding box center [277, 613] width 23 height 23
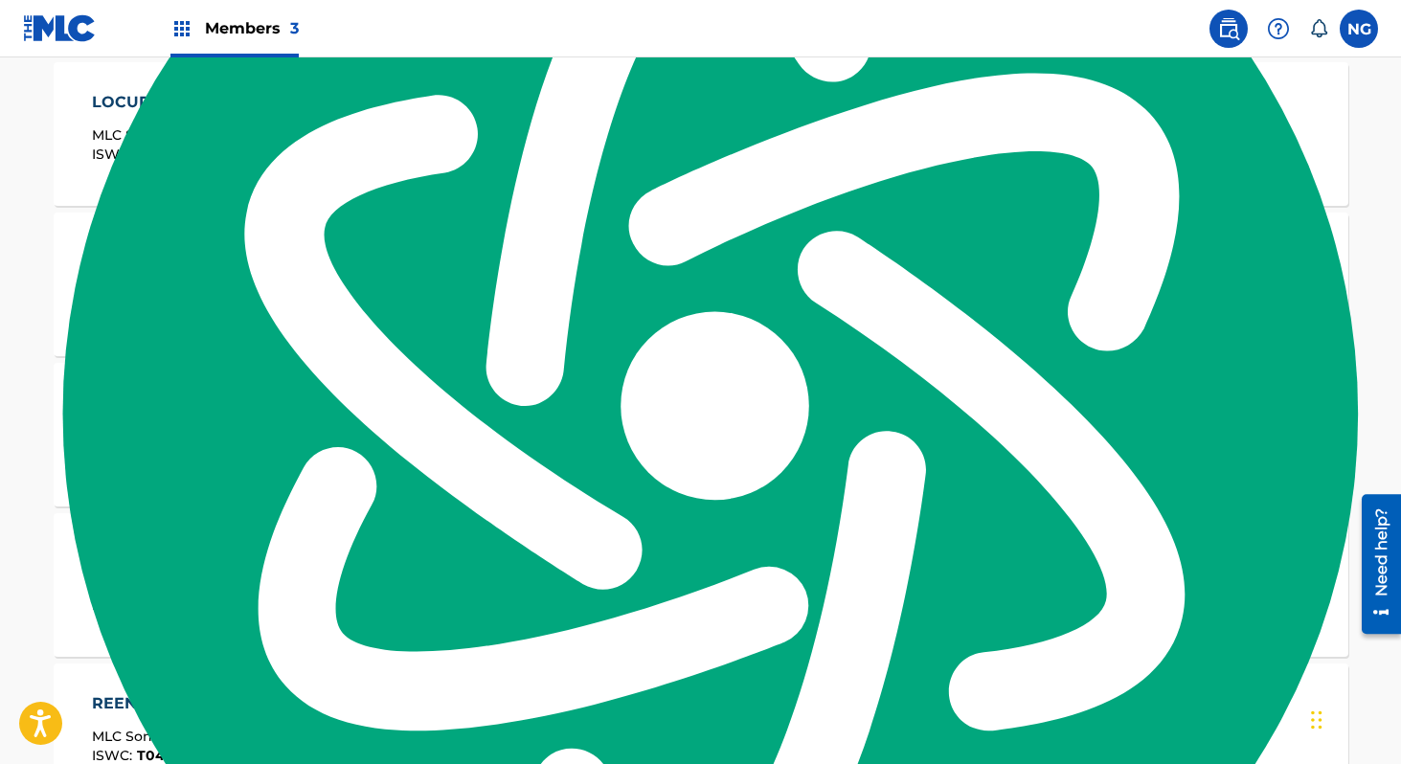
scroll to position [1037, 0]
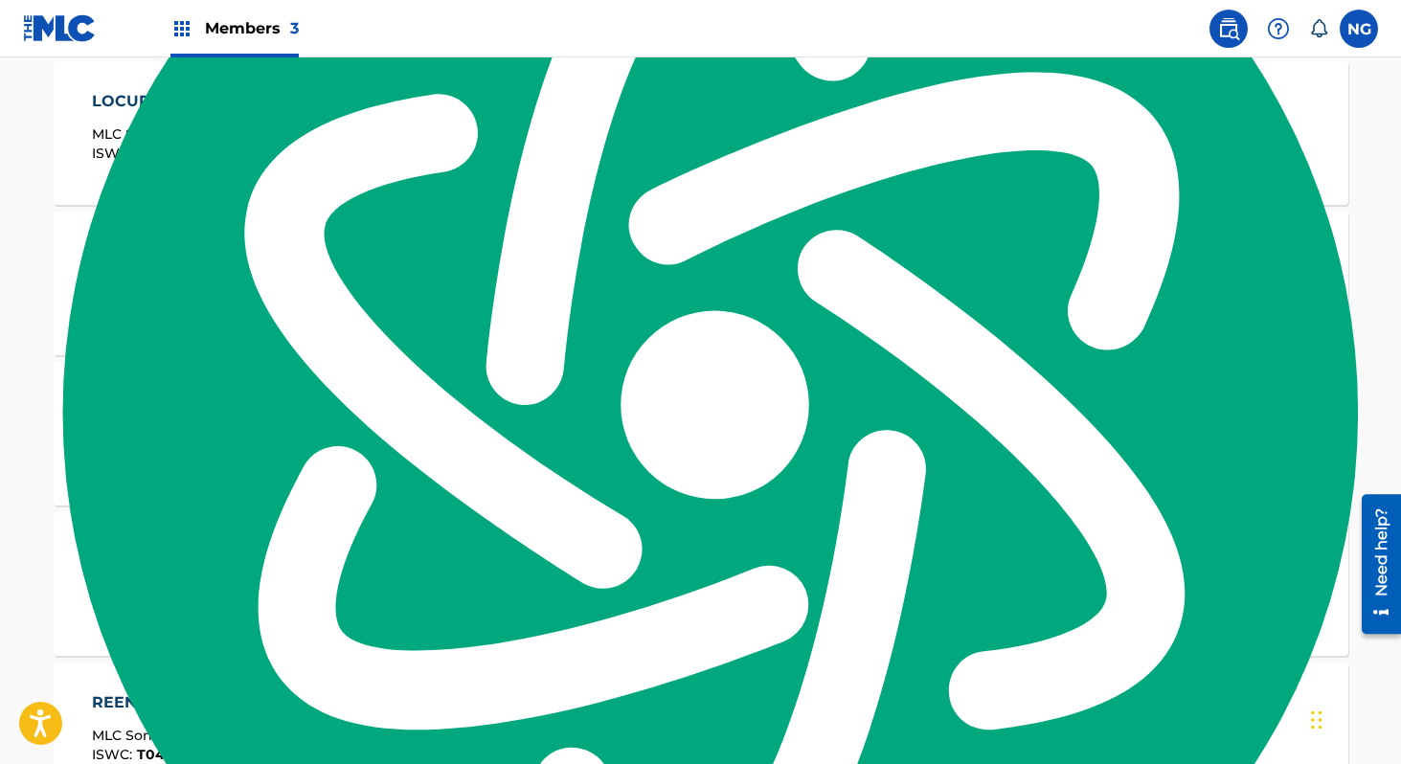
click at [440, 421] on div "TE CONOZCO MLC Song Code : TE7MBC ISWC : T0465380691" at bounding box center [338, 434] width 492 height 86
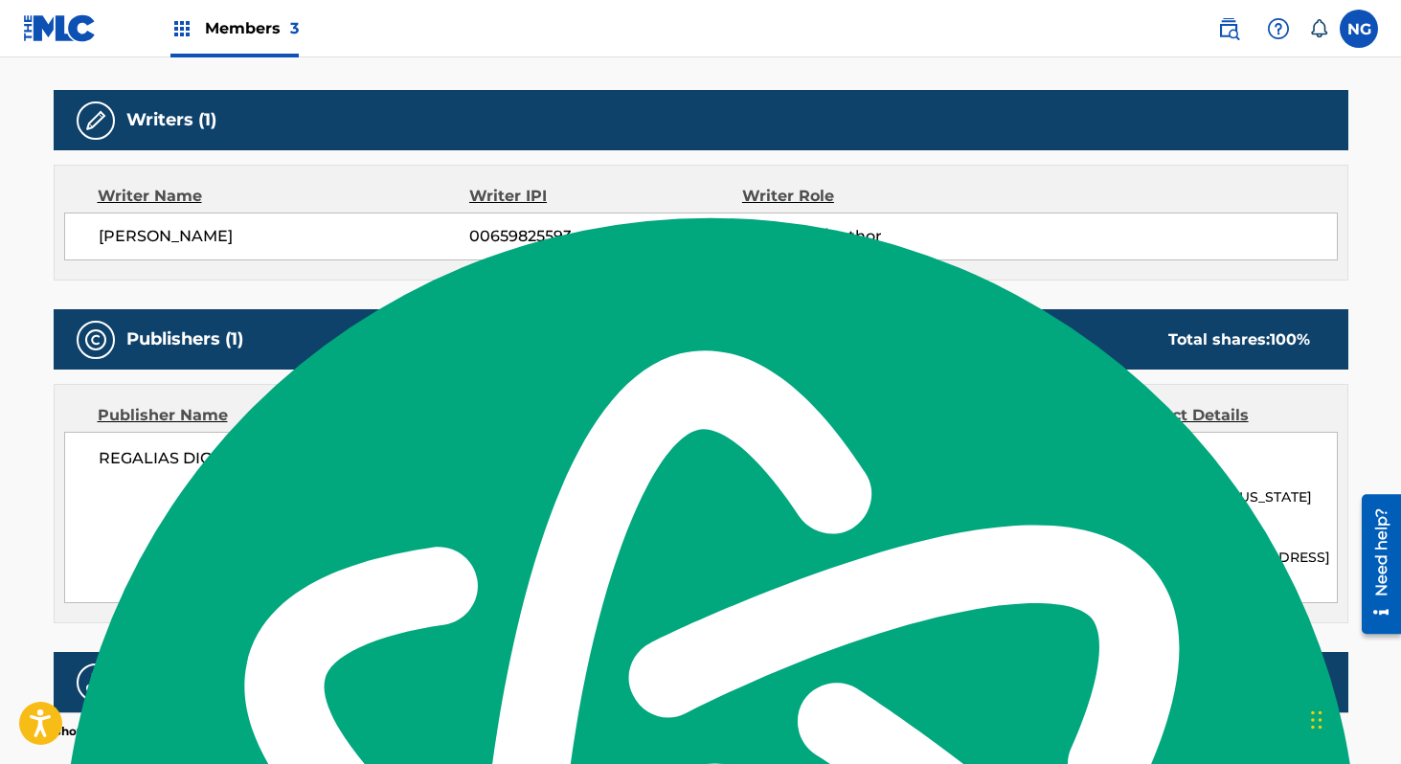
scroll to position [568, 0]
